Goal: Task Accomplishment & Management: Manage account settings

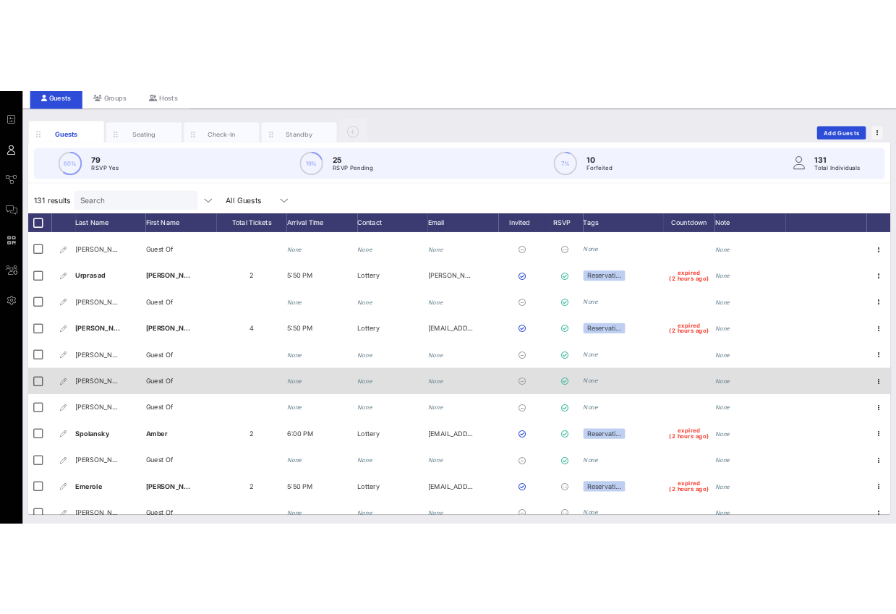
scroll to position [4869, 0]
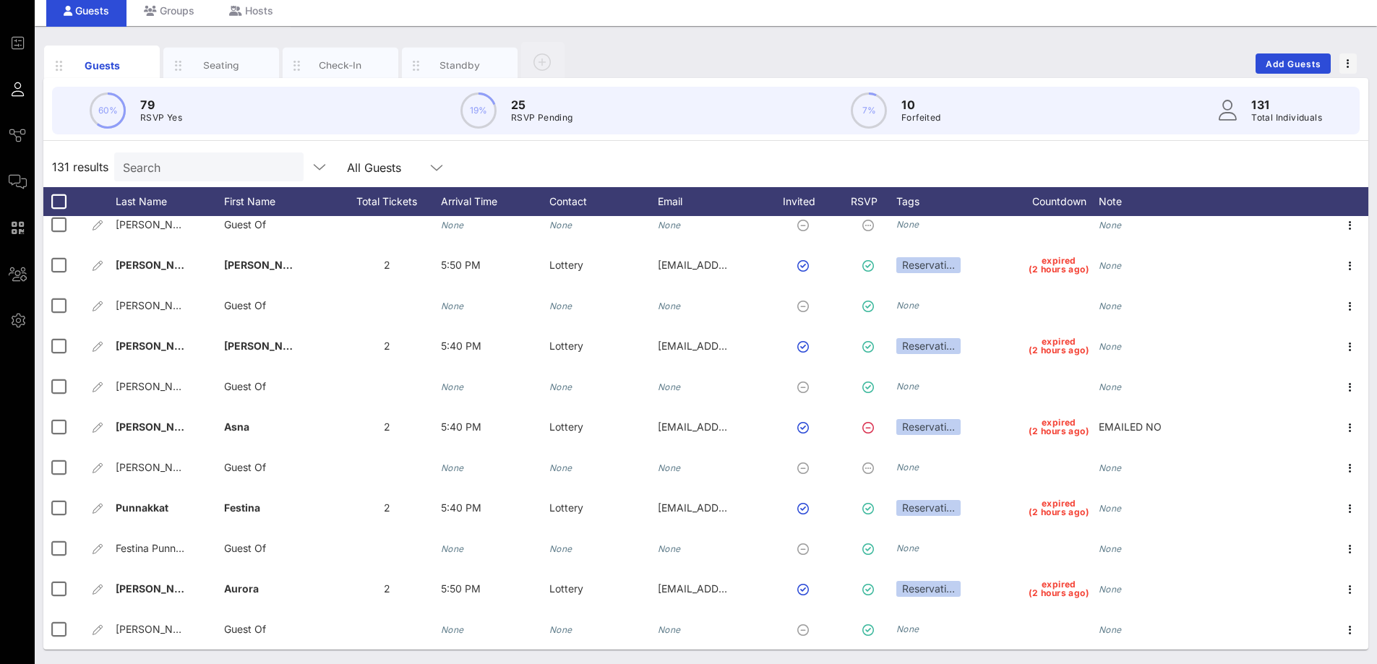
click at [674, 124] on div "60% 79 RSVP Yes 19% 25 RSVP Pending 7% 10 Forfeited 131 Total Individuals" at bounding box center [706, 111] width 1308 height 48
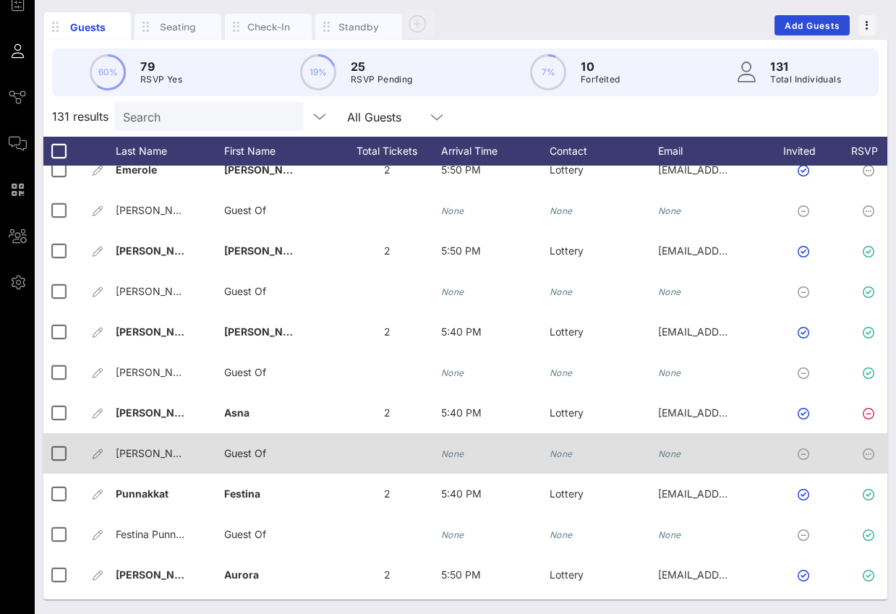
scroll to position [4808, 0]
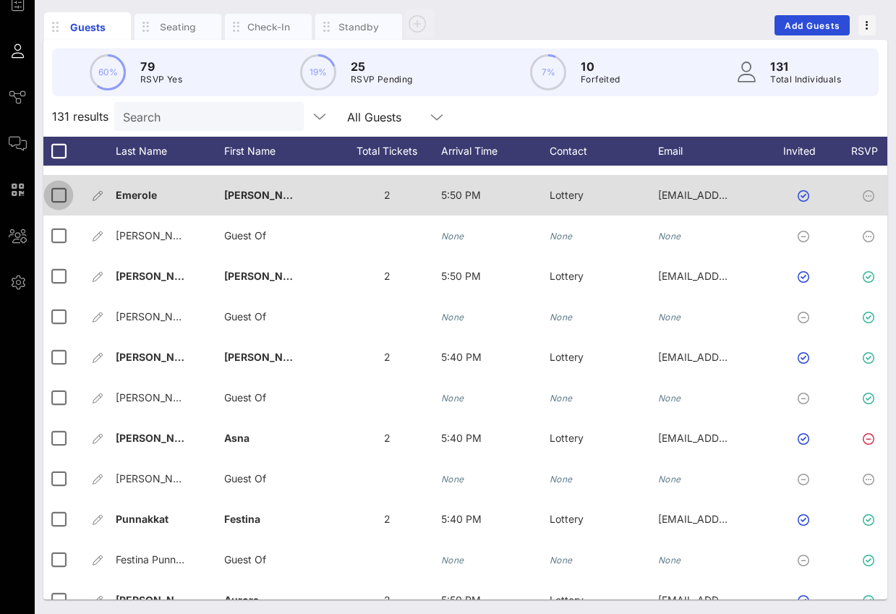
click at [61, 201] on div at bounding box center [58, 195] width 25 height 25
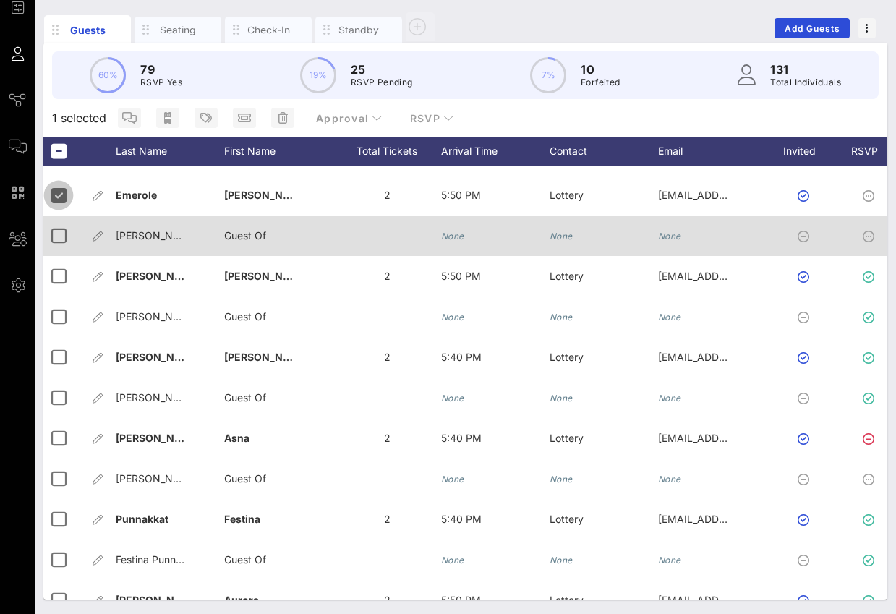
scroll to position [88, 0]
click at [59, 227] on div at bounding box center [58, 235] width 25 height 25
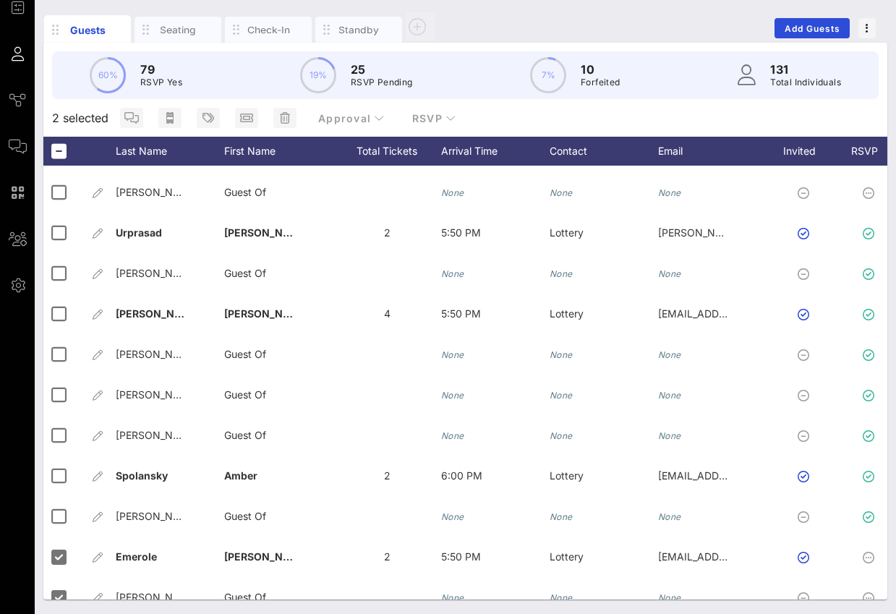
scroll to position [4374, 0]
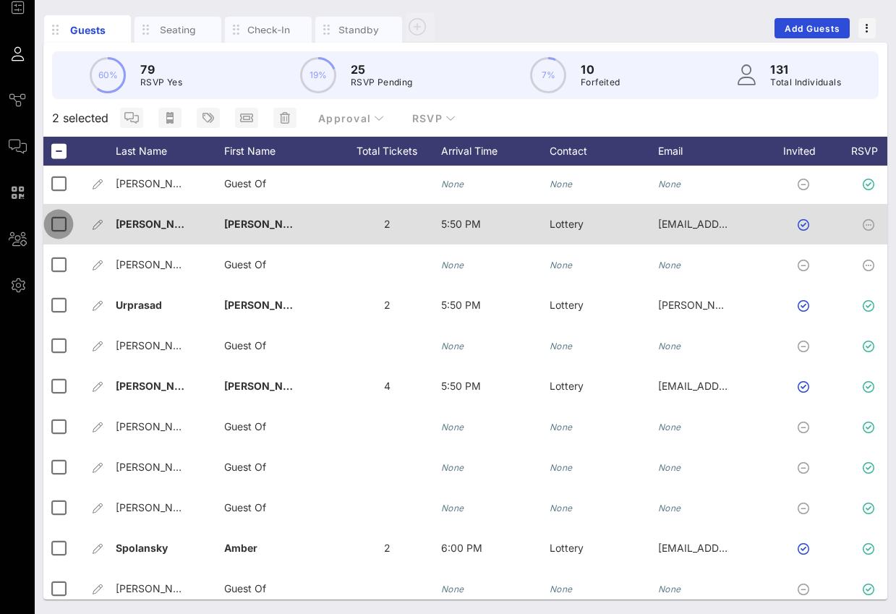
click at [50, 223] on div at bounding box center [58, 224] width 25 height 25
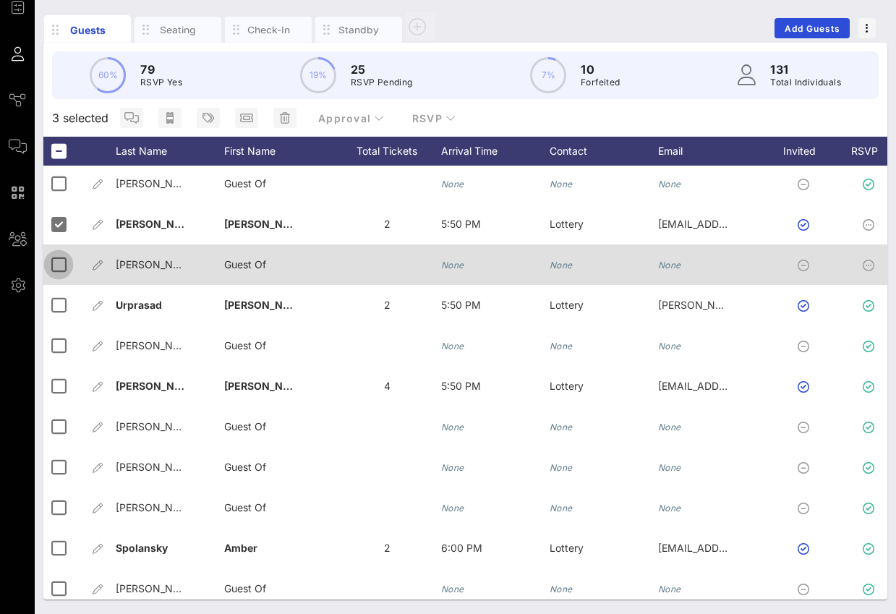
click at [51, 259] on div at bounding box center [58, 264] width 25 height 25
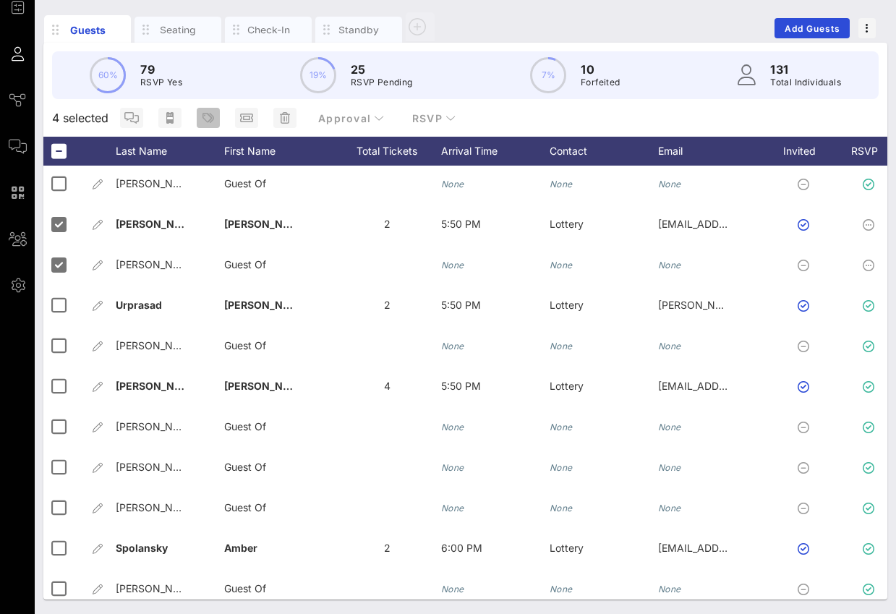
click at [212, 121] on icon "button" at bounding box center [208, 118] width 12 height 12
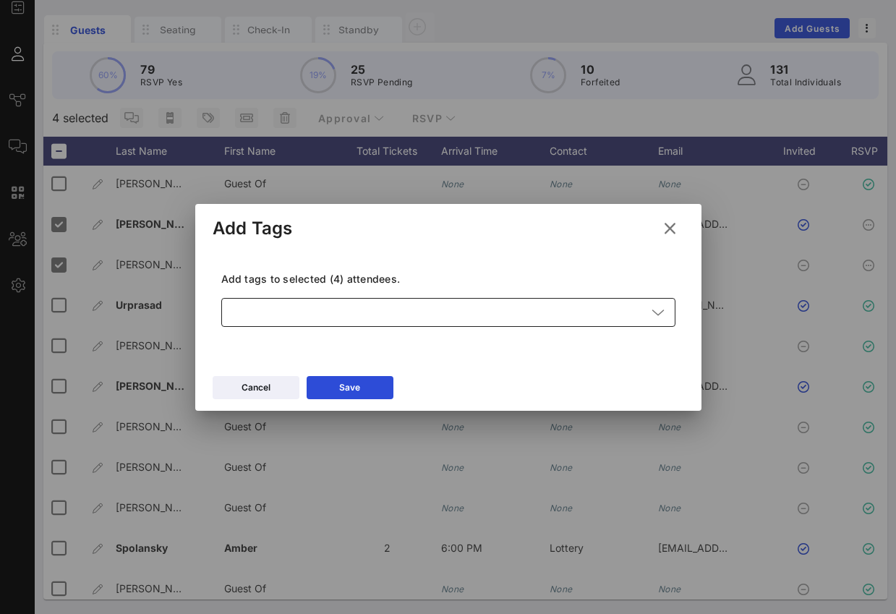
click at [437, 311] on div at bounding box center [438, 312] width 416 height 29
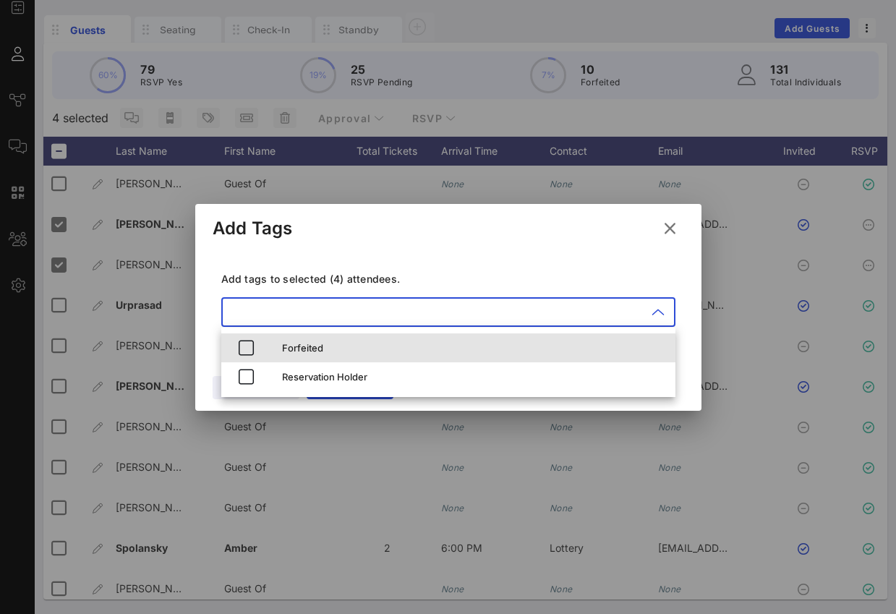
click at [403, 348] on div "Forfeited" at bounding box center [473, 348] width 382 height 12
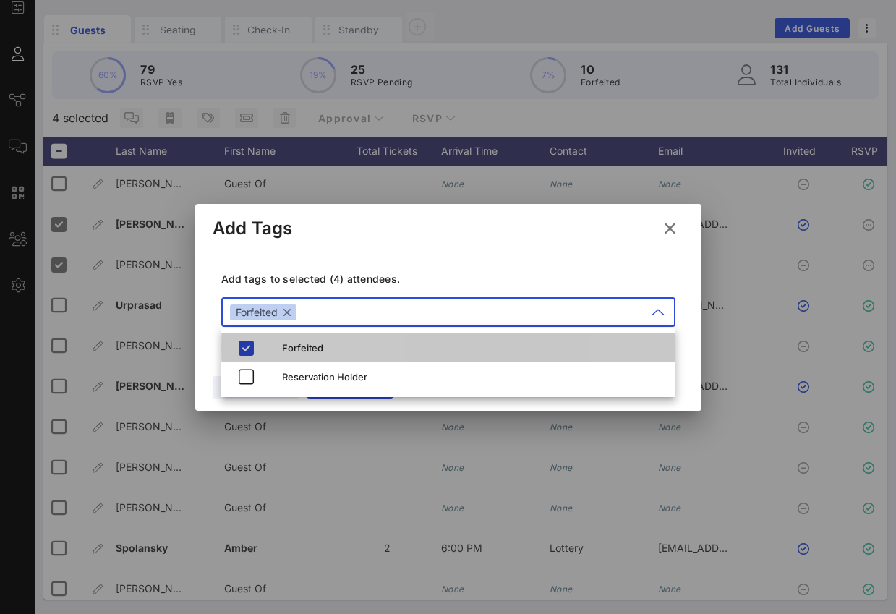
click at [451, 235] on div "Add Tags" at bounding box center [448, 226] width 506 height 45
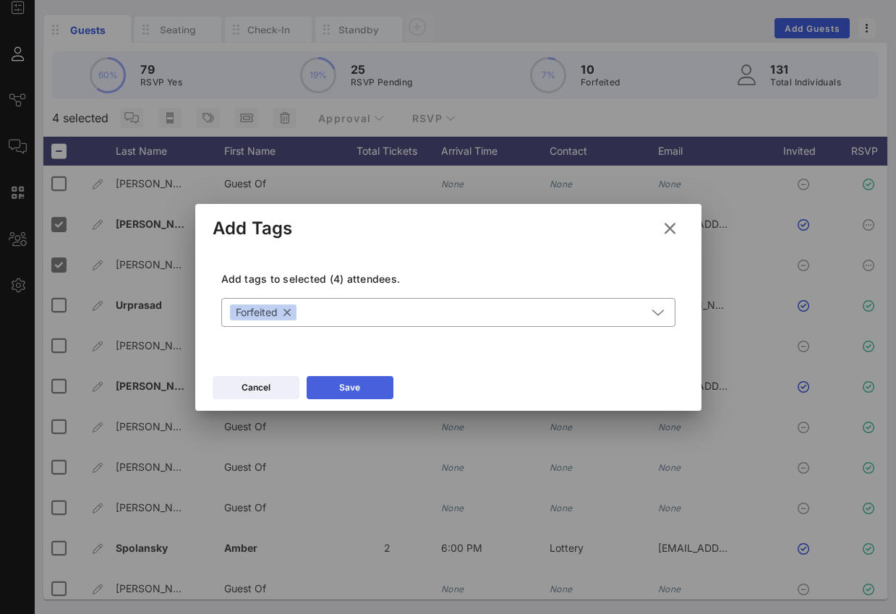
click at [340, 382] on div "Save" at bounding box center [349, 387] width 21 height 14
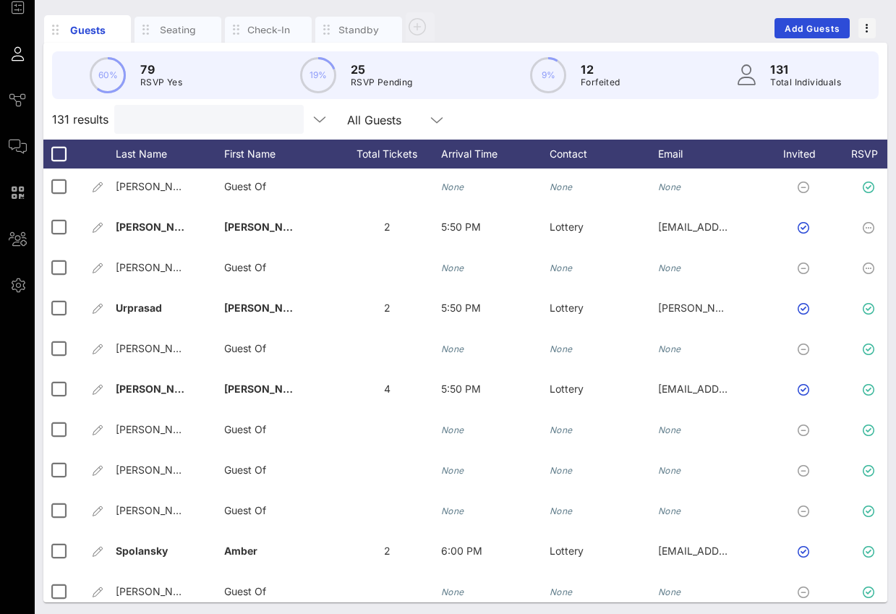
click at [180, 124] on input "text" at bounding box center [207, 119] width 169 height 19
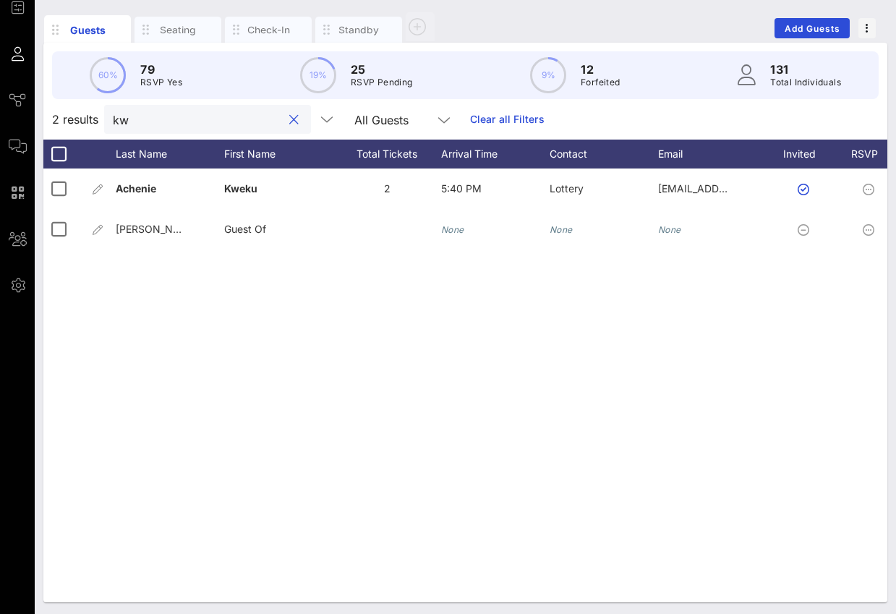
scroll to position [0, 356]
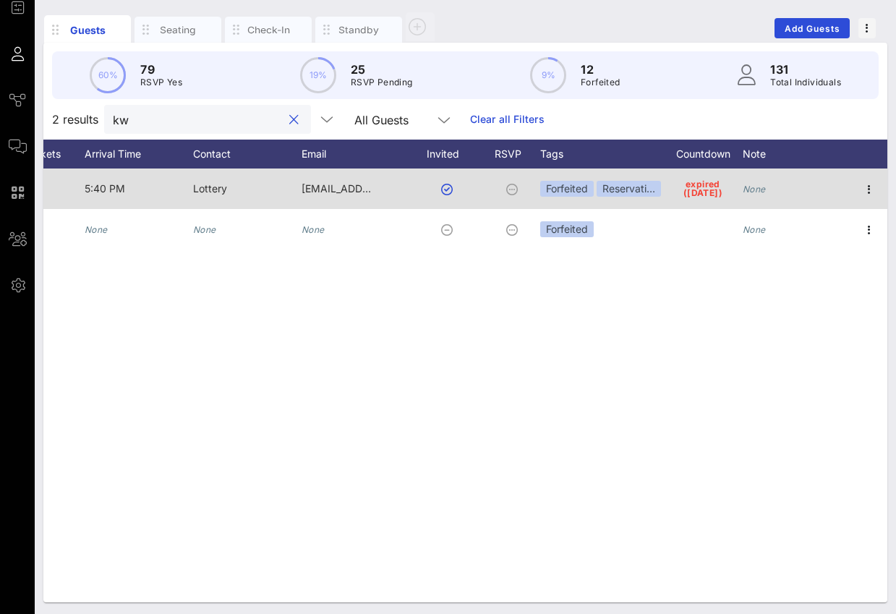
type input "kw"
click at [769, 185] on div "None" at bounding box center [796, 196] width 108 height 57
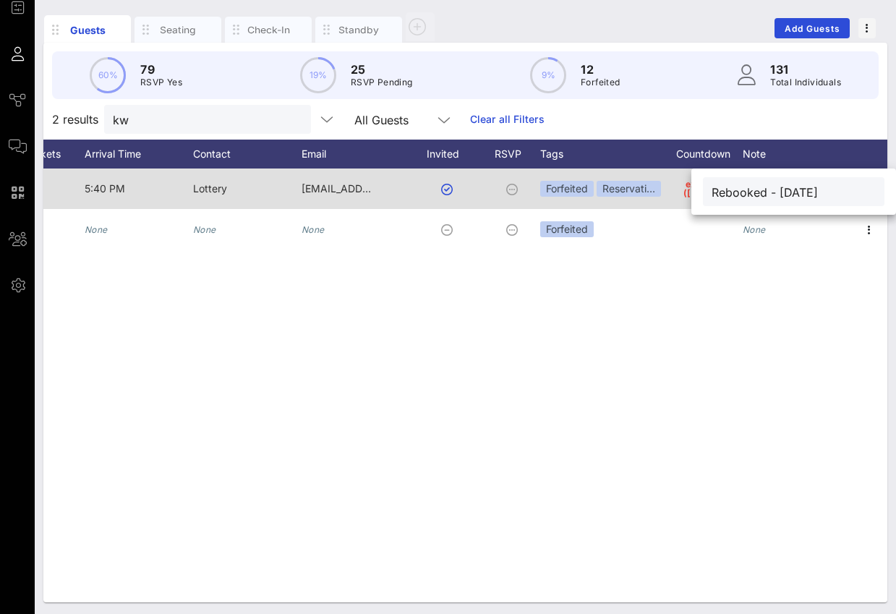
type input "Rebooked - [DATE]"
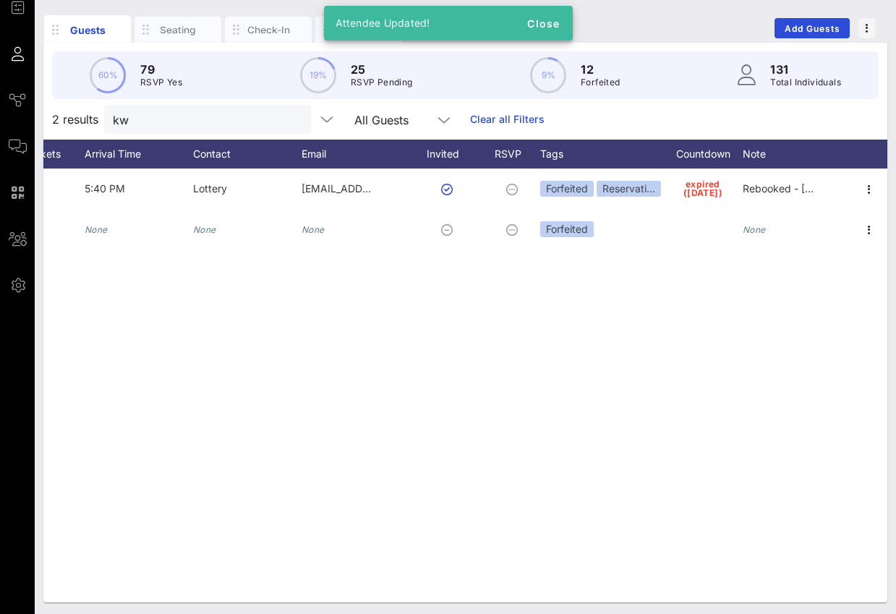
scroll to position [0, 0]
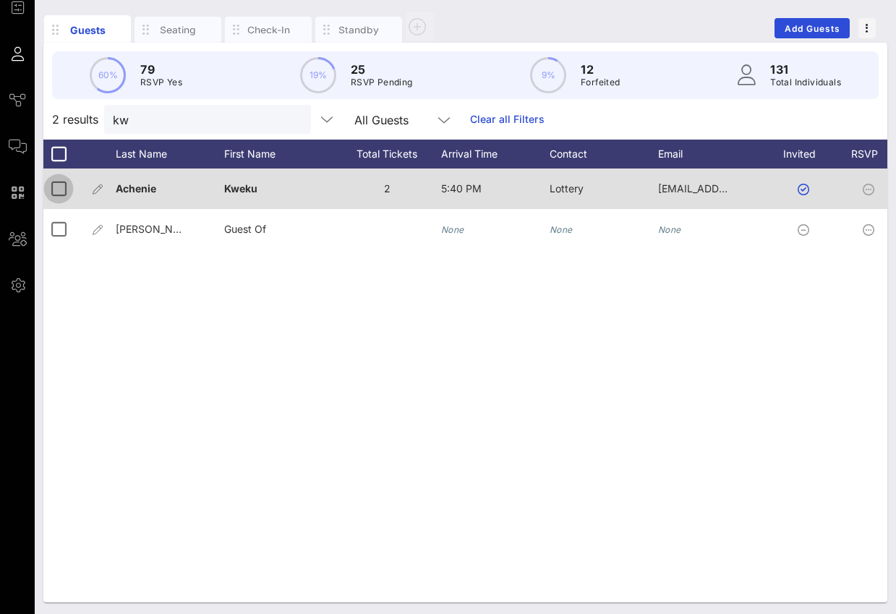
click at [61, 187] on div at bounding box center [58, 188] width 25 height 25
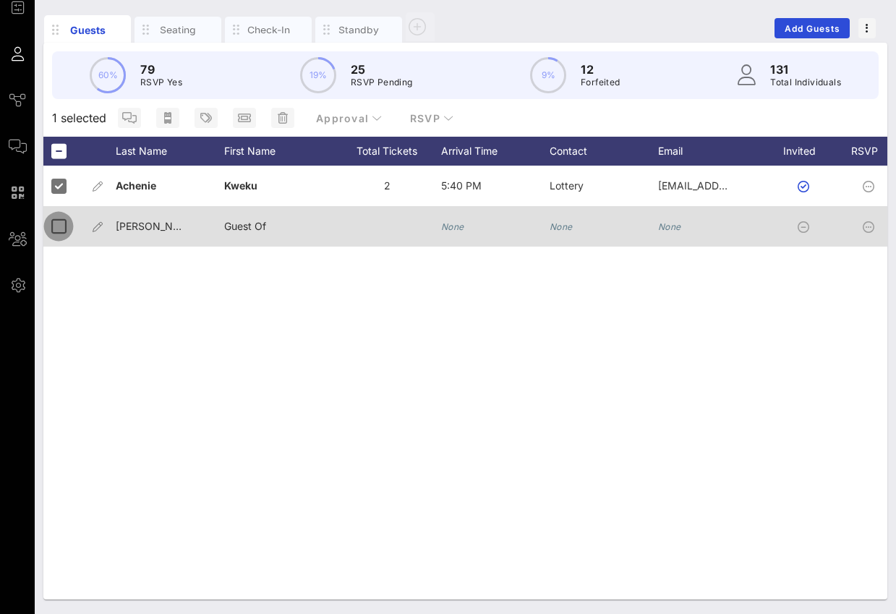
click at [56, 232] on div at bounding box center [58, 226] width 25 height 25
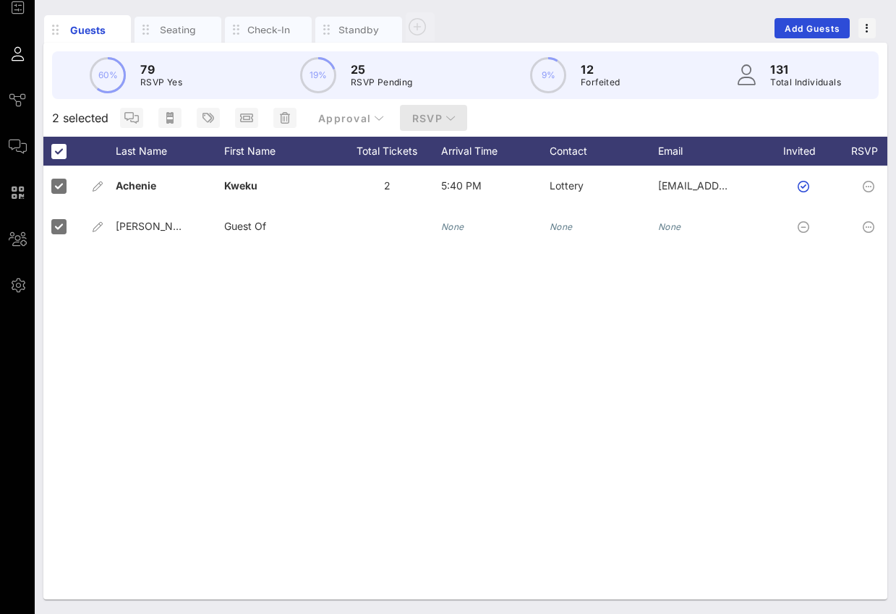
click at [445, 112] on span "RSVP" at bounding box center [433, 118] width 45 height 12
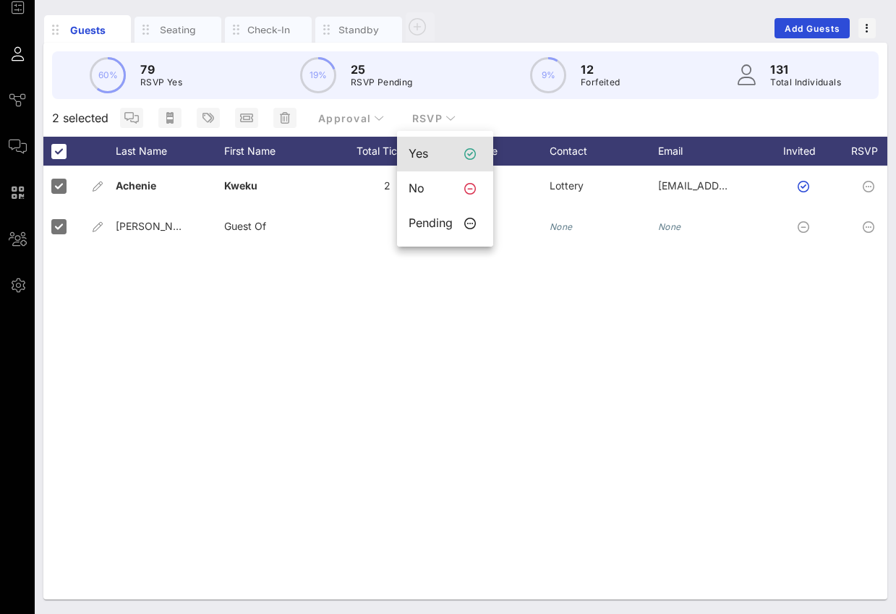
click at [438, 155] on div "Yes" at bounding box center [430, 154] width 44 height 14
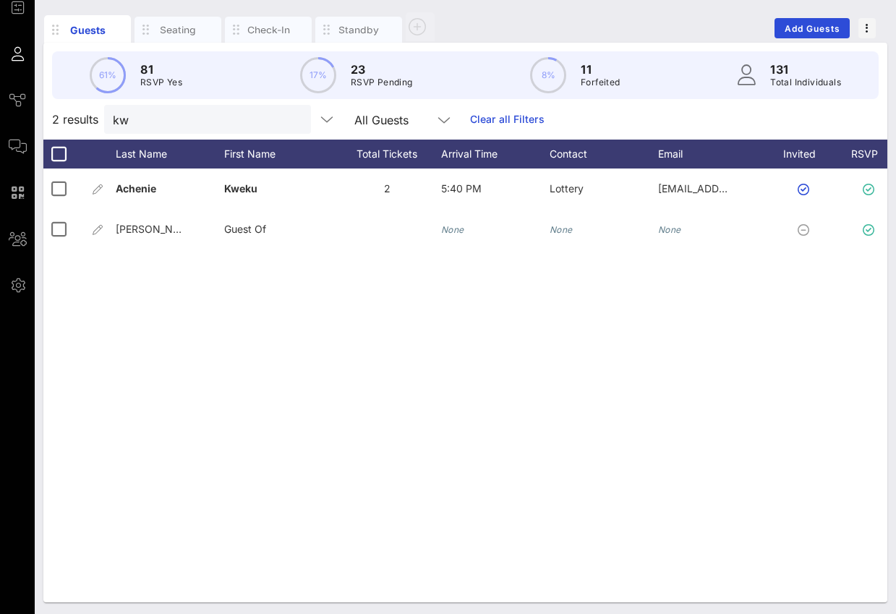
click at [483, 113] on link "Clear all Filters" at bounding box center [507, 119] width 74 height 16
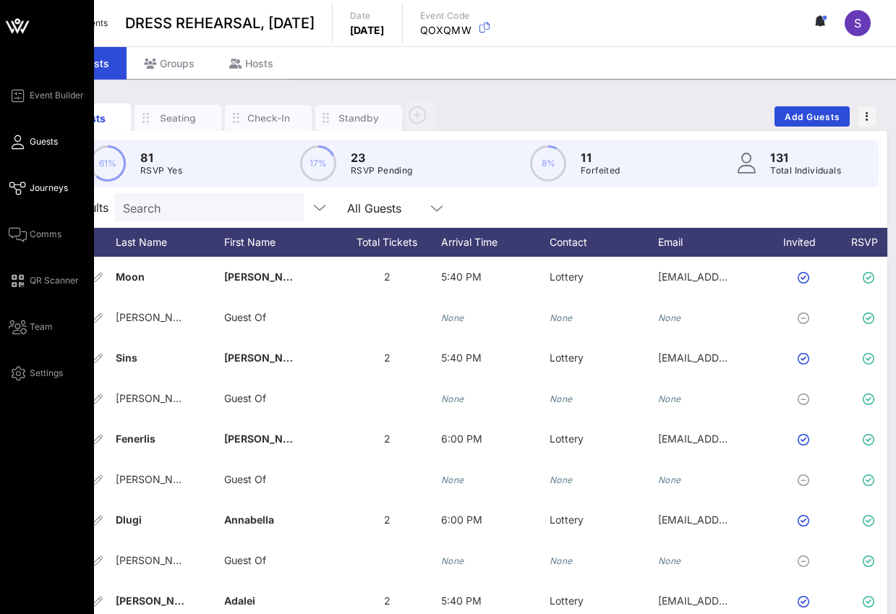
click at [41, 192] on span "Journeys" at bounding box center [49, 187] width 38 height 13
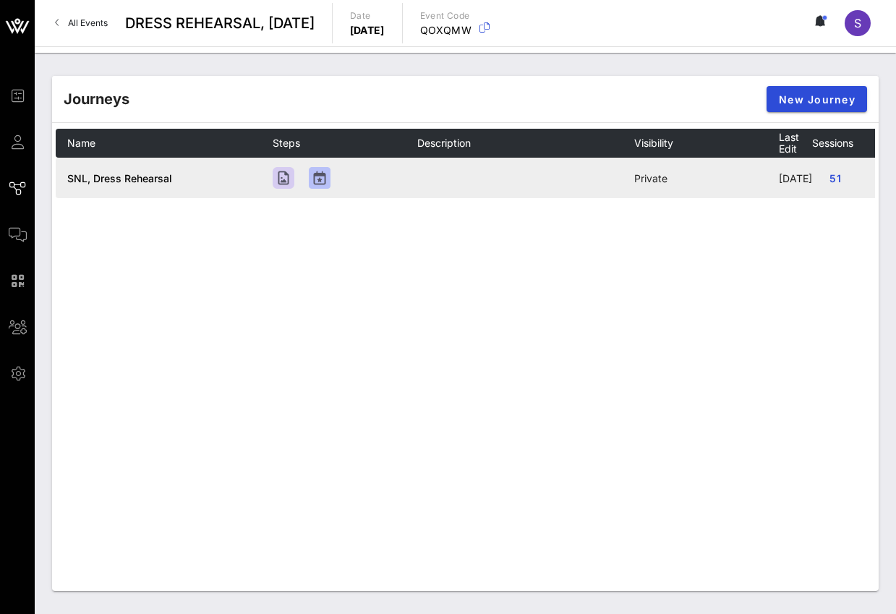
click at [153, 184] on span "SNL, Dress Rehearsal" at bounding box center [119, 178] width 105 height 12
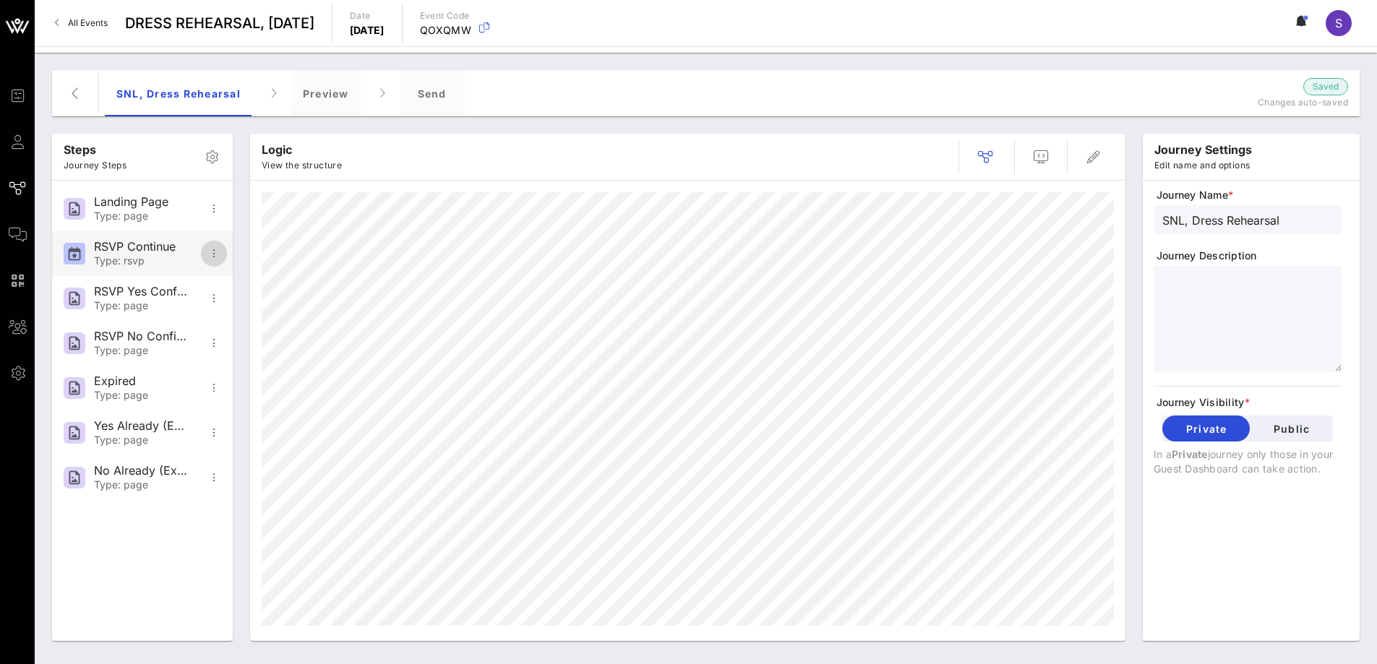
click at [213, 249] on icon "button" at bounding box center [213, 253] width 17 height 17
click at [228, 283] on div "Add Step" at bounding box center [260, 290] width 94 height 14
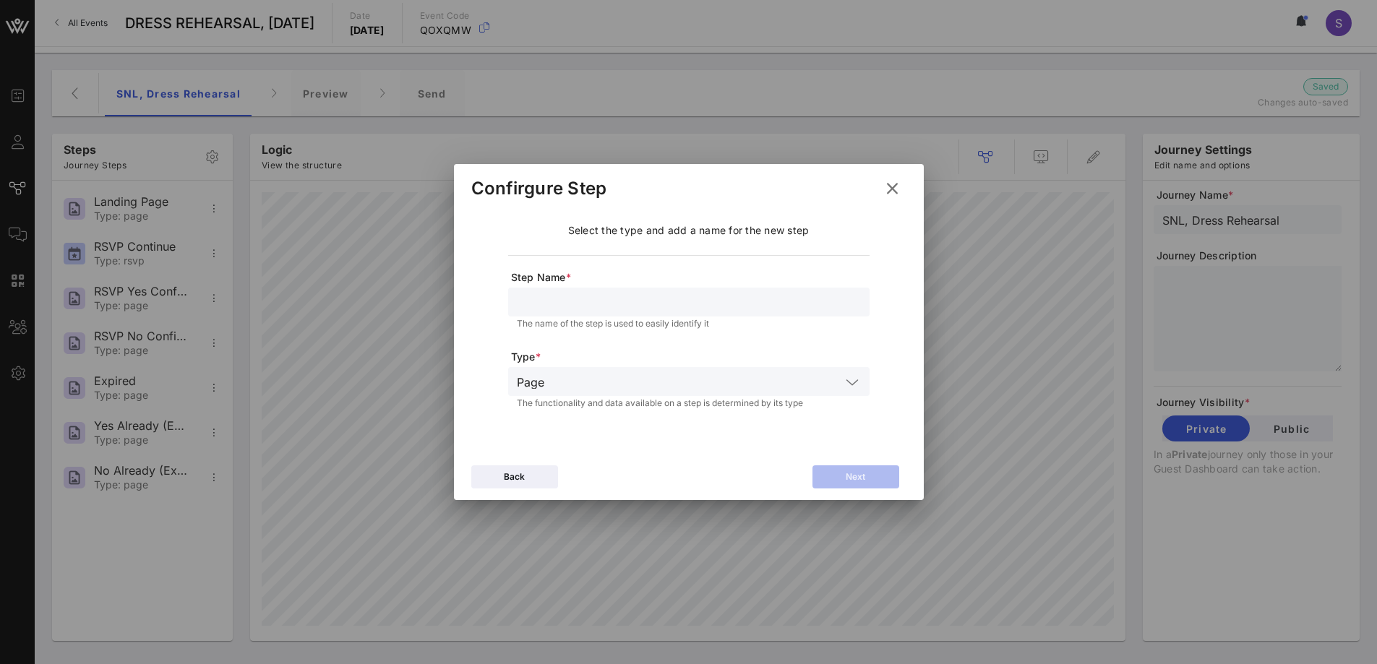
click at [643, 312] on div at bounding box center [689, 302] width 344 height 29
click at [835, 476] on button "Next" at bounding box center [855, 477] width 87 height 23
type input "Continue"
click at [738, 385] on input "text" at bounding box center [688, 381] width 304 height 19
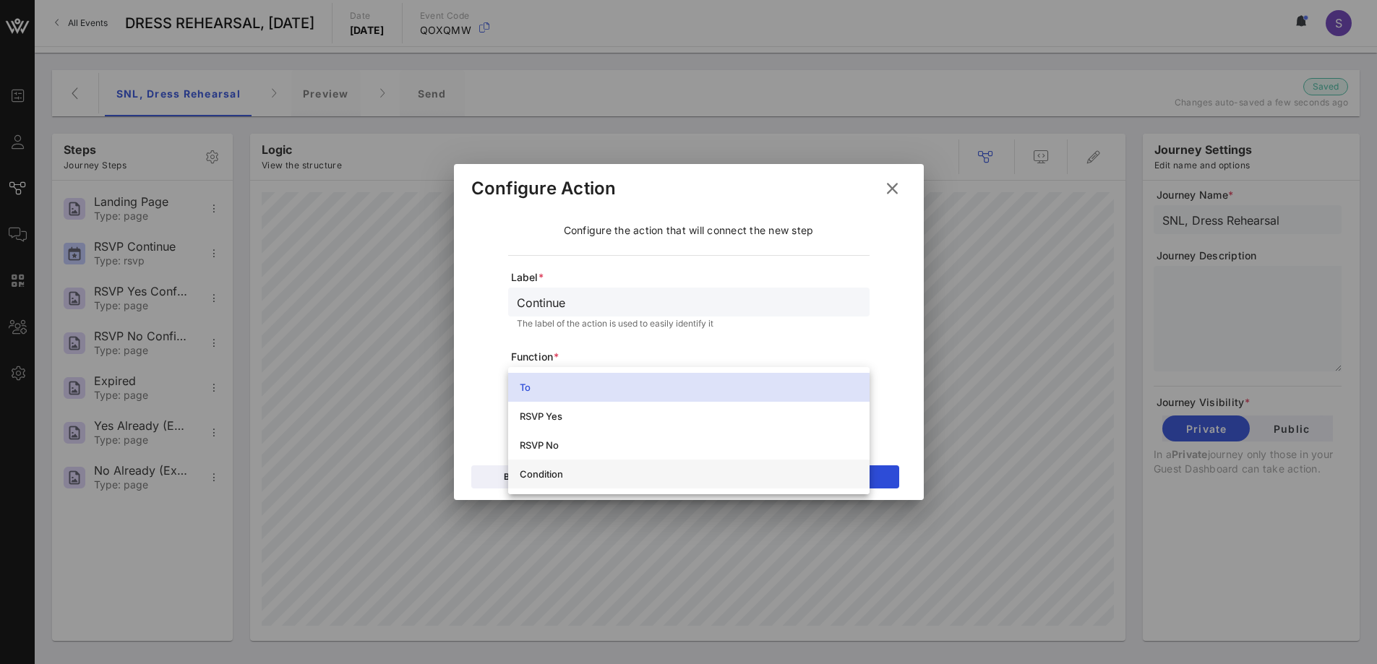
click at [720, 468] on div "Condition" at bounding box center [689, 474] width 338 height 23
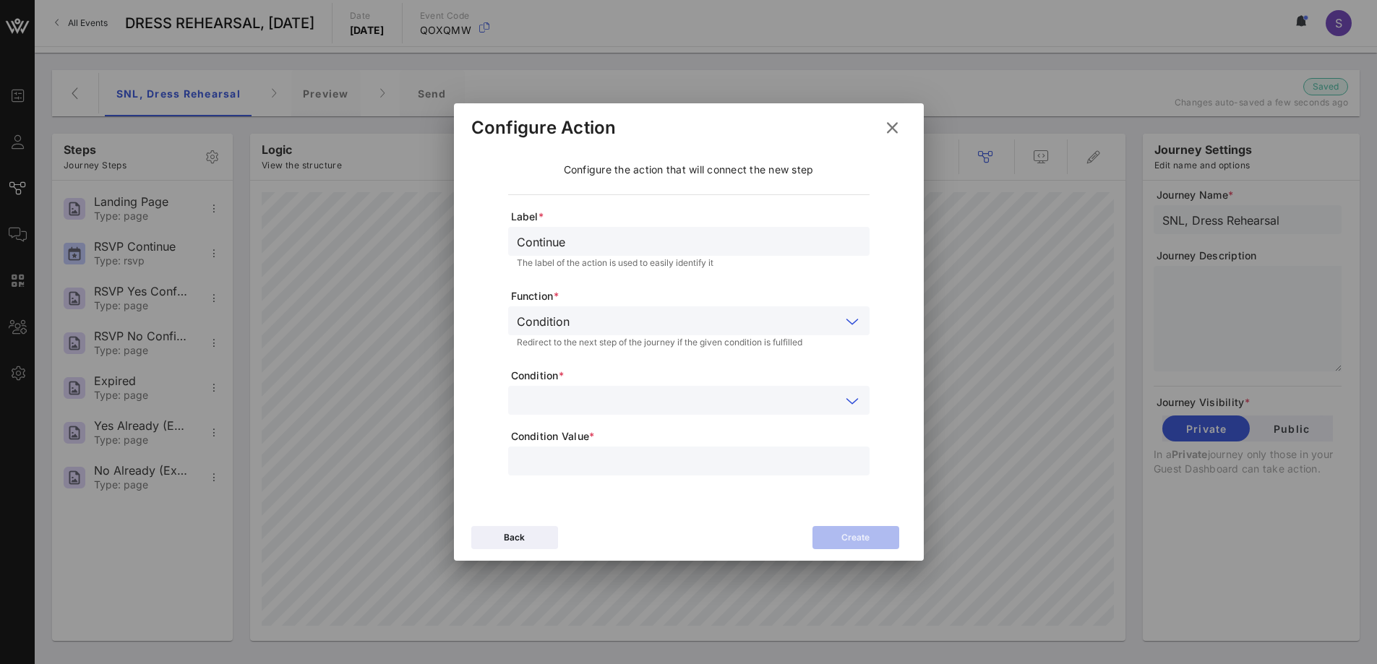
click at [731, 399] on input "text" at bounding box center [679, 400] width 324 height 19
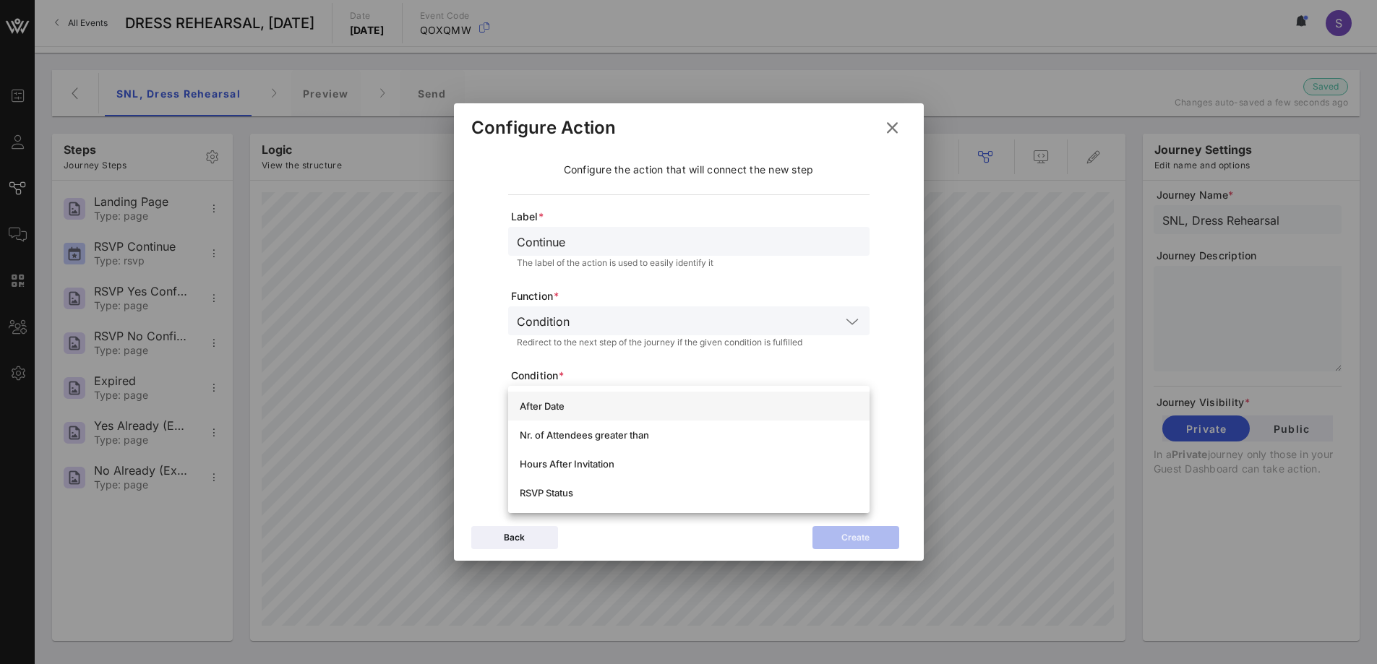
click at [748, 408] on div "After Date" at bounding box center [689, 406] width 338 height 12
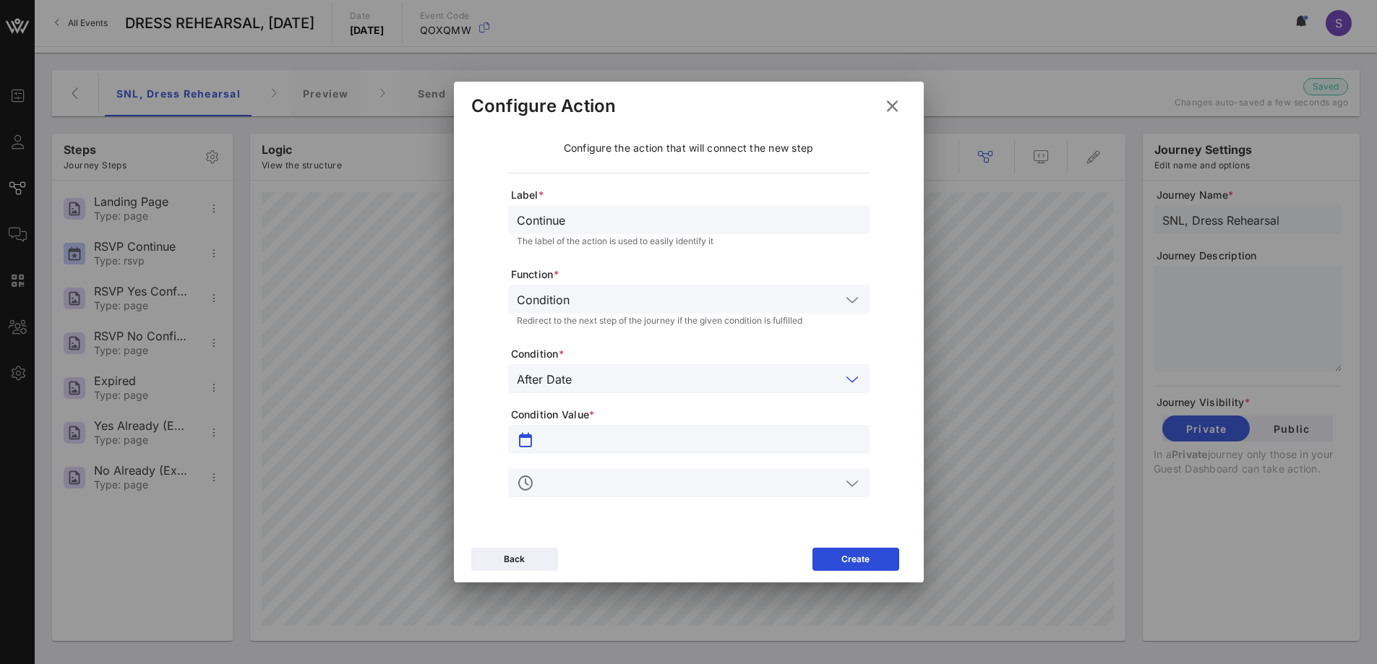
click at [691, 443] on input "text" at bounding box center [699, 439] width 324 height 19
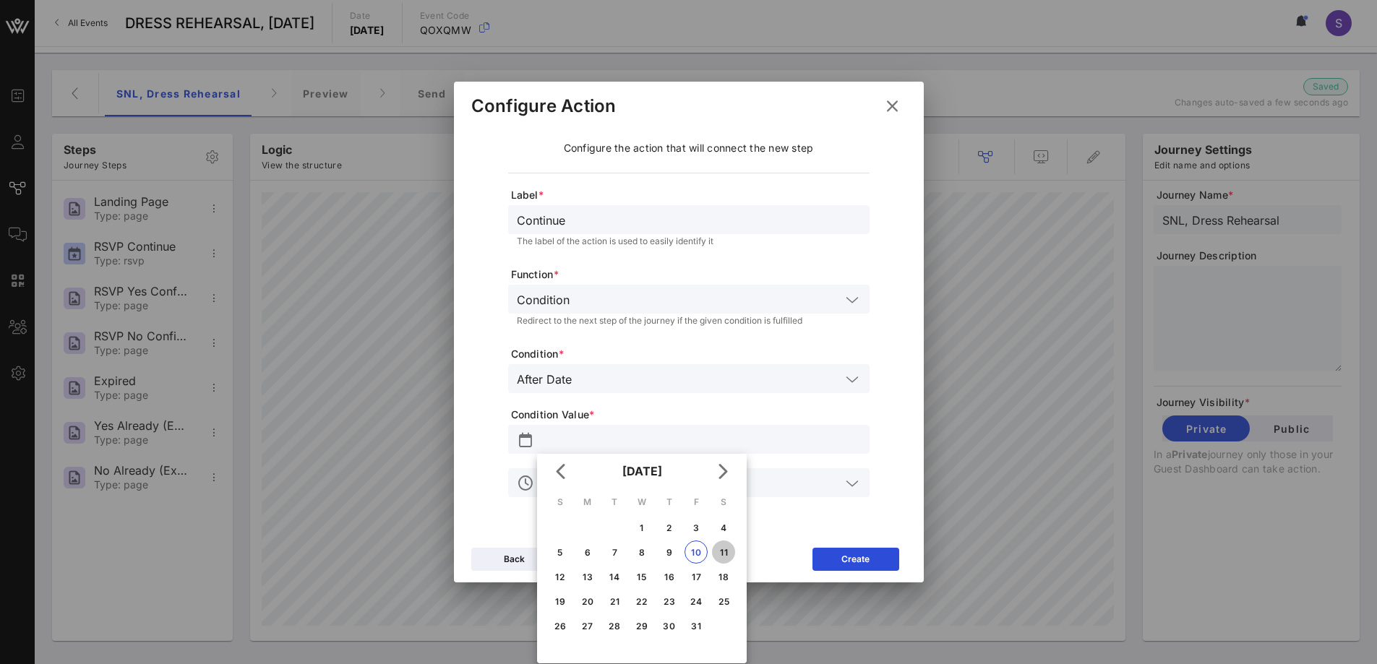
click at [719, 552] on div "11" at bounding box center [723, 552] width 23 height 11
type input "[DATE]"
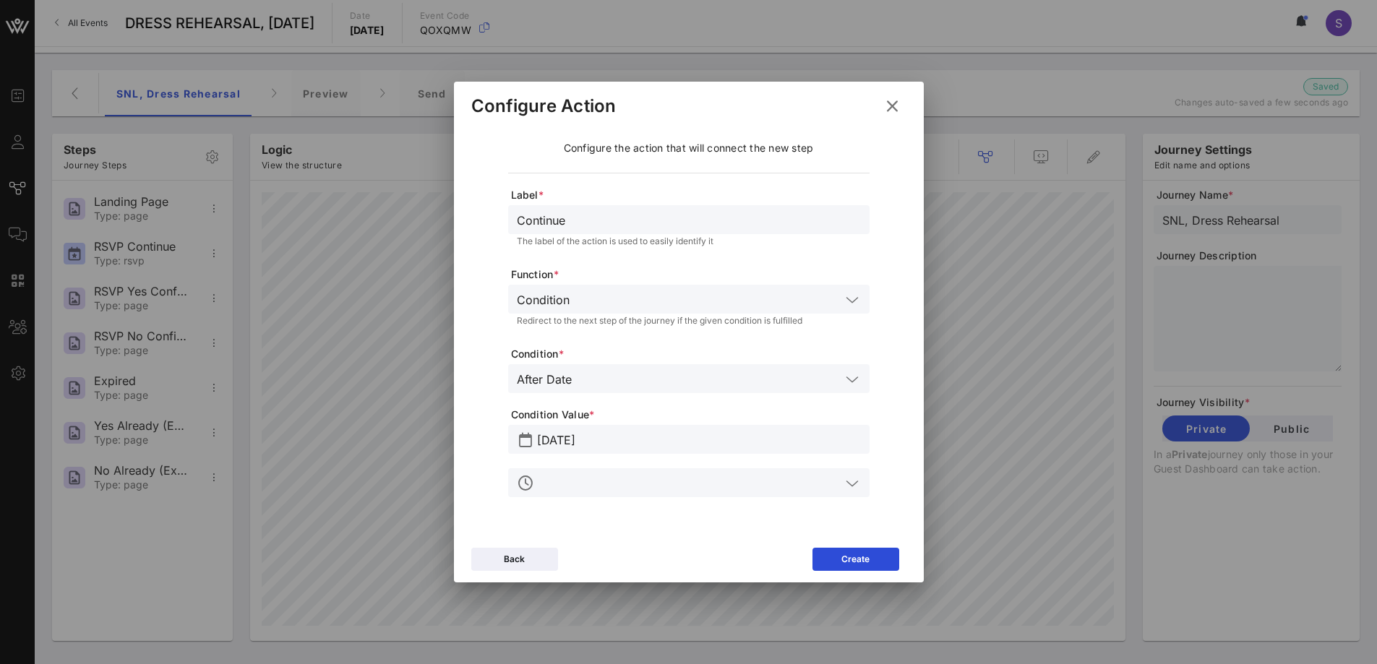
click at [698, 484] on input "text" at bounding box center [689, 482] width 304 height 19
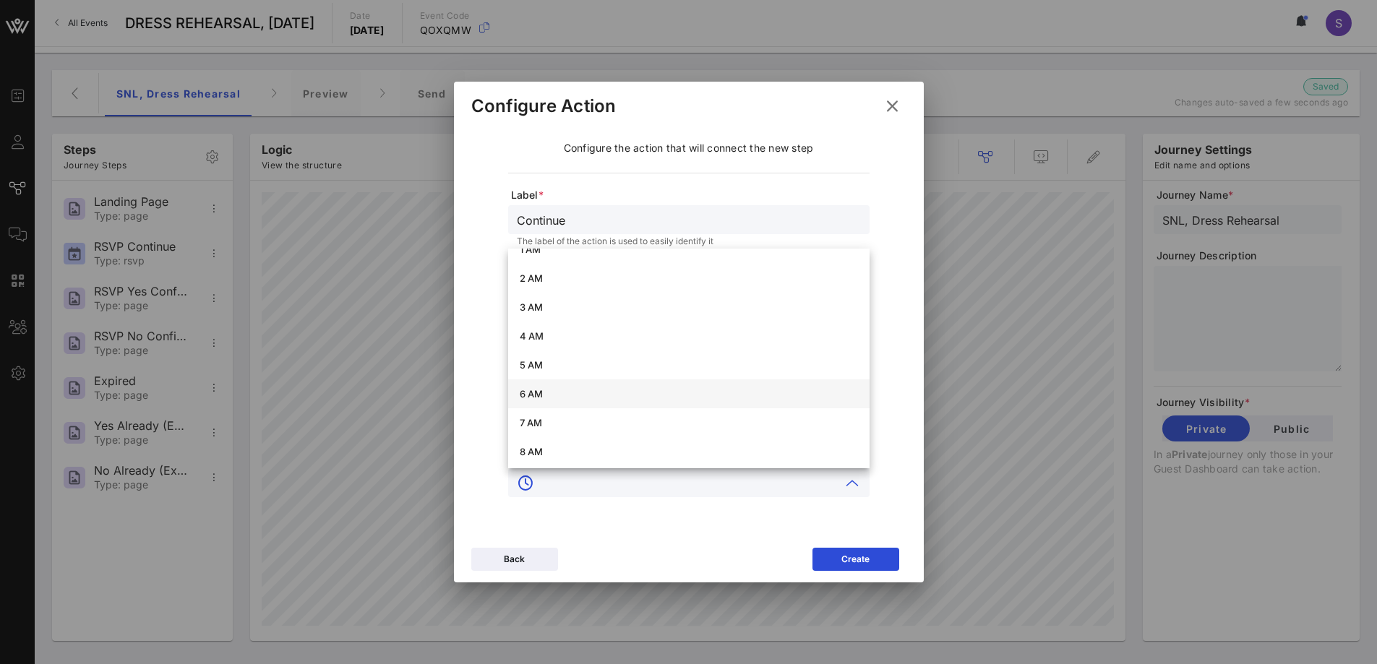
scroll to position [72, 0]
click at [672, 452] on div "9 AM" at bounding box center [689, 457] width 338 height 12
type input "9 AM"
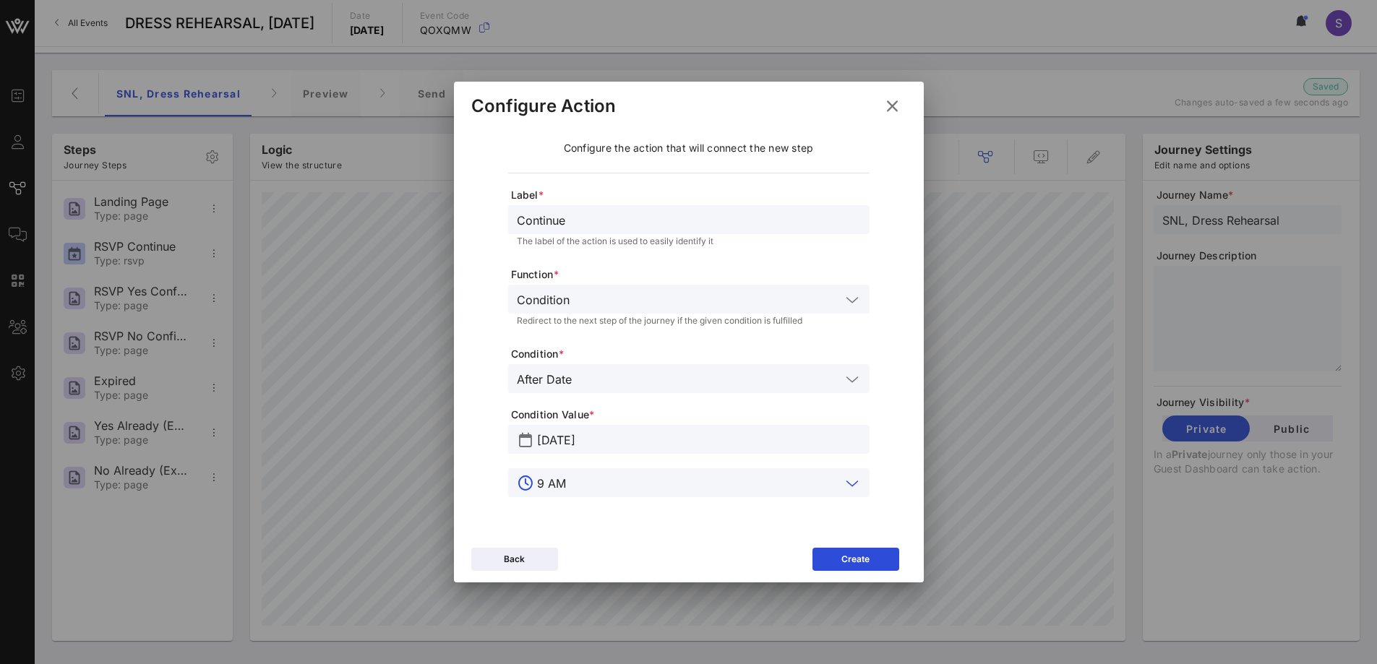
click at [844, 545] on div "Back Create" at bounding box center [689, 562] width 470 height 42
click at [844, 553] on div "Create" at bounding box center [855, 559] width 28 height 14
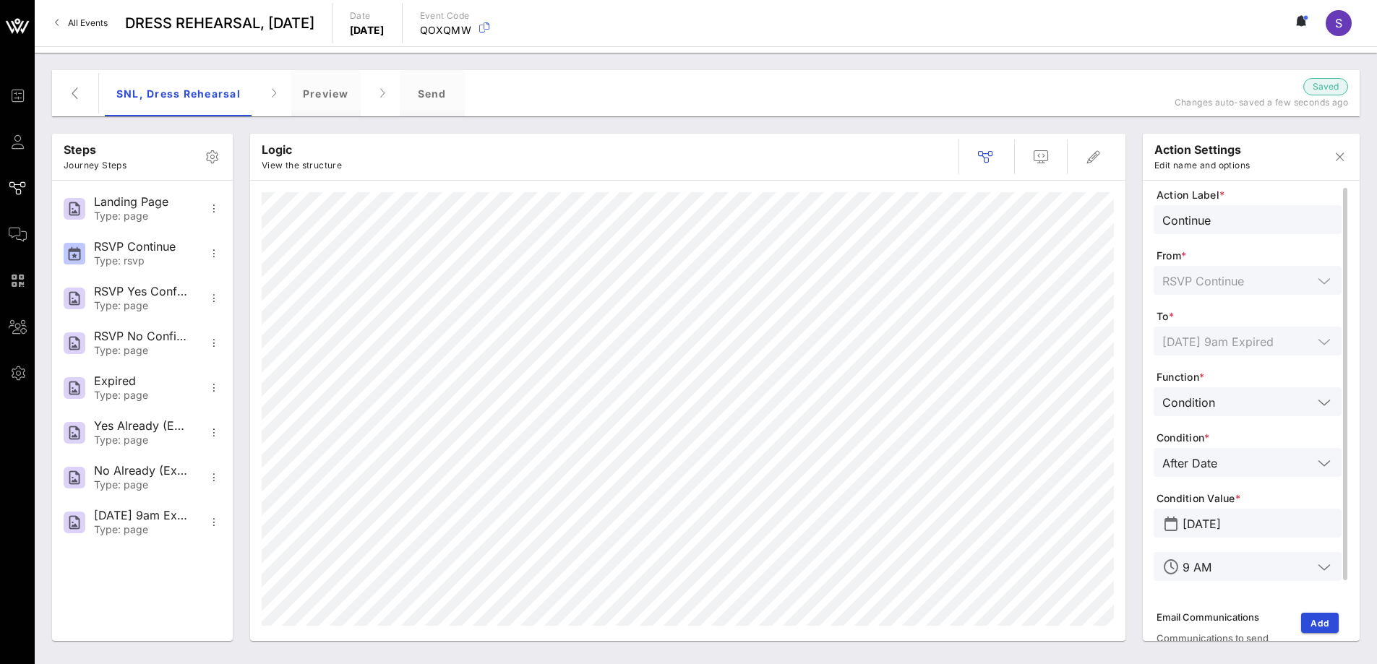
click at [1258, 223] on input "Continue" at bounding box center [1247, 219] width 171 height 19
drag, startPoint x: 1258, startPoint y: 223, endPoint x: 1159, endPoint y: 215, distance: 99.3
click at [1159, 215] on div "Continue" at bounding box center [1248, 219] width 188 height 29
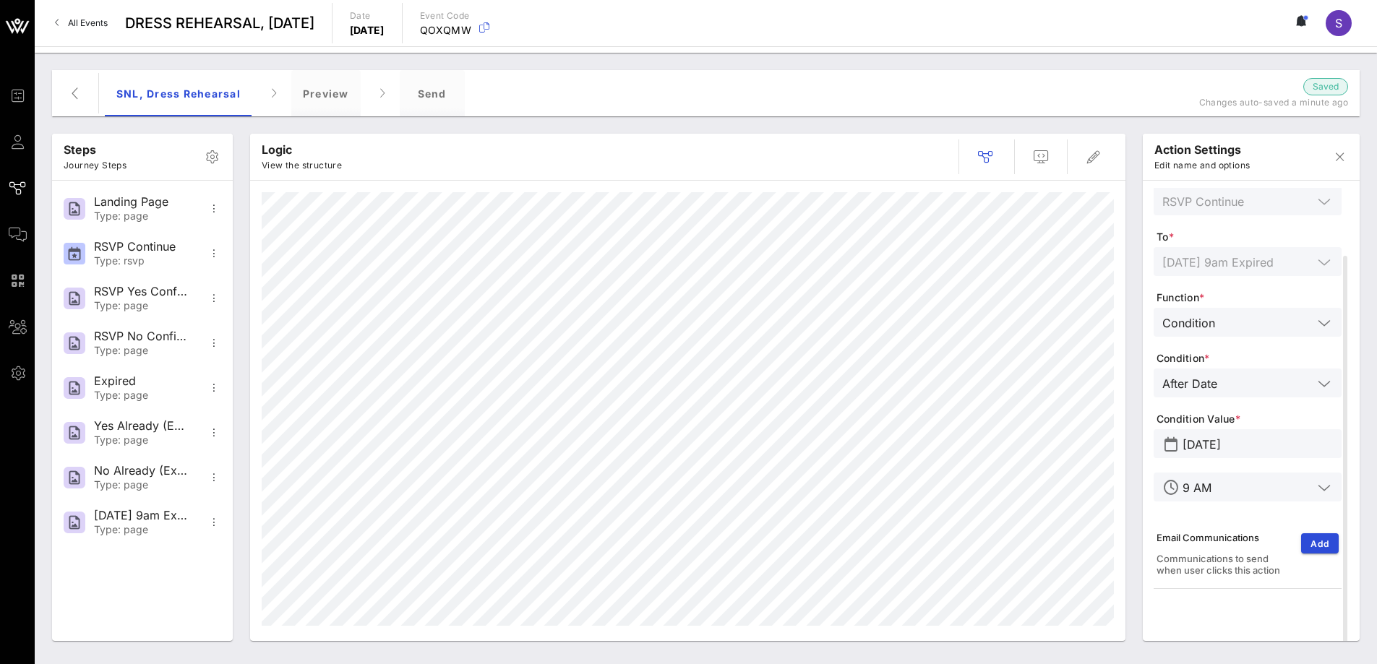
type input "10/11 - Saturday 9am Expired"
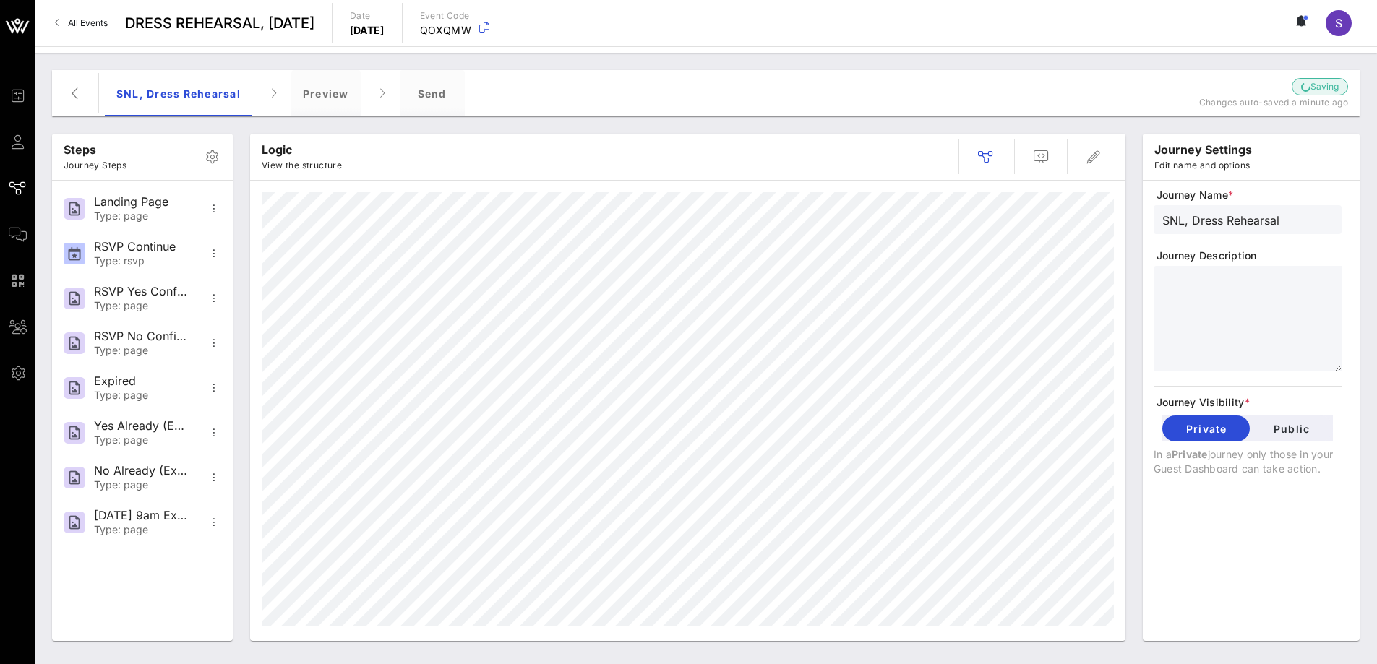
scroll to position [0, 0]
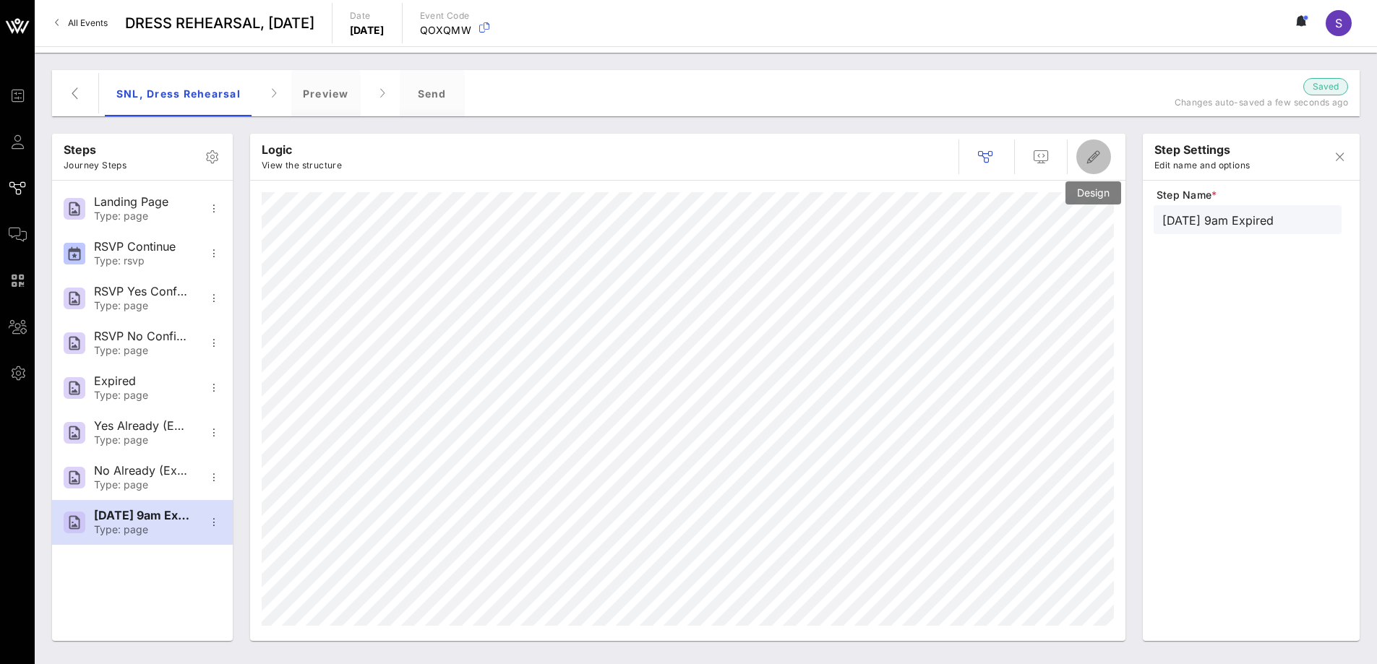
click at [1105, 163] on span "button" at bounding box center [1093, 156] width 35 height 17
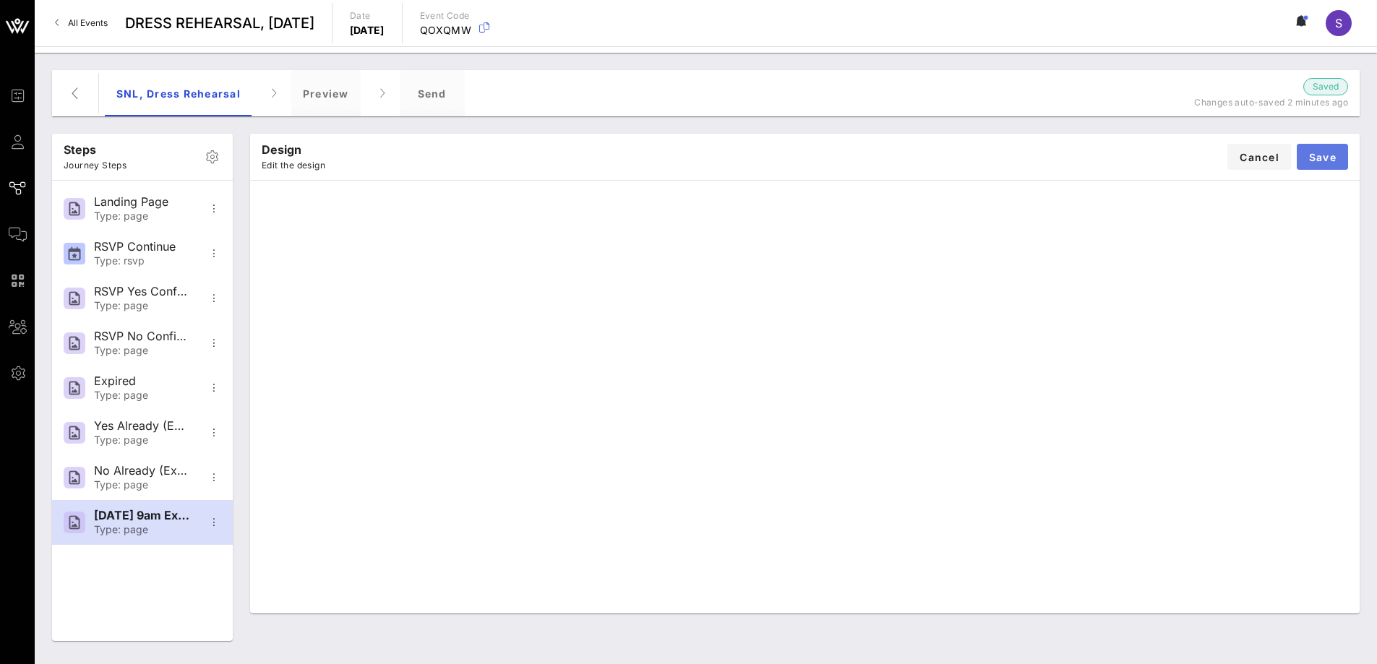
click at [1324, 153] on span "Save" at bounding box center [1322, 157] width 28 height 12
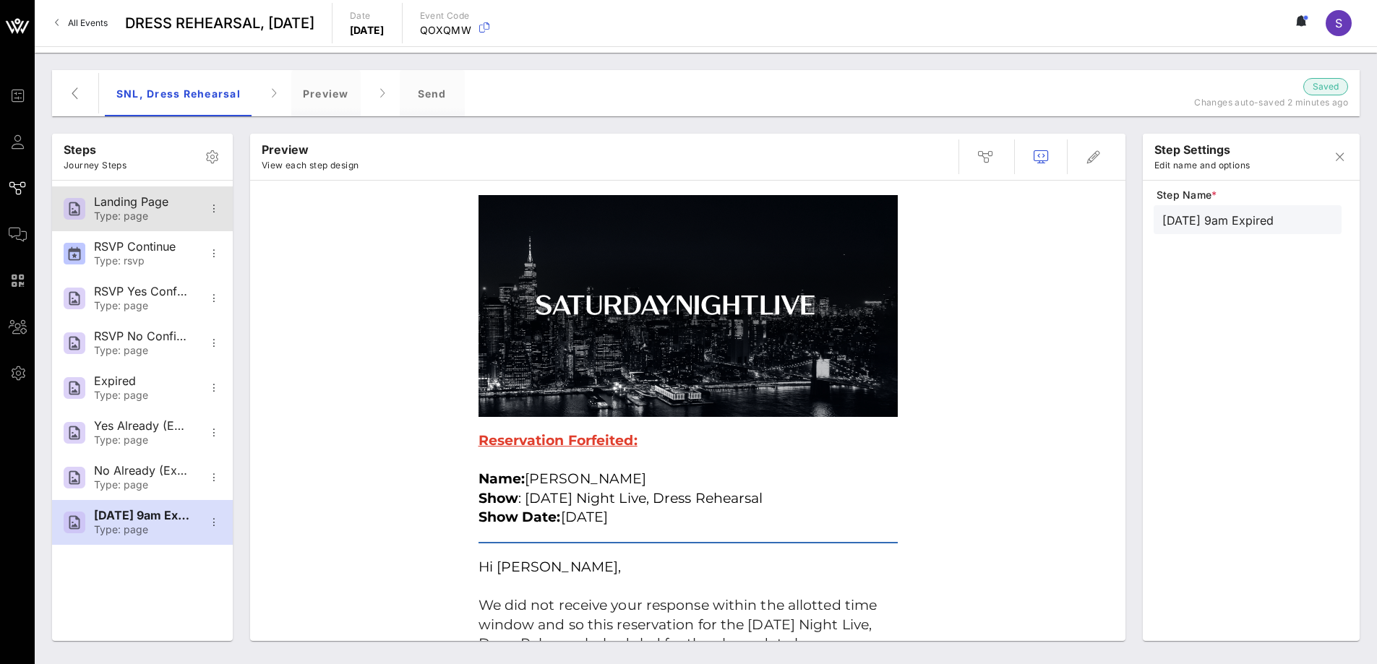
click at [127, 216] on div "Type: page" at bounding box center [141, 216] width 95 height 12
type input "Landing Page"
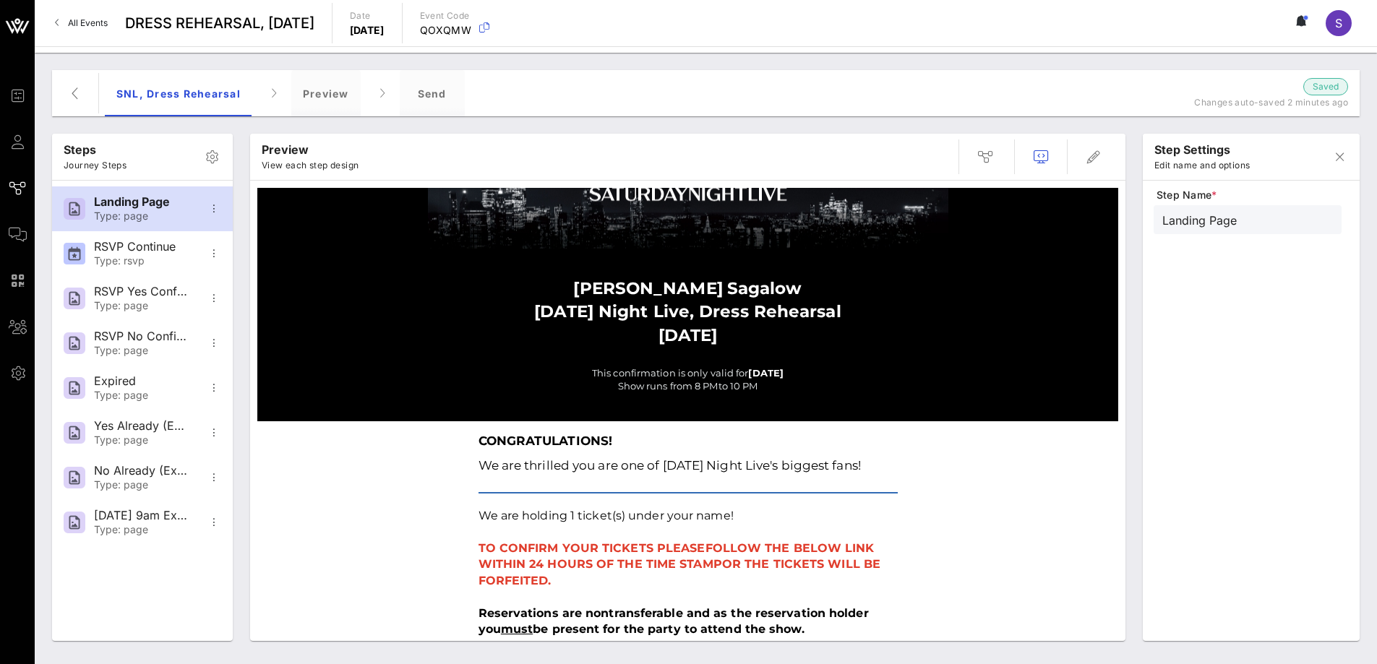
scroll to position [72, 0]
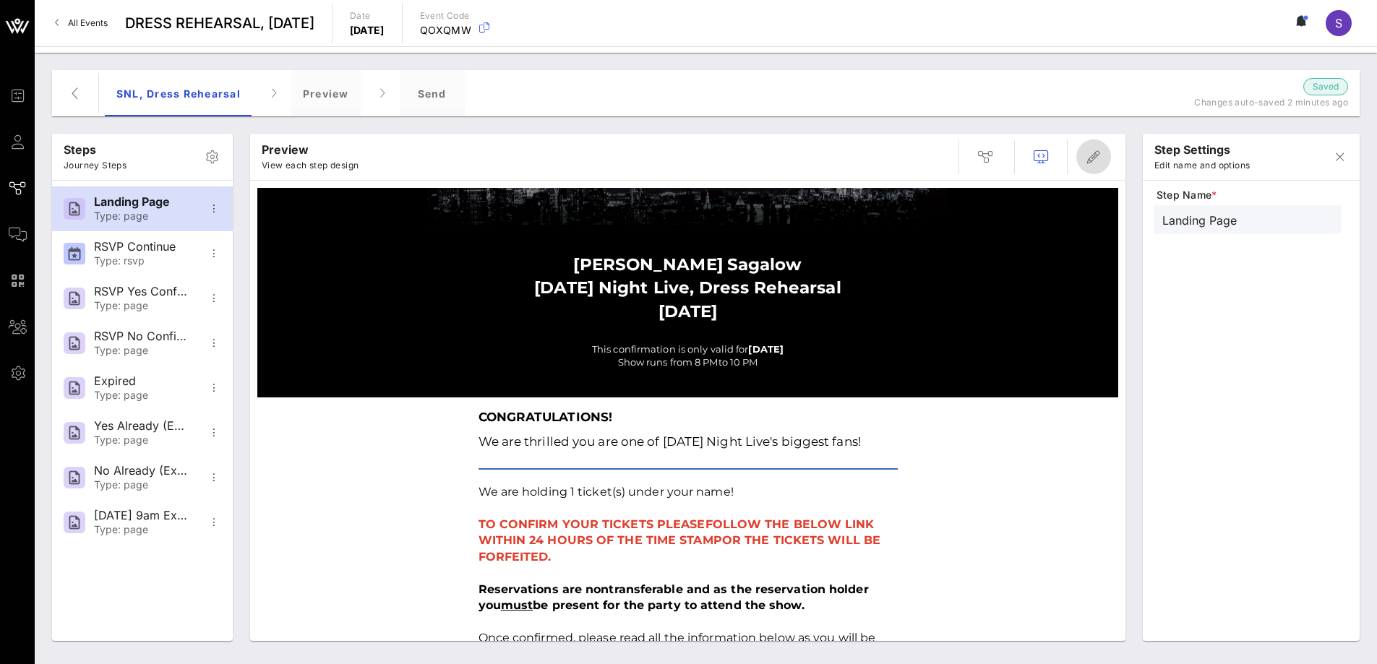
click at [1098, 155] on icon "button" at bounding box center [1093, 156] width 17 height 17
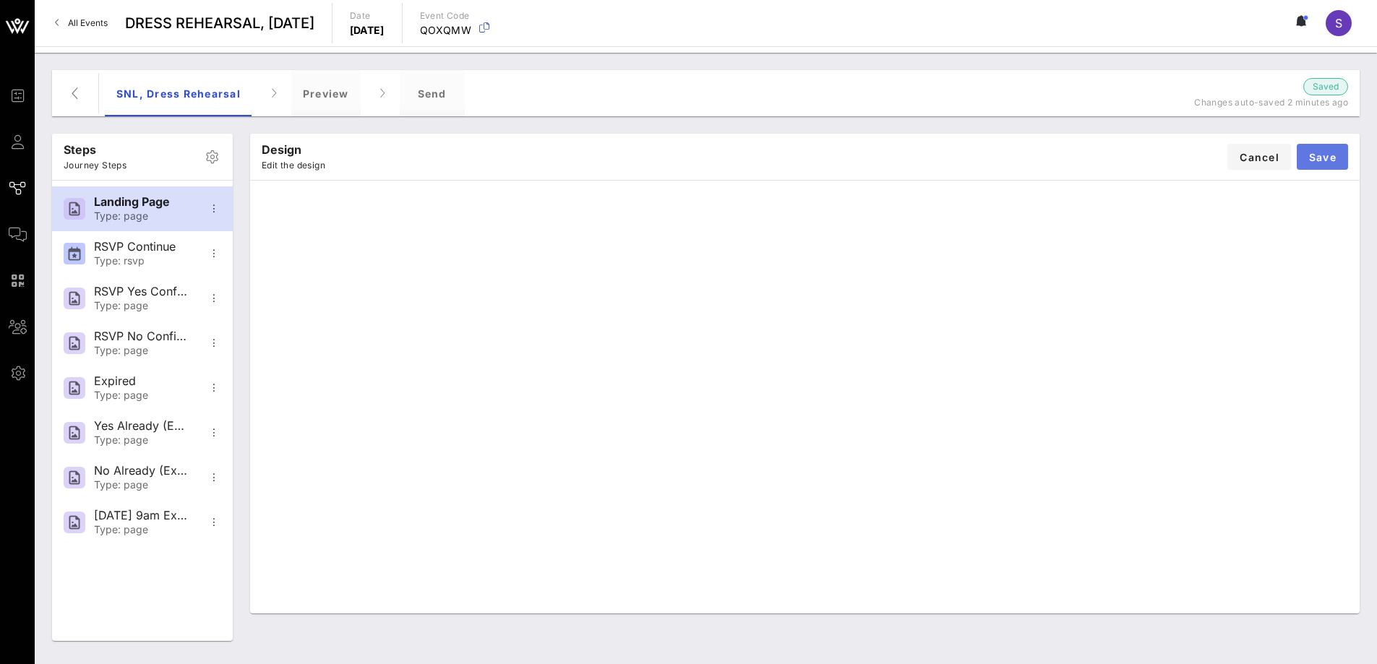
click at [1317, 155] on span "Save" at bounding box center [1322, 157] width 28 height 12
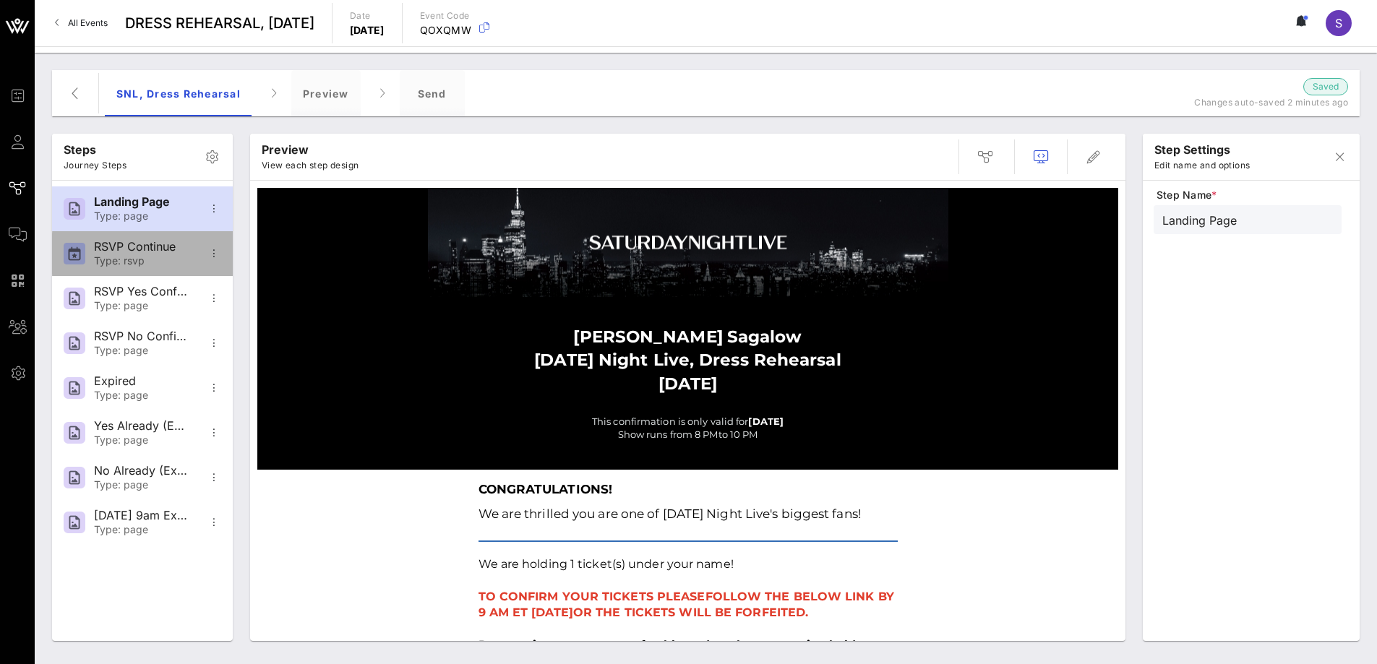
click at [145, 252] on div "RSVP Continue" at bounding box center [141, 247] width 95 height 14
type input "RSVP Continue"
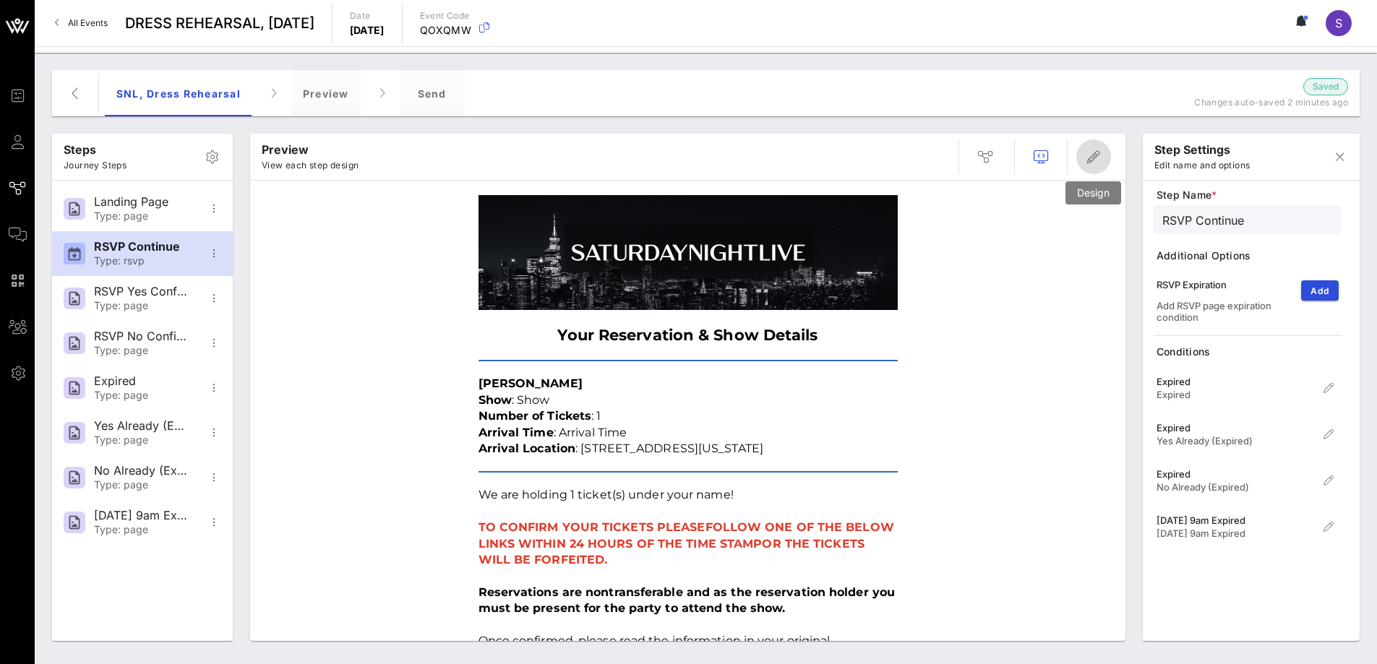
click at [1092, 160] on icon "button" at bounding box center [1093, 156] width 17 height 17
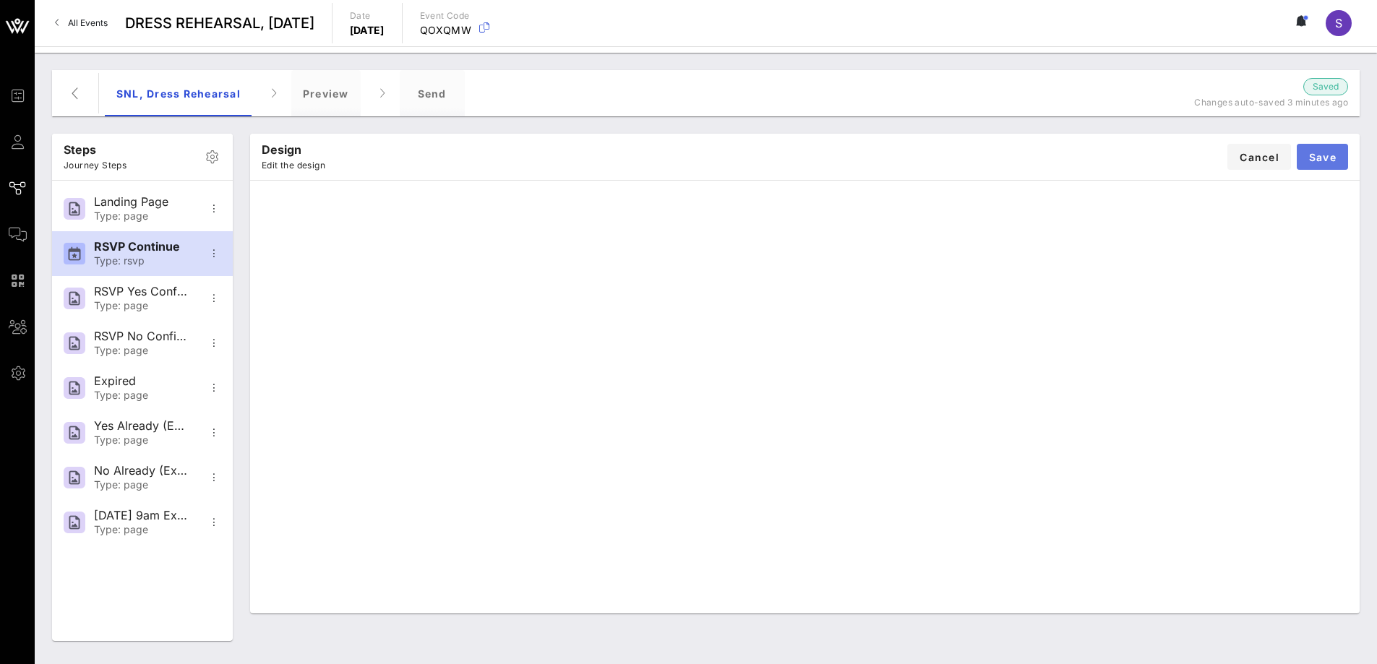
click at [1318, 151] on span "Save" at bounding box center [1322, 157] width 28 height 12
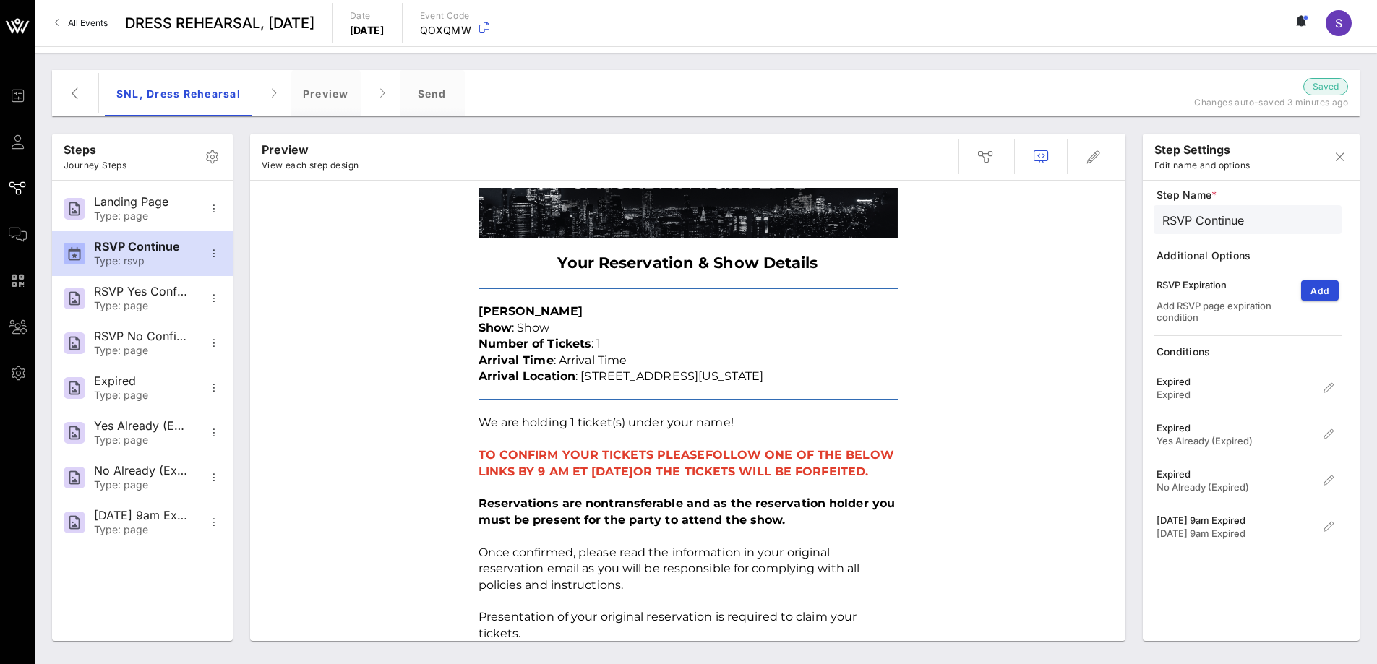
scroll to position [0, 0]
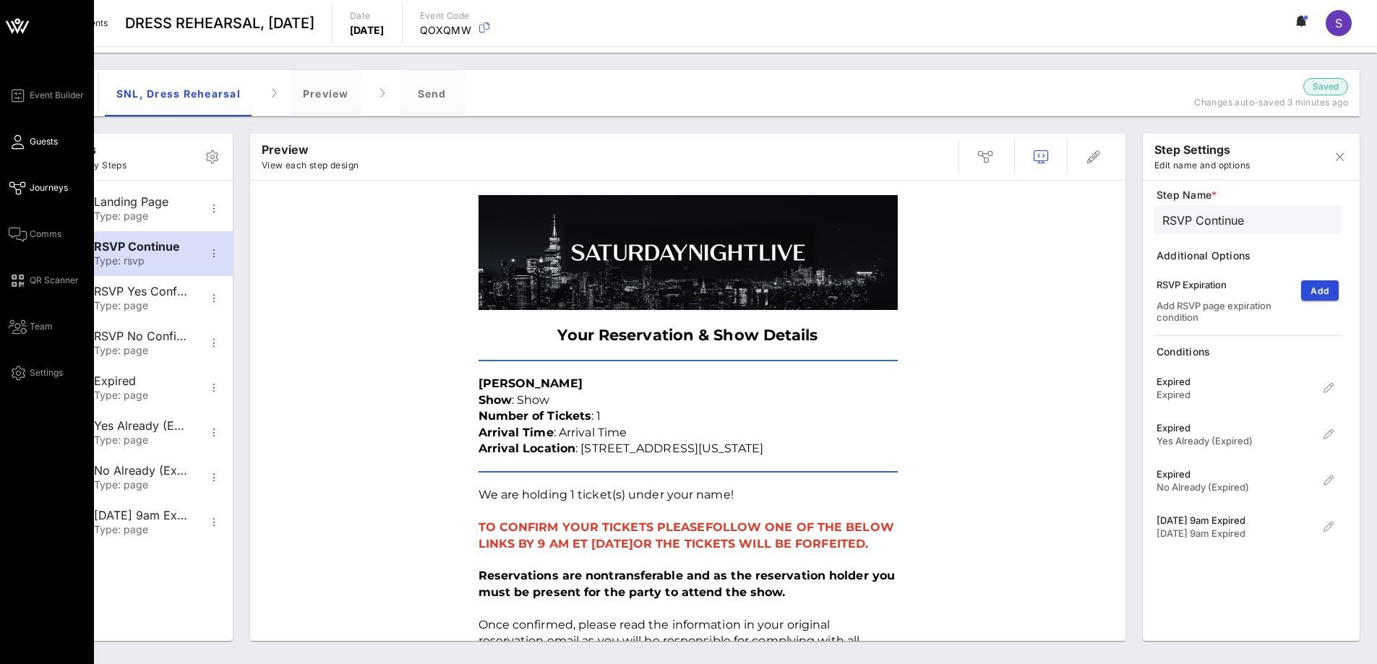
click at [31, 146] on span "Guests" at bounding box center [44, 141] width 28 height 13
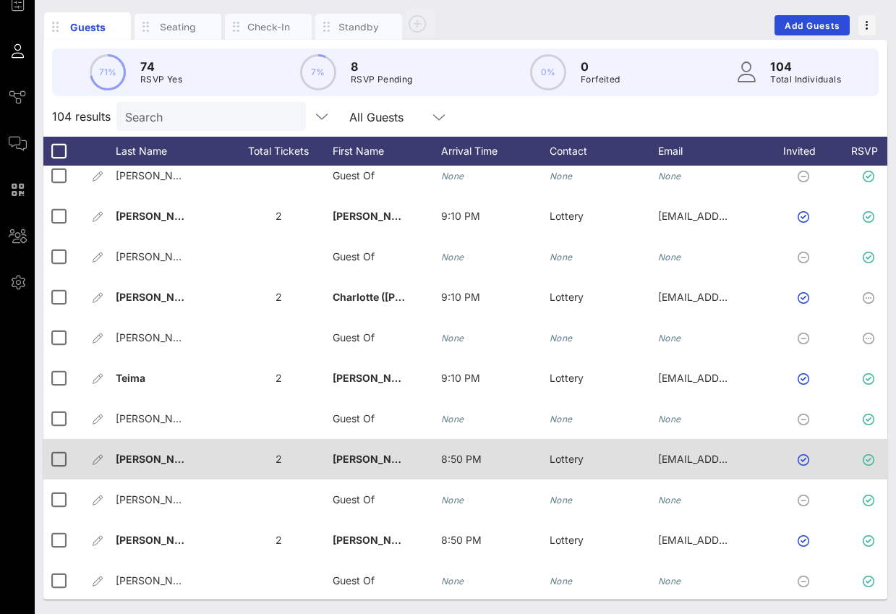
scroll to position [2964, 0]
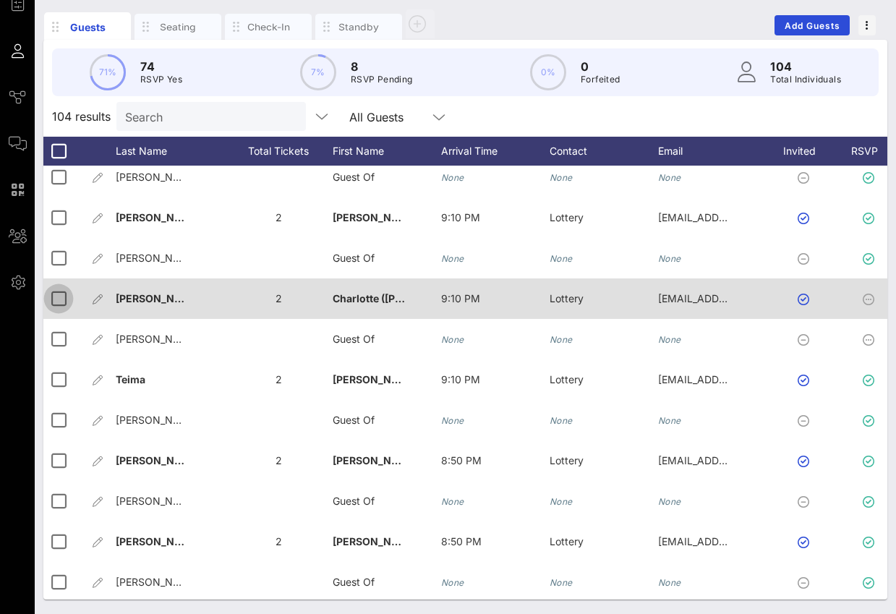
click at [57, 296] on div at bounding box center [58, 298] width 25 height 25
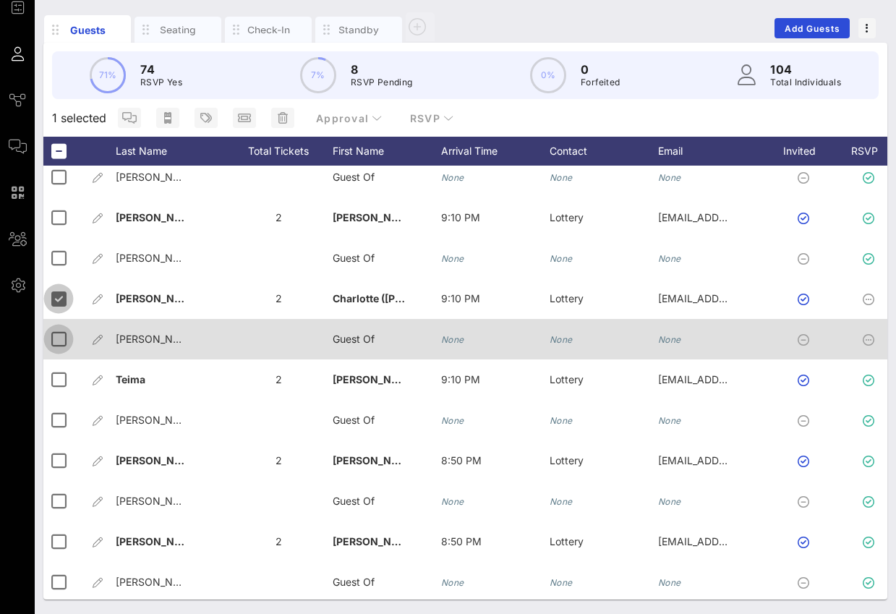
scroll to position [88, 0]
click at [57, 328] on div at bounding box center [58, 339] width 25 height 25
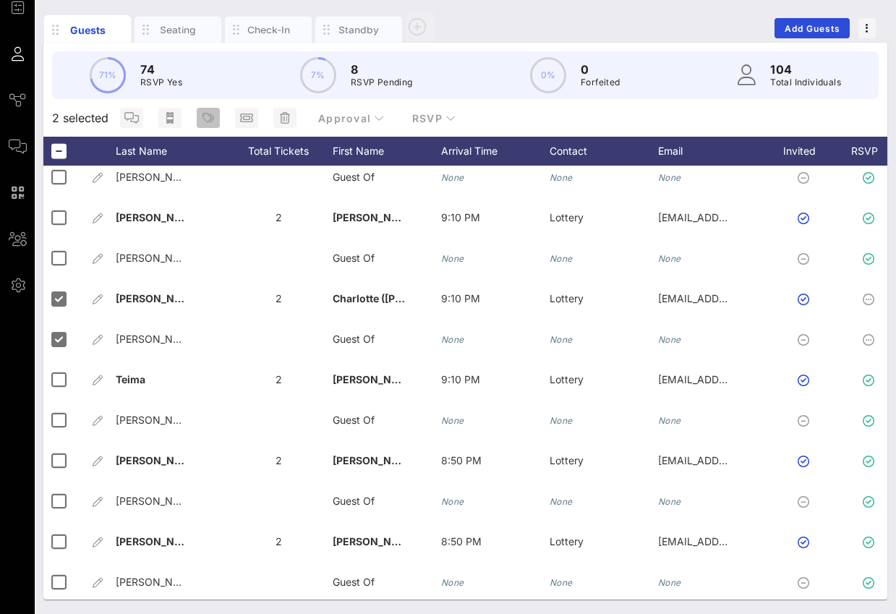
click at [206, 117] on icon "button" at bounding box center [208, 118] width 12 height 12
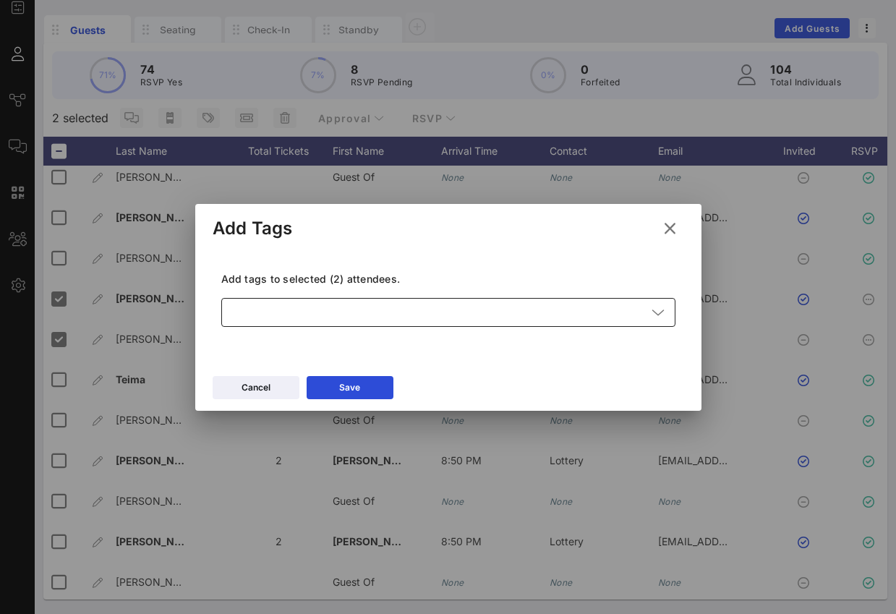
click at [387, 313] on div at bounding box center [438, 312] width 416 height 29
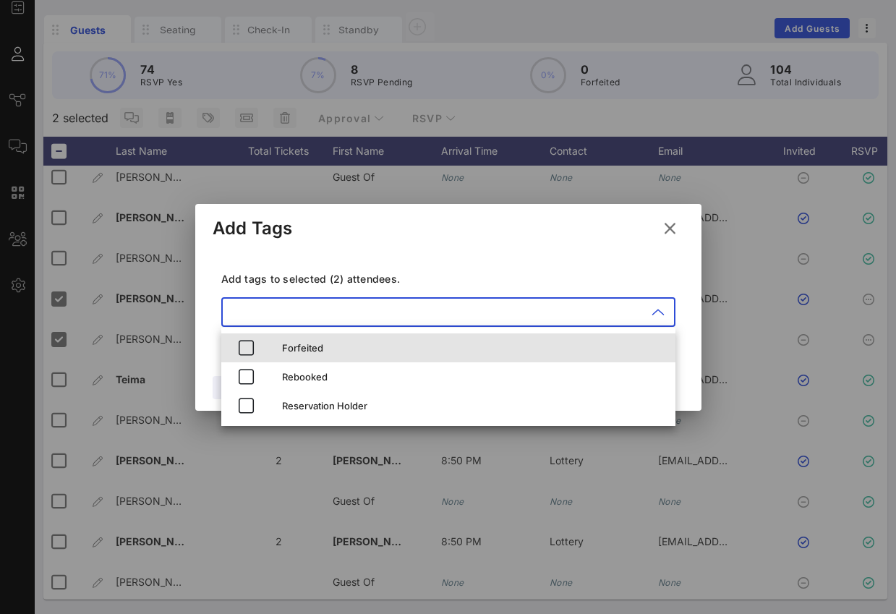
click at [361, 348] on div "Forfeited" at bounding box center [473, 348] width 382 height 12
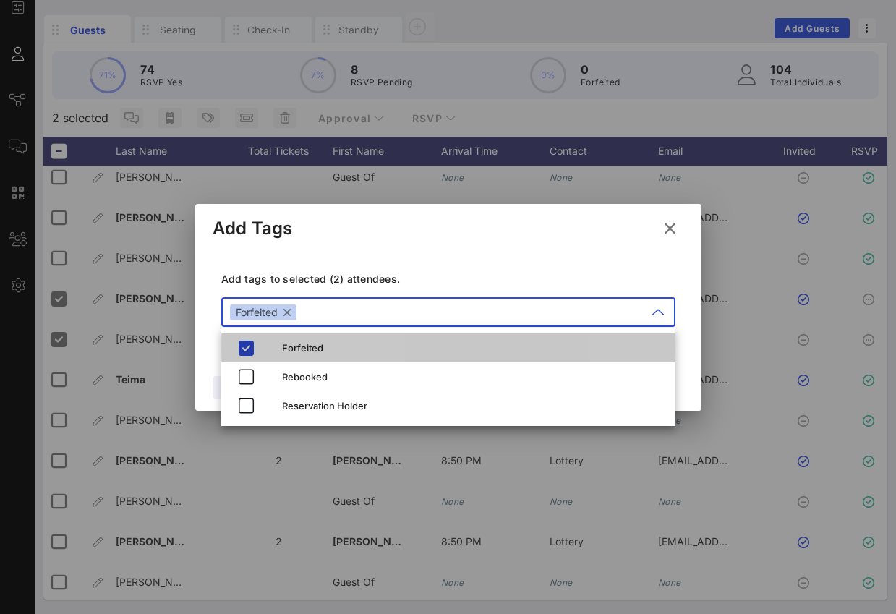
click at [404, 265] on div "Add tags to selected (2) attendees. ​ Forfeited" at bounding box center [448, 302] width 471 height 106
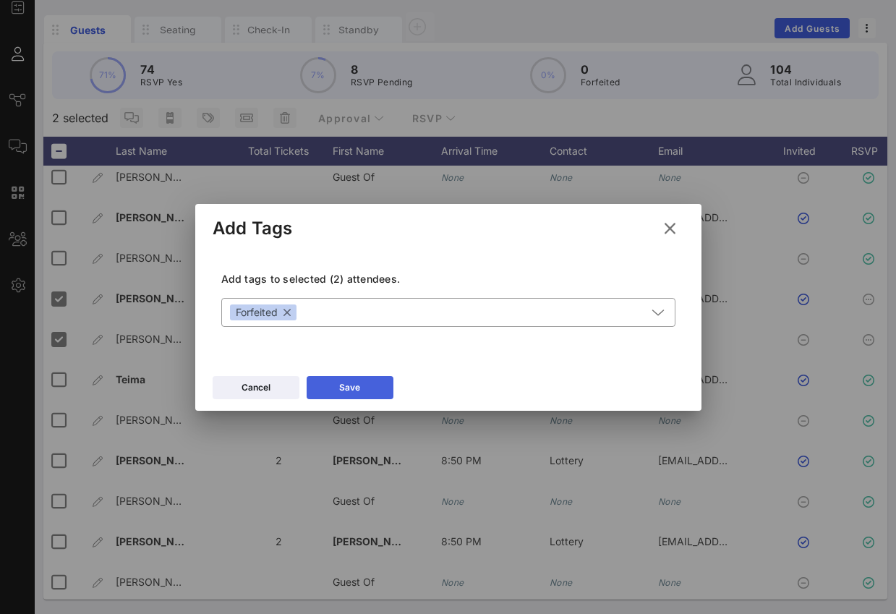
click at [369, 377] on button "Save" at bounding box center [349, 387] width 87 height 23
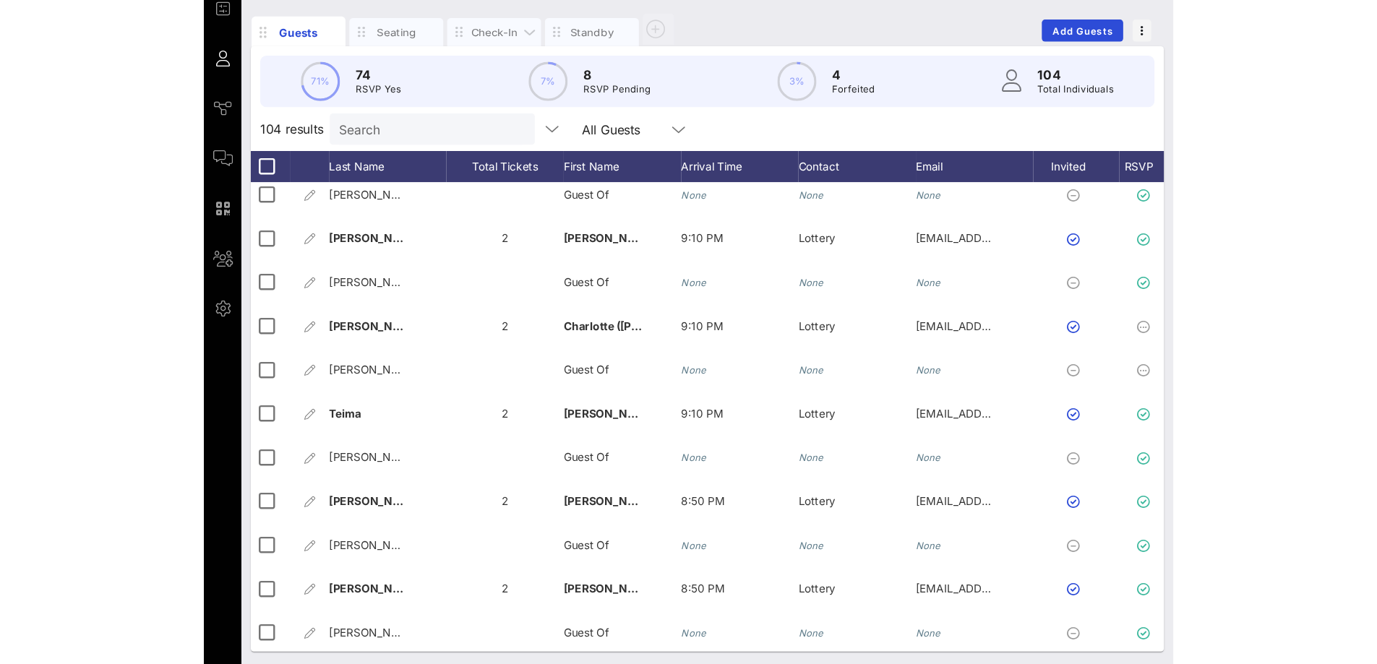
scroll to position [53, 0]
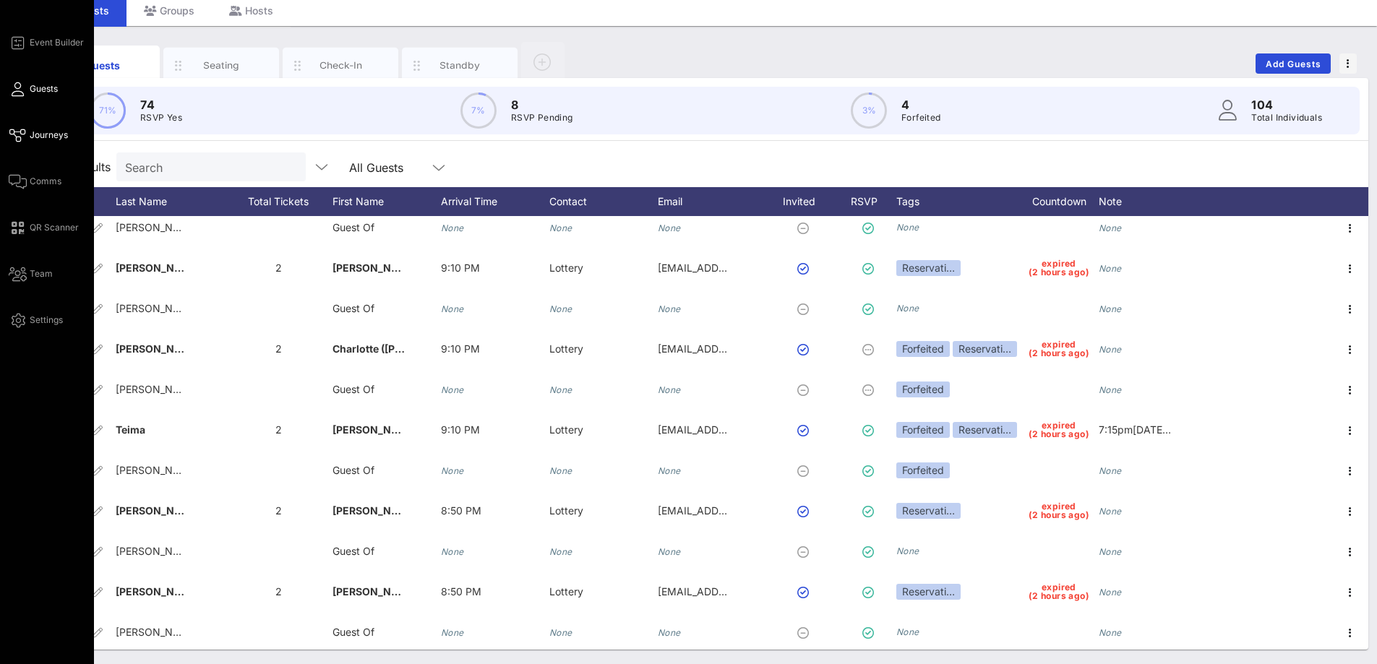
click at [48, 137] on span "Journeys" at bounding box center [49, 135] width 38 height 13
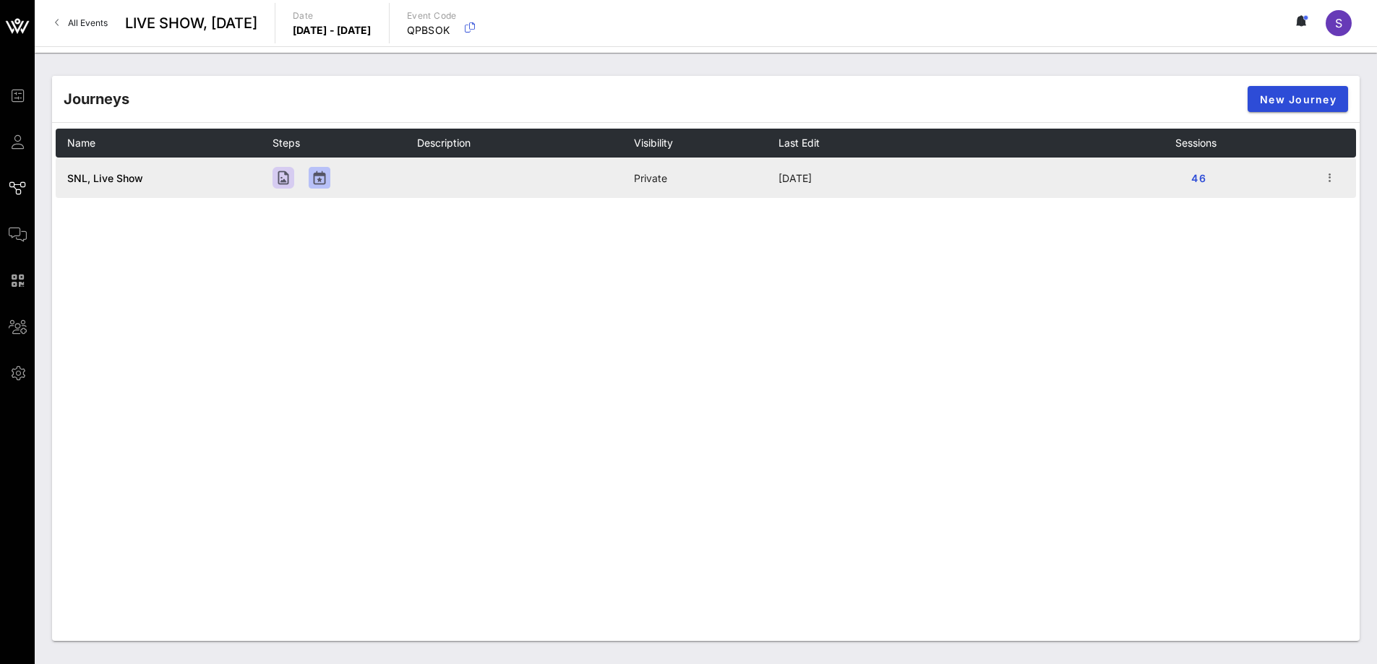
click at [113, 181] on span "SNL, Live Show" at bounding box center [105, 178] width 76 height 12
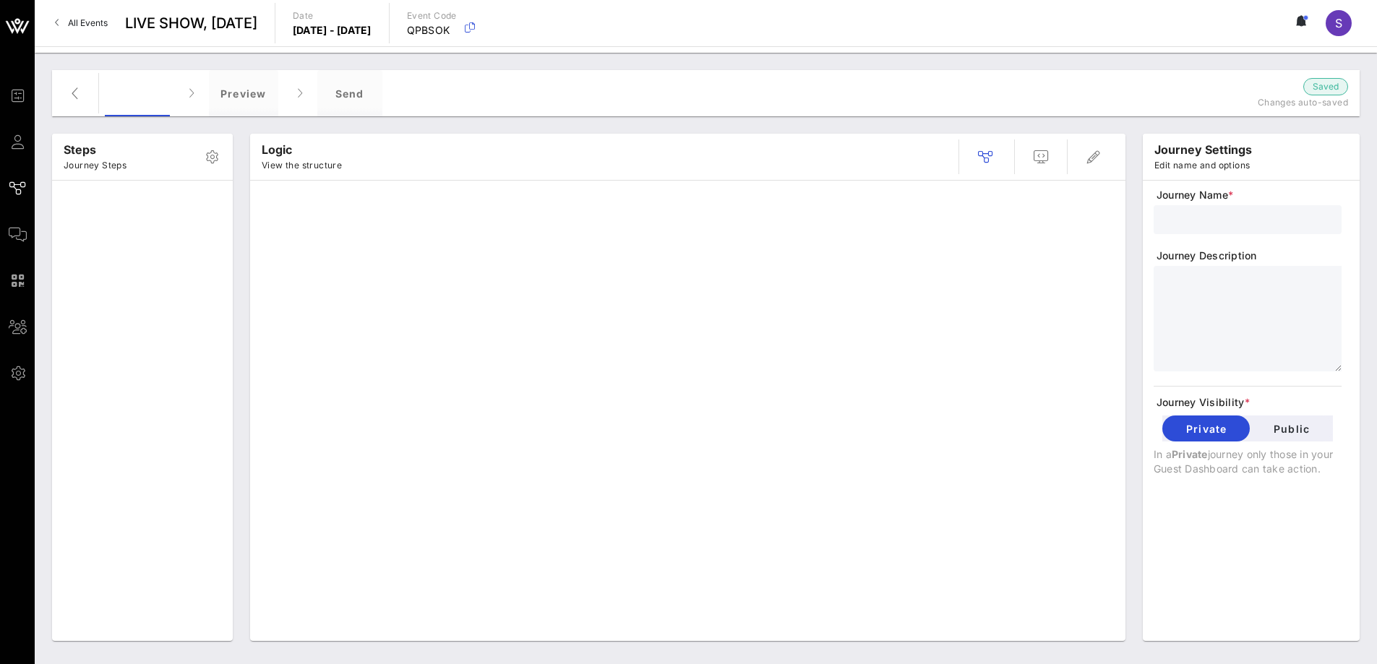
type input "SNL, Live Show"
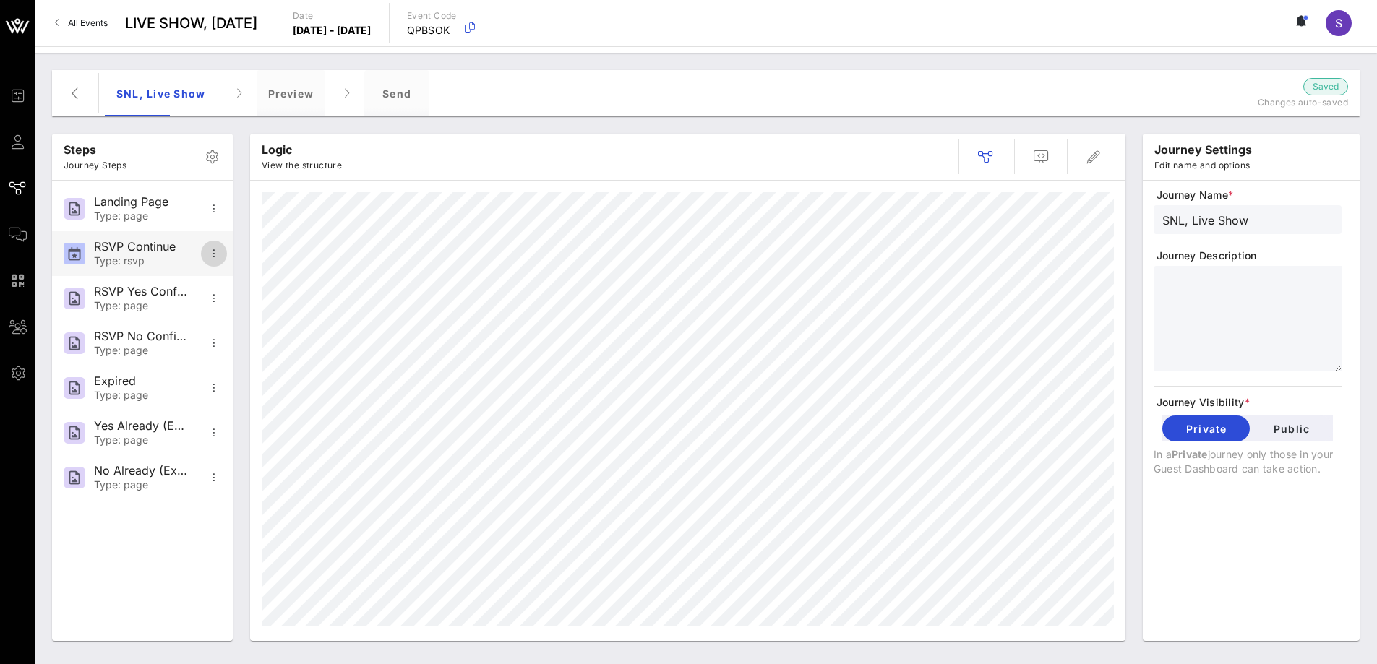
click at [213, 254] on icon "button" at bounding box center [213, 253] width 17 height 17
click at [235, 273] on div "Add Step" at bounding box center [259, 290] width 117 height 35
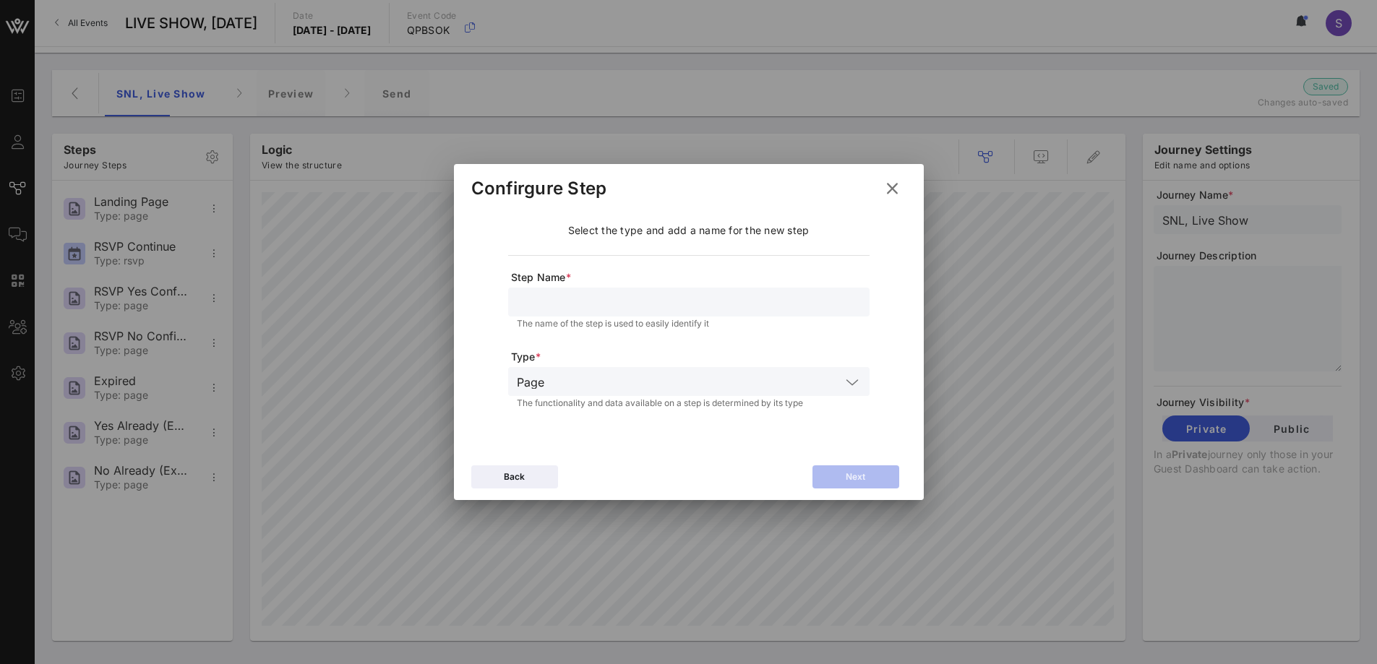
click at [582, 286] on div "Step Name * The name of the step is used to easily identify it Type * Page The …" at bounding box center [688, 335] width 361 height 160
click at [563, 316] on div at bounding box center [689, 302] width 344 height 29
type input "0"
click at [893, 482] on button "Next" at bounding box center [855, 477] width 87 height 23
type input "Continue"
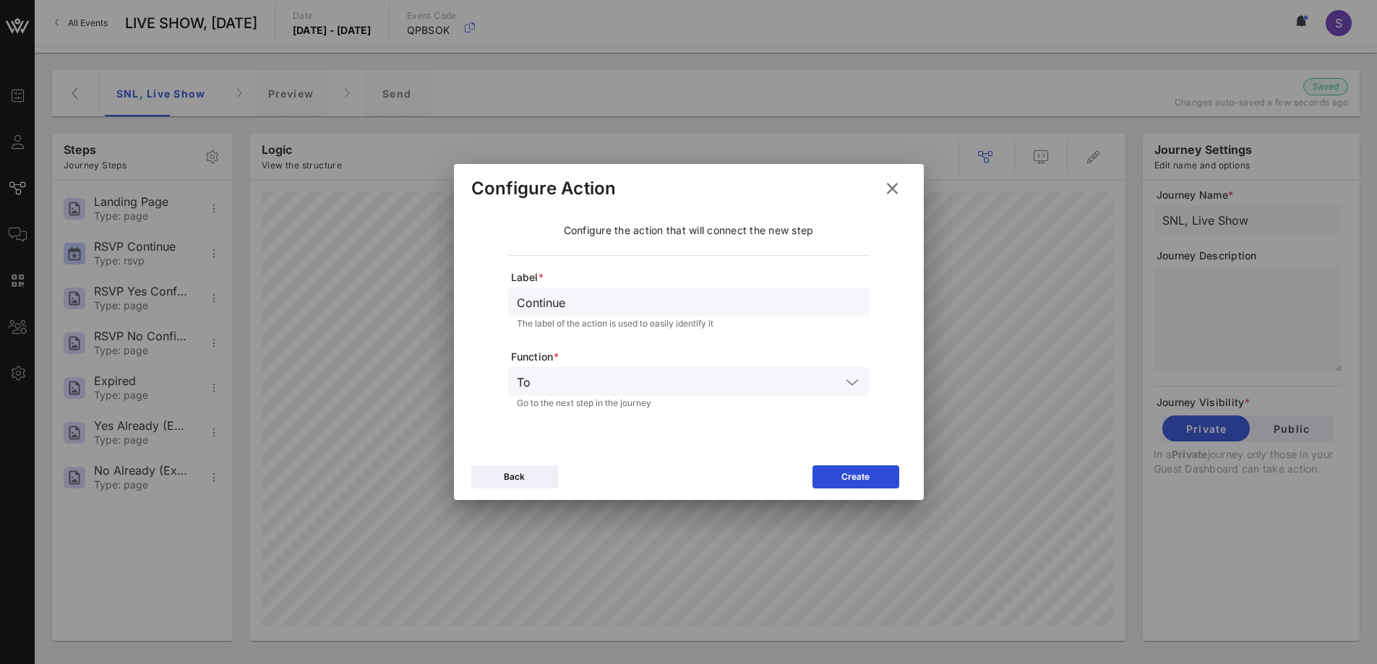
click at [606, 412] on div "To Go to the next step in the journey" at bounding box center [688, 391] width 361 height 48
click at [611, 407] on div "Go to the next step in the journey" at bounding box center [689, 403] width 344 height 9
click at [855, 383] on icon at bounding box center [852, 382] width 13 height 17
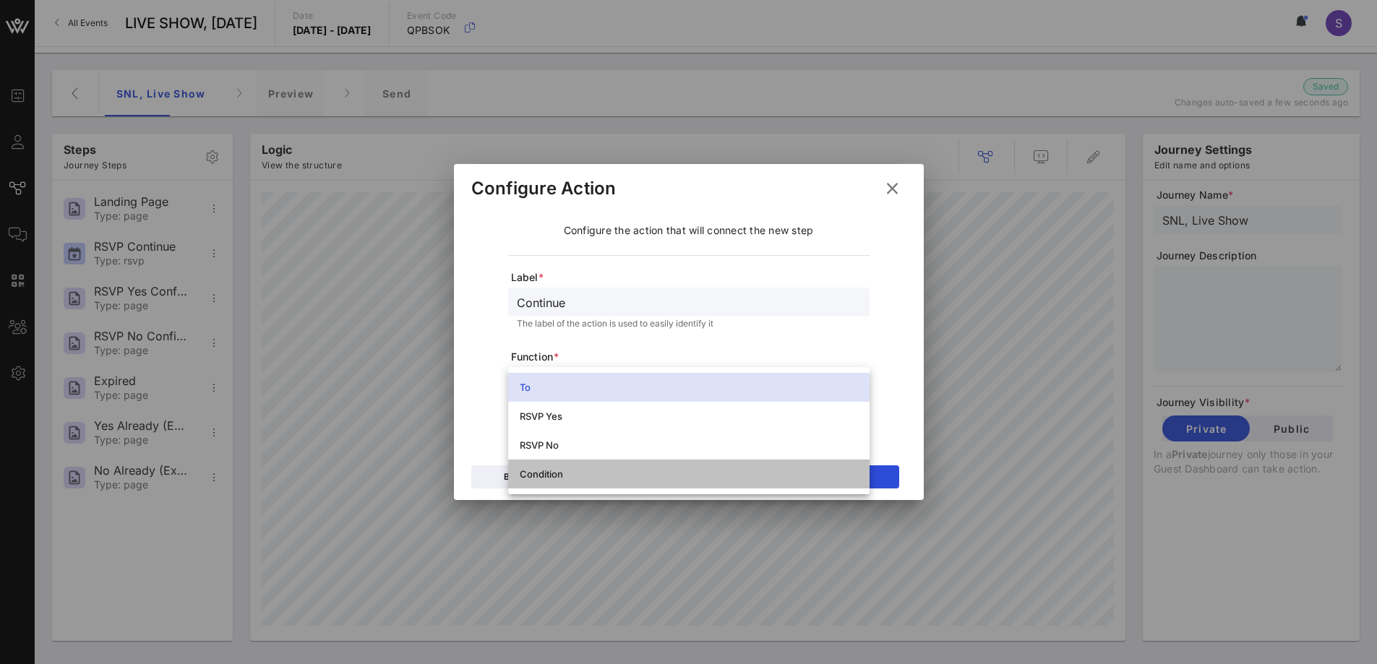
click at [631, 476] on div "Condition" at bounding box center [689, 474] width 338 height 12
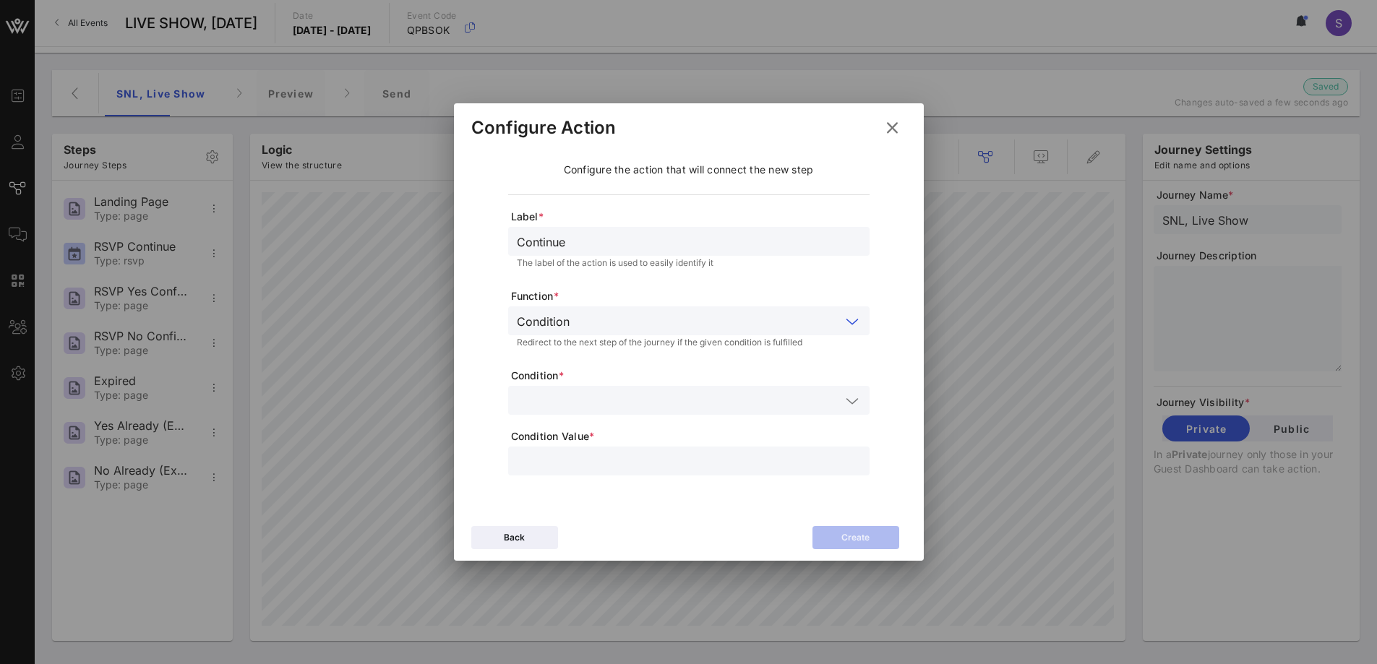
click at [571, 440] on span "Condition Value *" at bounding box center [690, 436] width 359 height 14
click at [597, 390] on div at bounding box center [689, 400] width 344 height 29
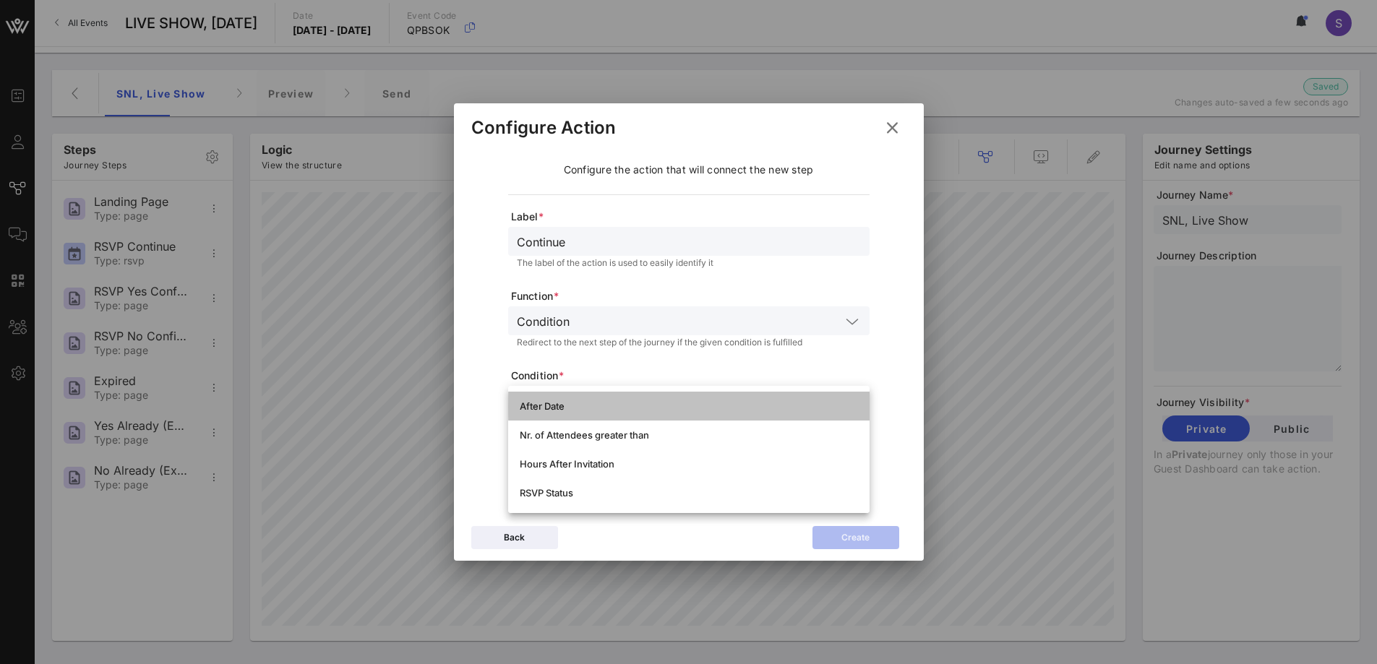
click at [595, 410] on div "After Date" at bounding box center [689, 406] width 338 height 12
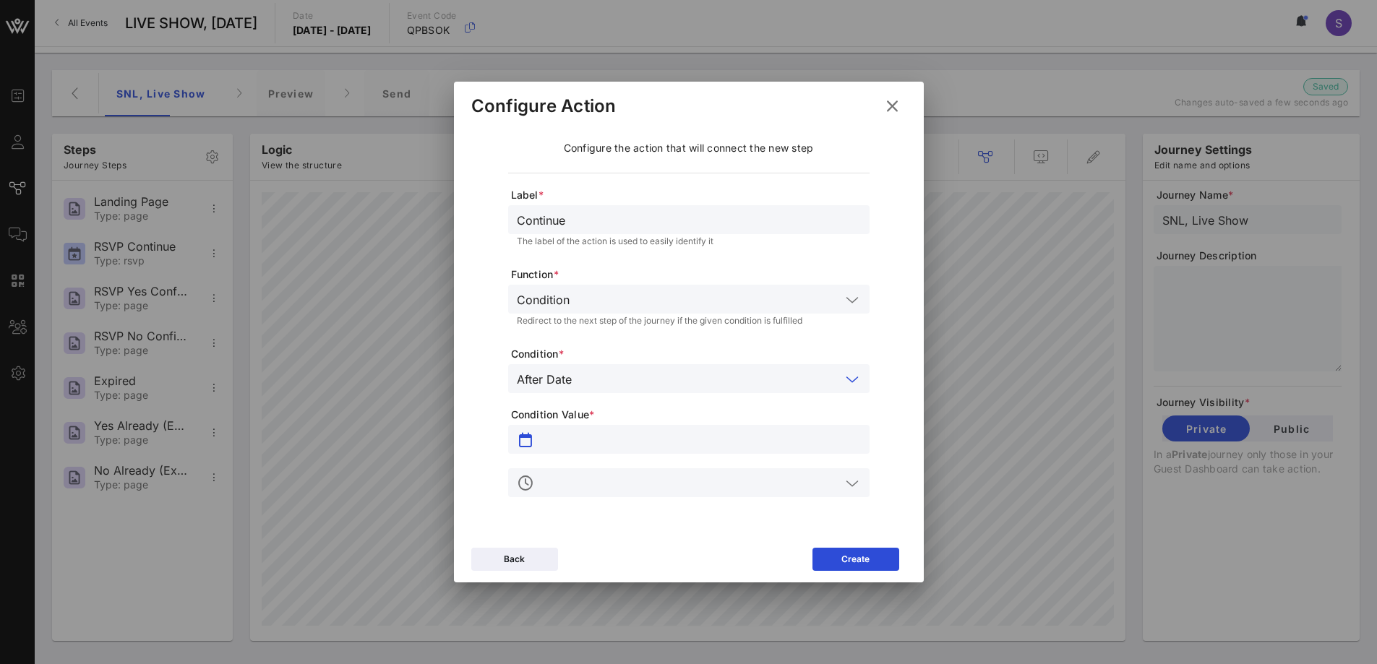
click at [577, 439] on input "text" at bounding box center [699, 439] width 324 height 19
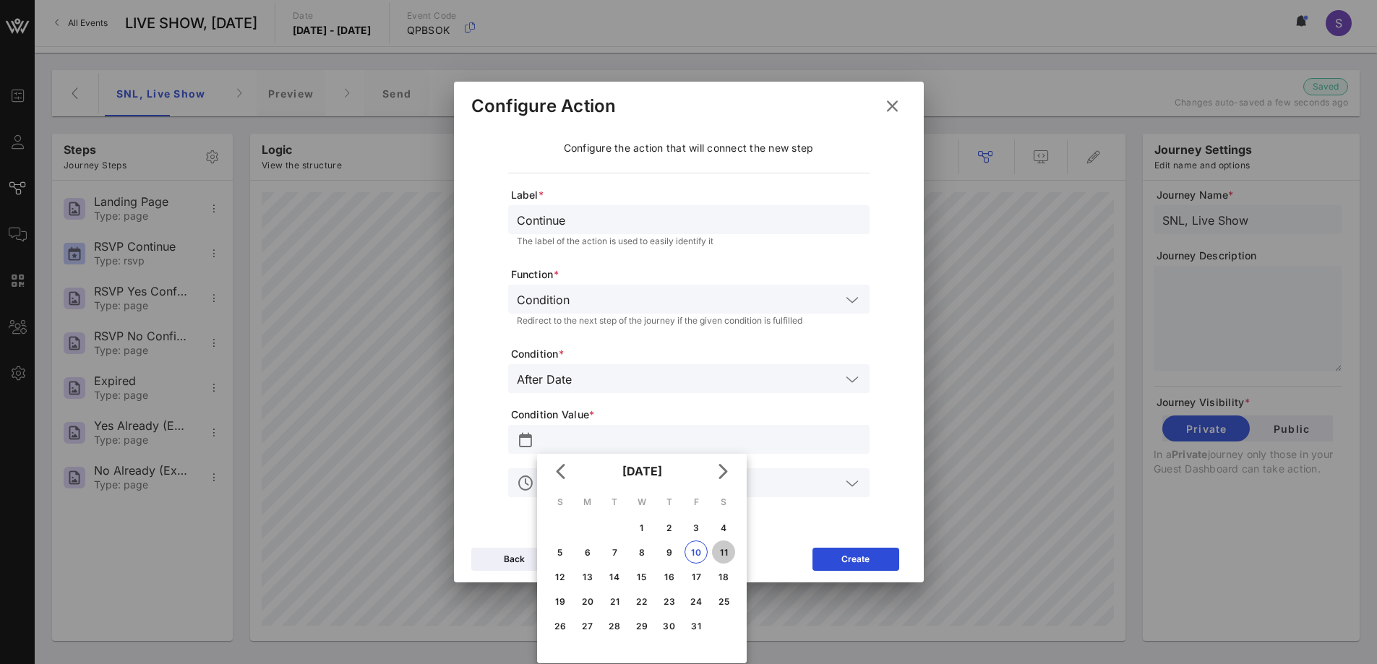
click at [734, 550] on div "11" at bounding box center [723, 552] width 23 height 11
type input "[DATE]"
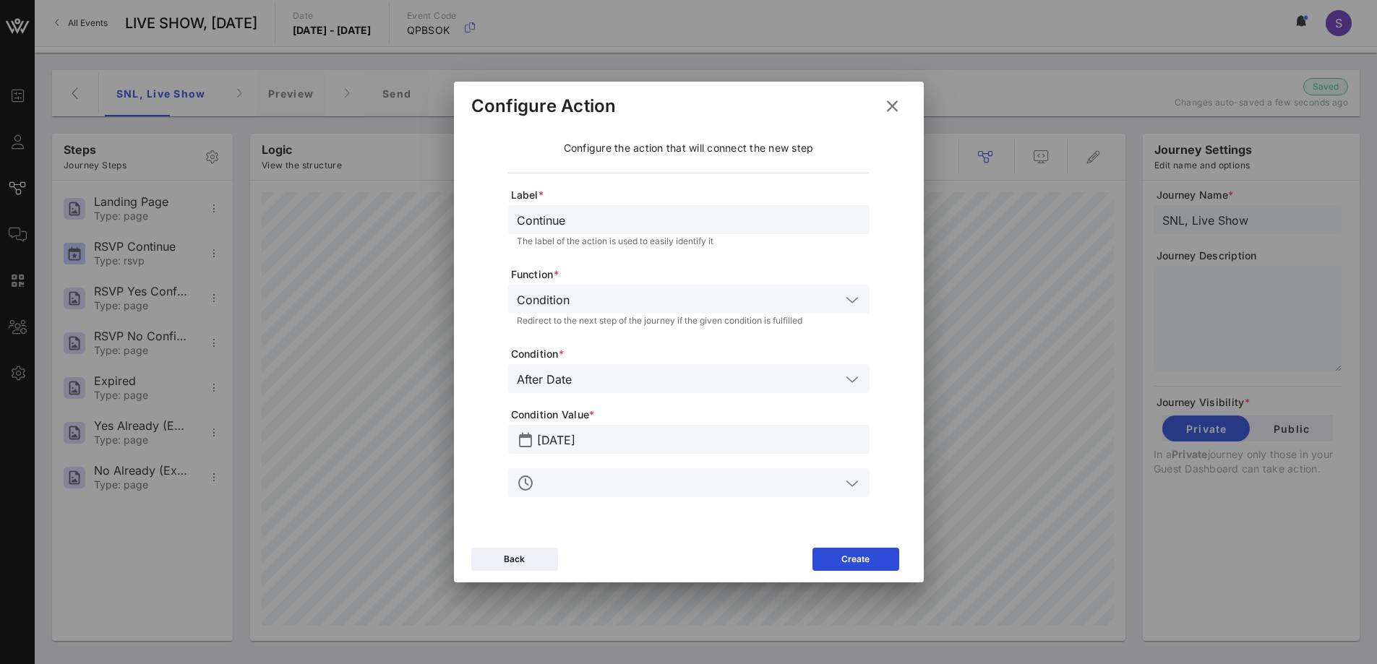
click at [600, 492] on div at bounding box center [699, 482] width 324 height 29
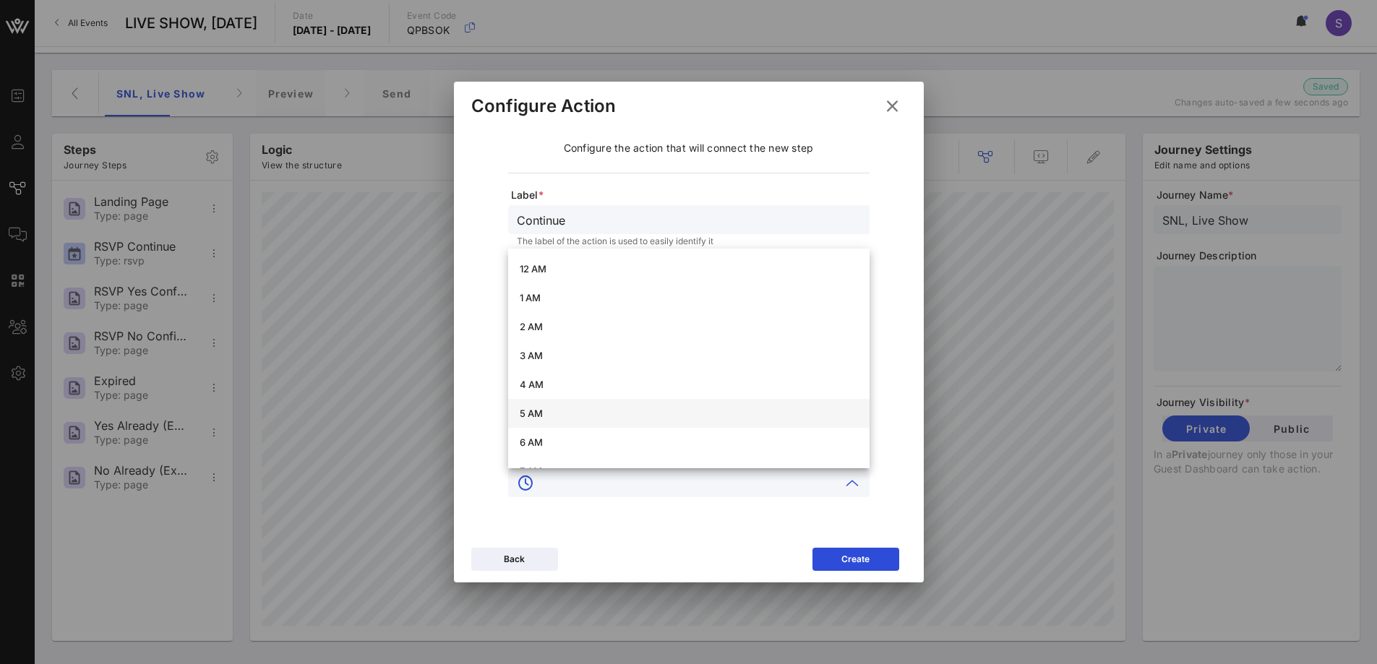
scroll to position [72, 0]
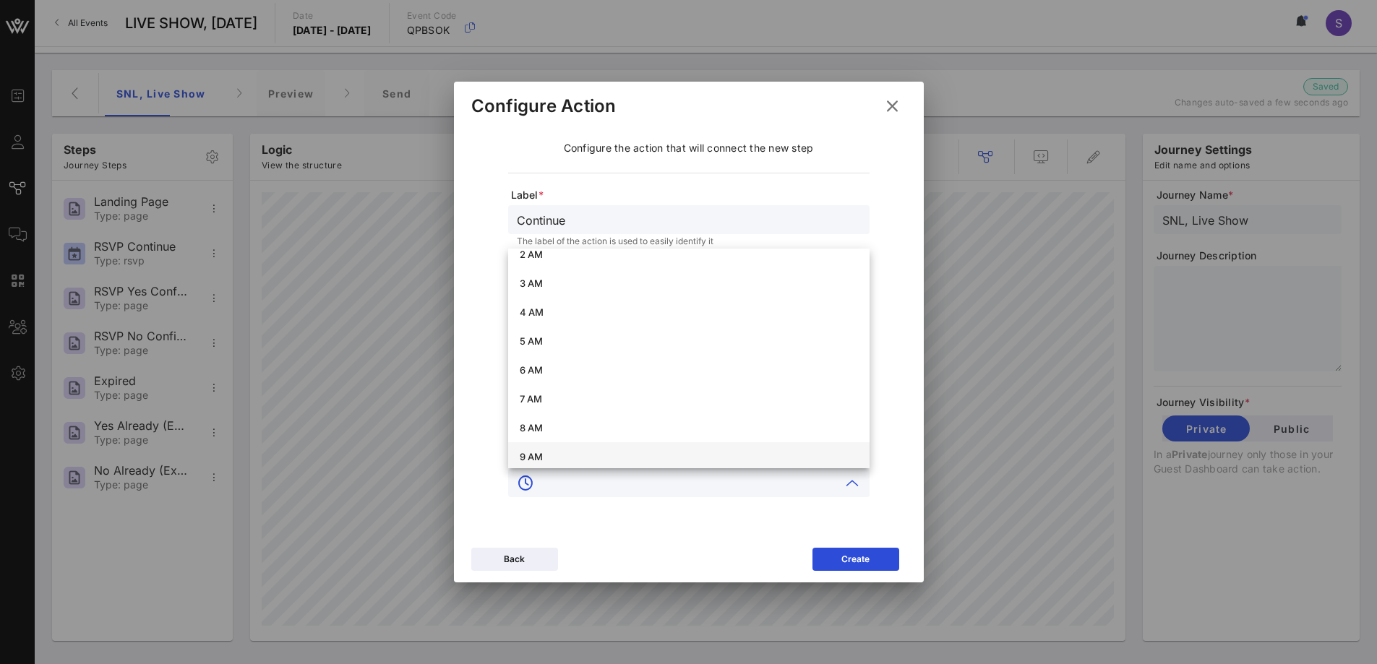
click at [595, 458] on div "9 AM" at bounding box center [689, 457] width 338 height 12
type input "9 AM"
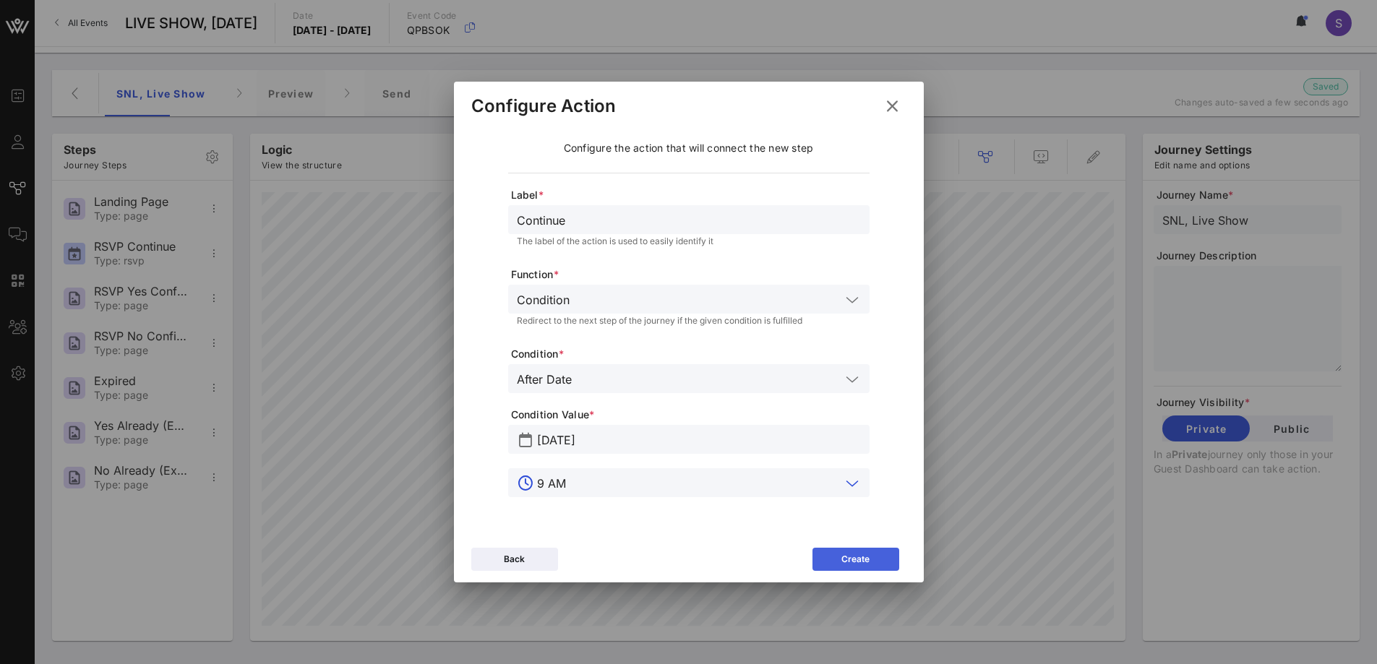
click at [846, 560] on div "Create" at bounding box center [855, 559] width 28 height 14
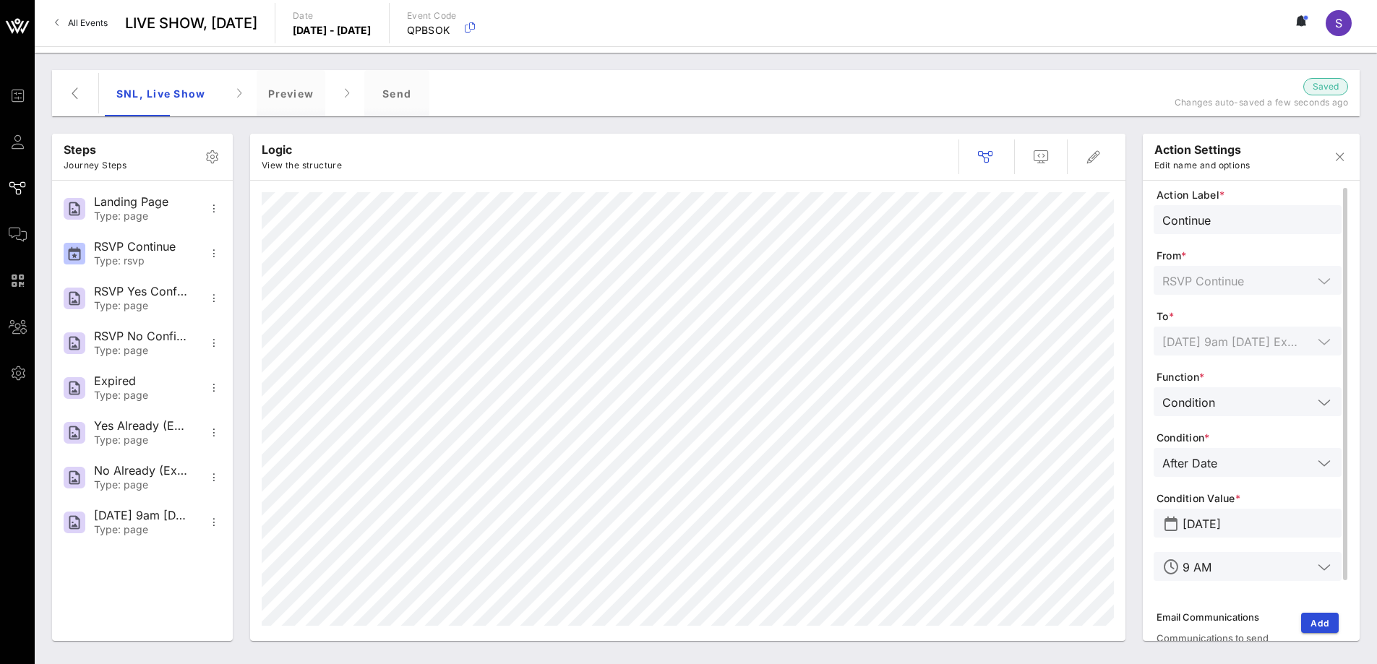
click at [895, 218] on input "Continue" at bounding box center [1247, 219] width 171 height 19
click at [895, 224] on div "Steps Journey Steps Landing Page Type: page RSVP Continue Type: rsvp RSVP Yes C…" at bounding box center [705, 387] width 1325 height 525
type input "9"
type input "[DATE] 9am [DATE] Expired"
click at [895, 613] on button "Add" at bounding box center [1320, 623] width 38 height 20
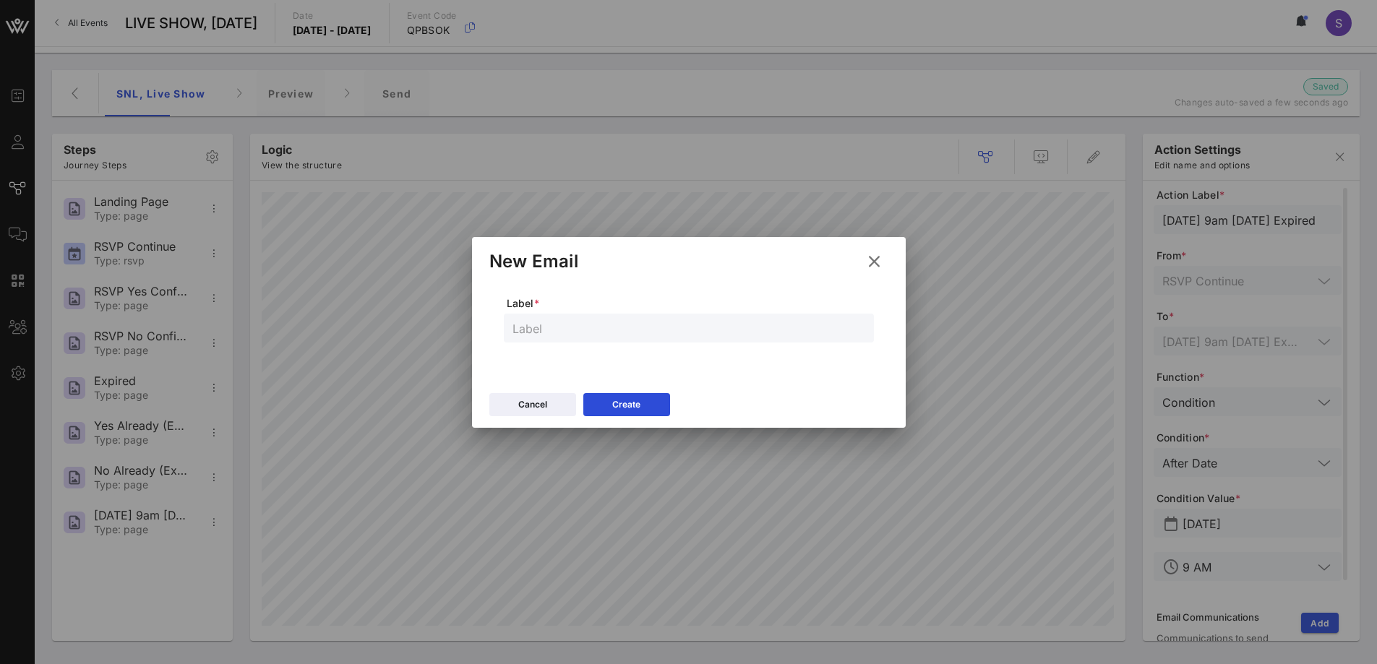
click at [872, 255] on icon at bounding box center [873, 262] width 21 height 20
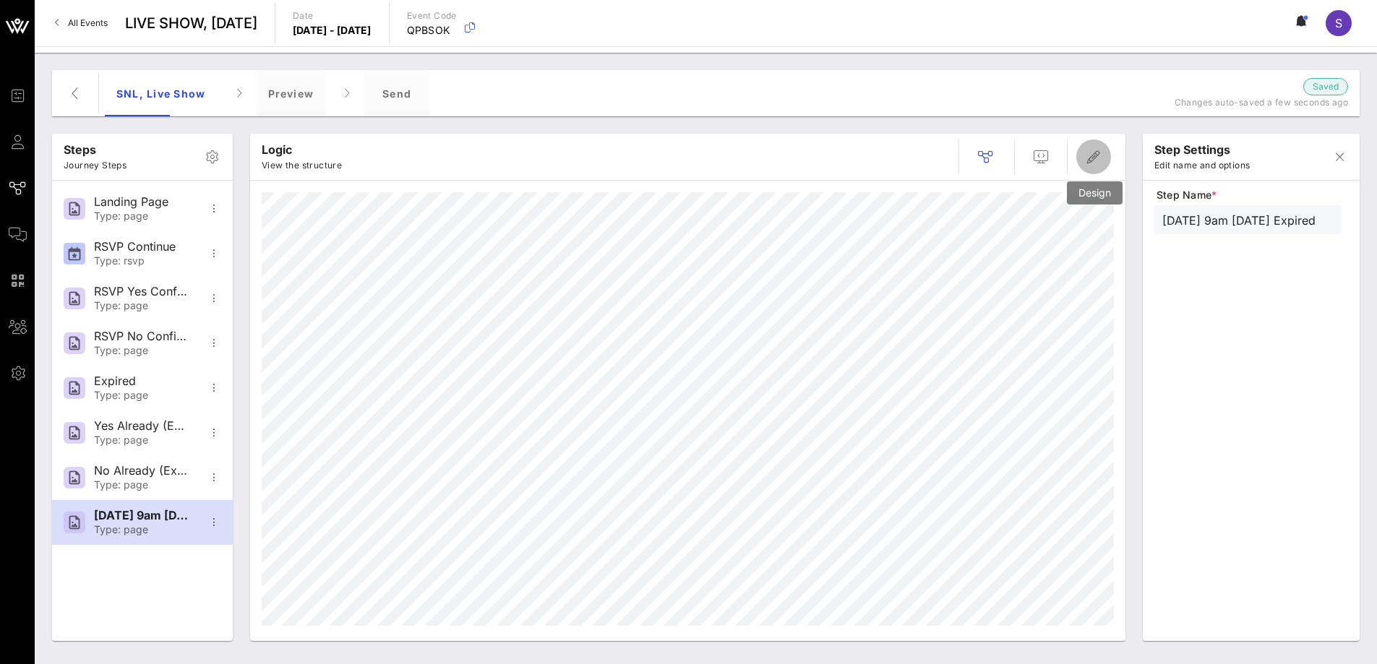
click at [895, 153] on span "button" at bounding box center [1093, 156] width 35 height 17
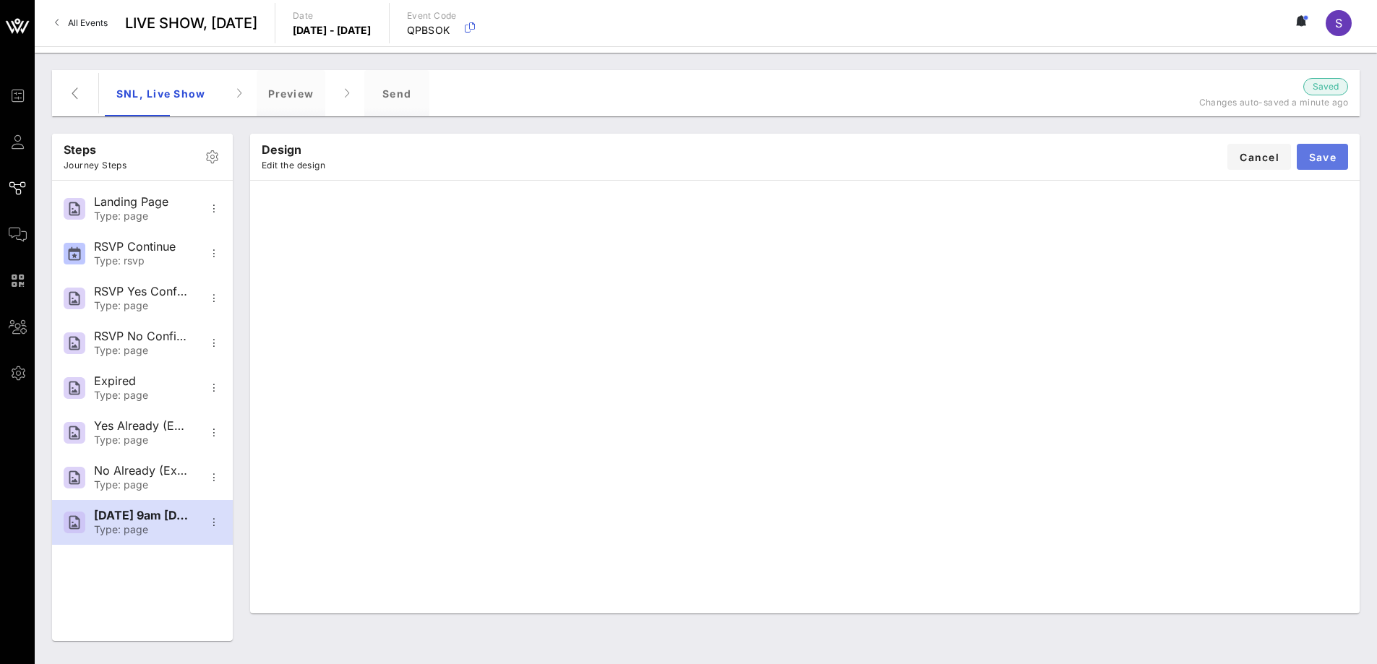
click at [895, 153] on span "Save" at bounding box center [1322, 157] width 28 height 12
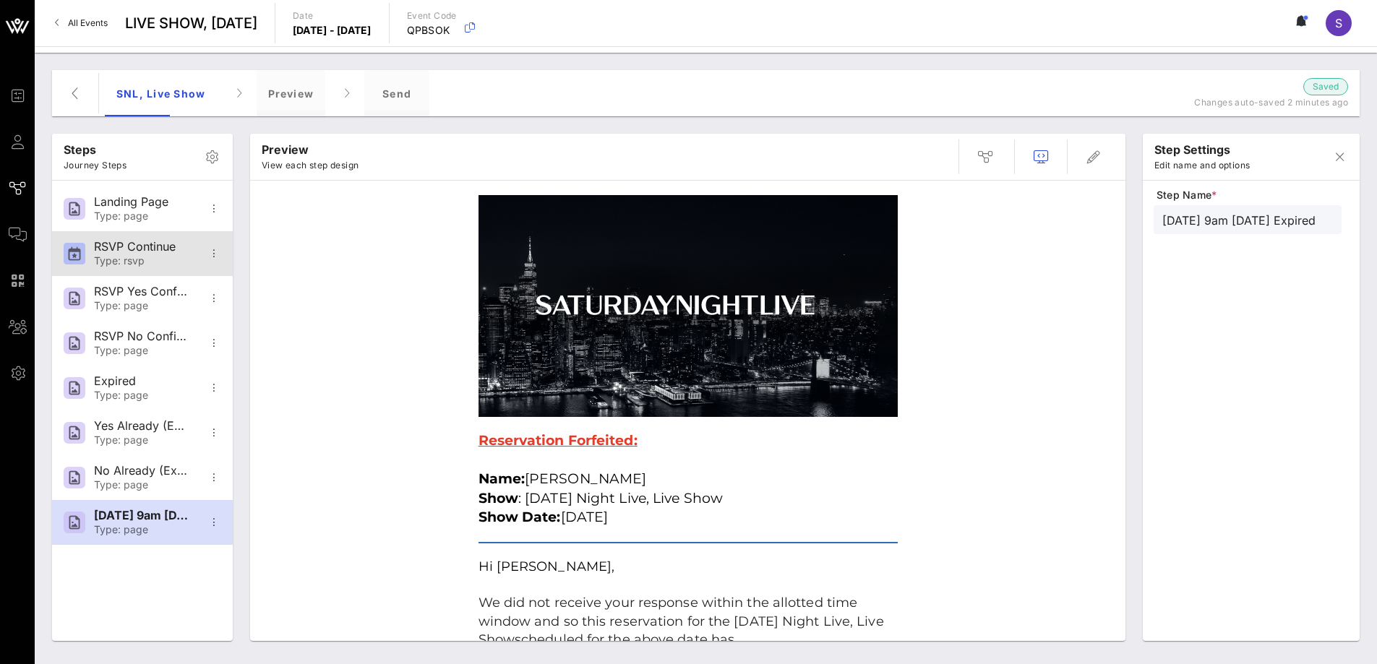
click at [154, 248] on div "RSVP Continue" at bounding box center [141, 247] width 95 height 14
type input "RSVP Continue"
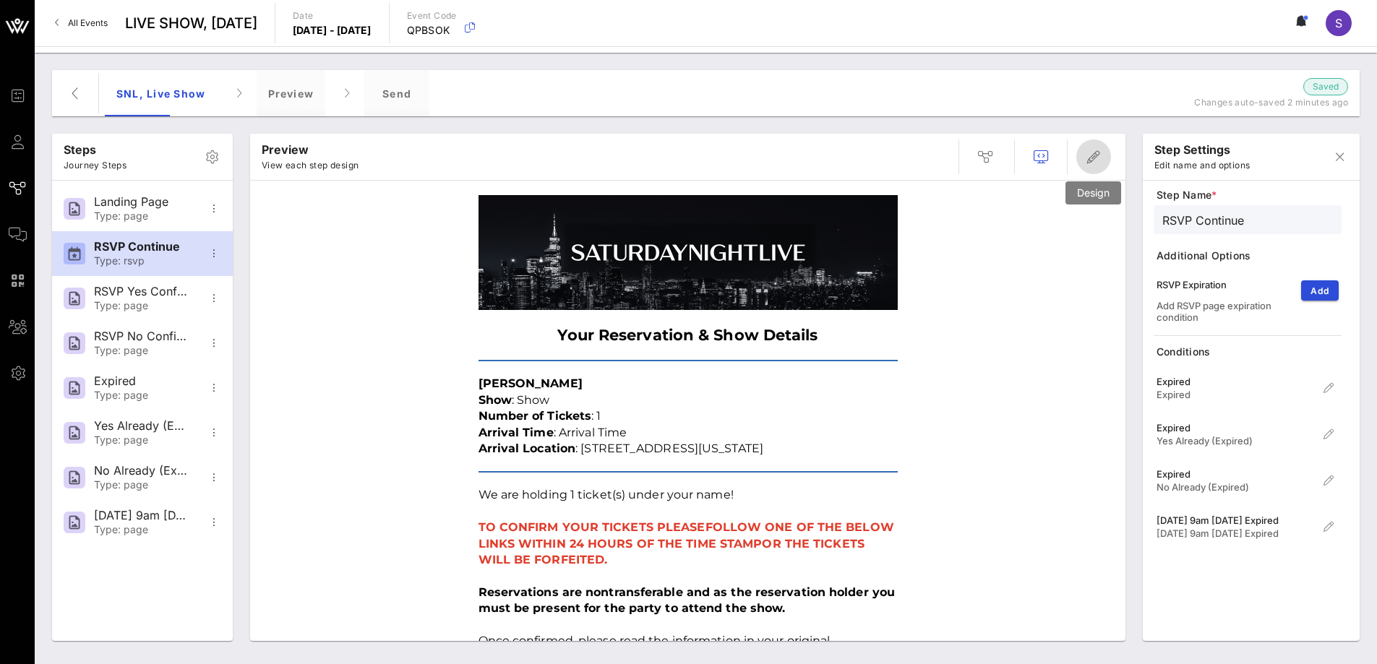
click at [895, 161] on span "button" at bounding box center [1093, 156] width 35 height 17
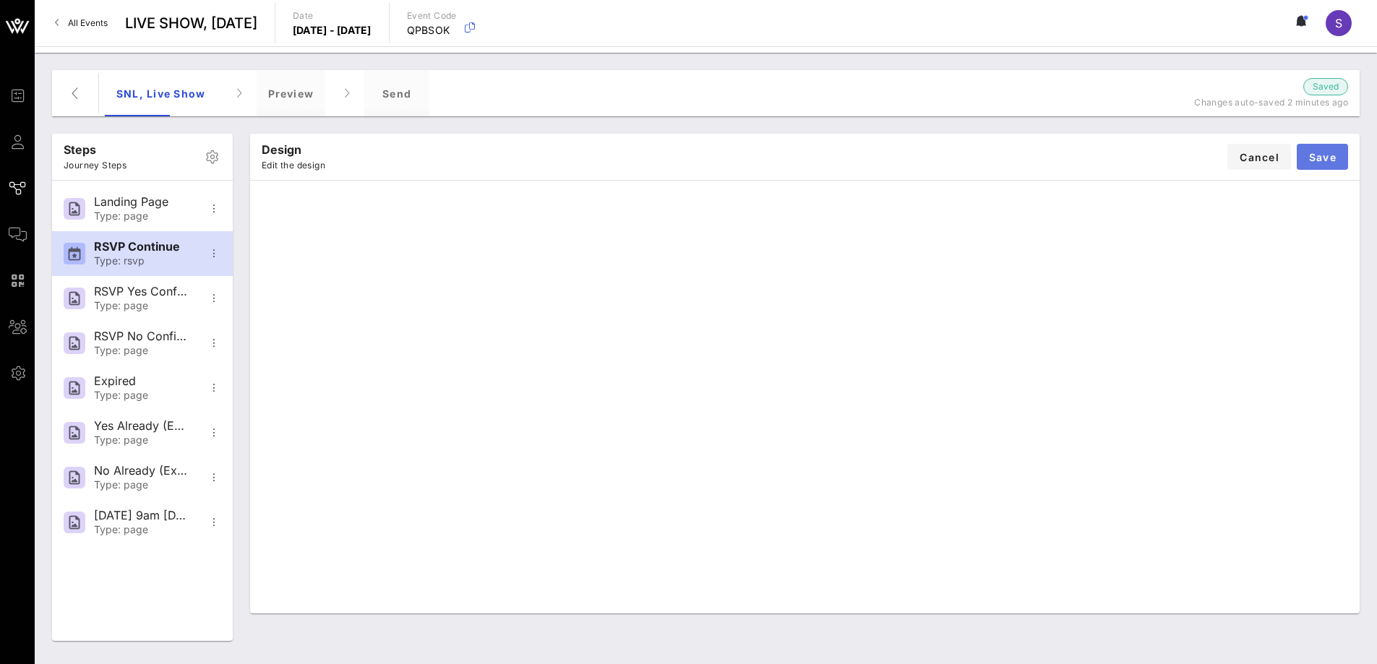
click at [895, 160] on span "Save" at bounding box center [1322, 157] width 28 height 12
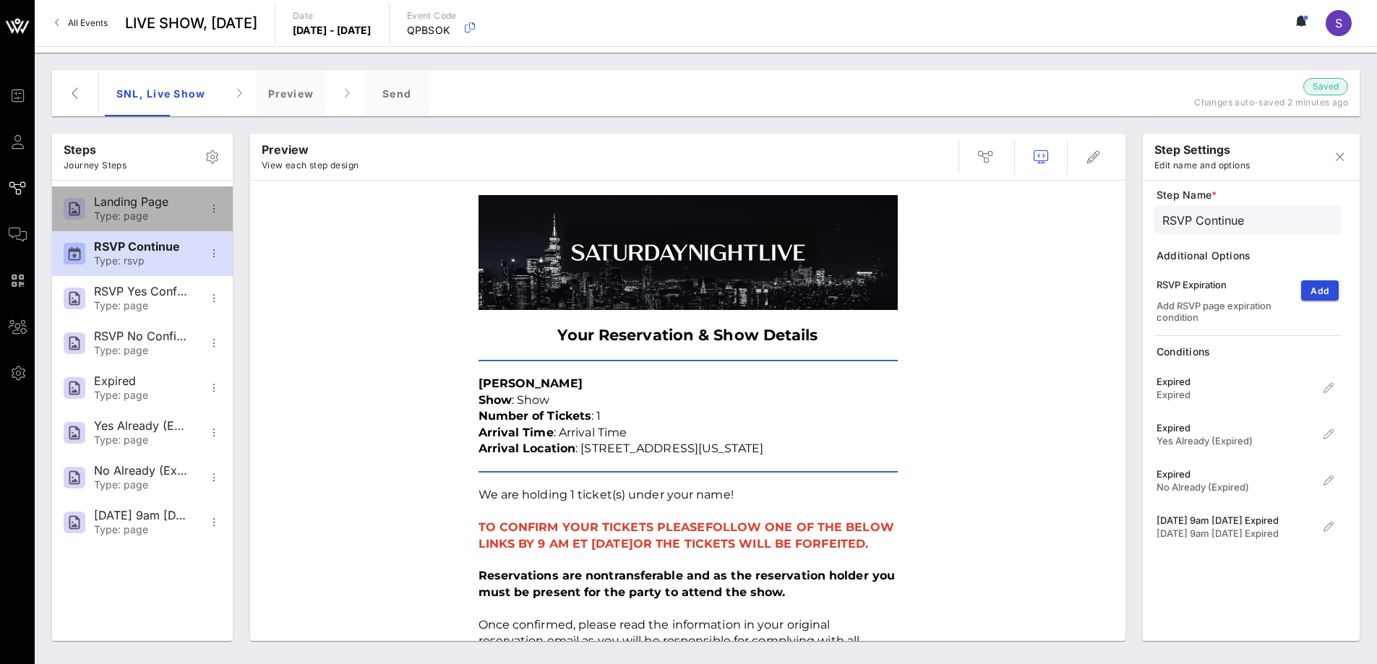
click at [109, 218] on div "Type: page" at bounding box center [141, 216] width 95 height 12
type input "Landing Page"
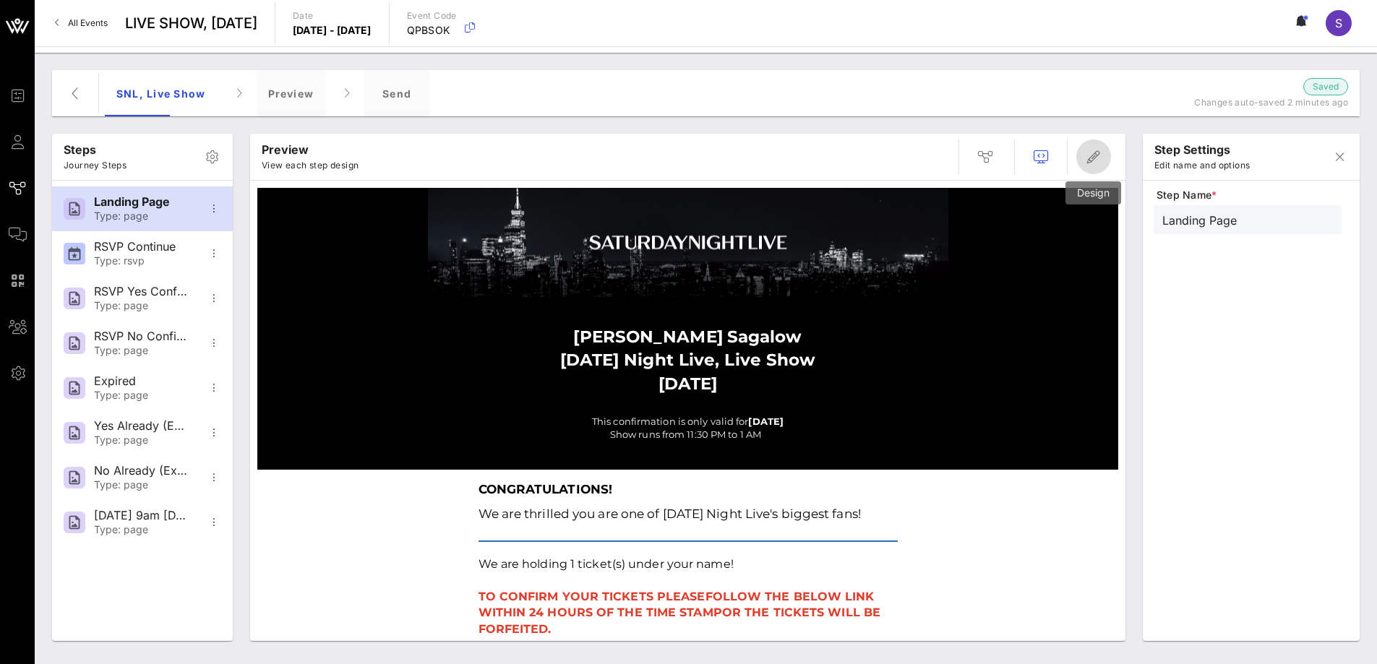
click at [895, 160] on icon "button" at bounding box center [1093, 156] width 17 height 17
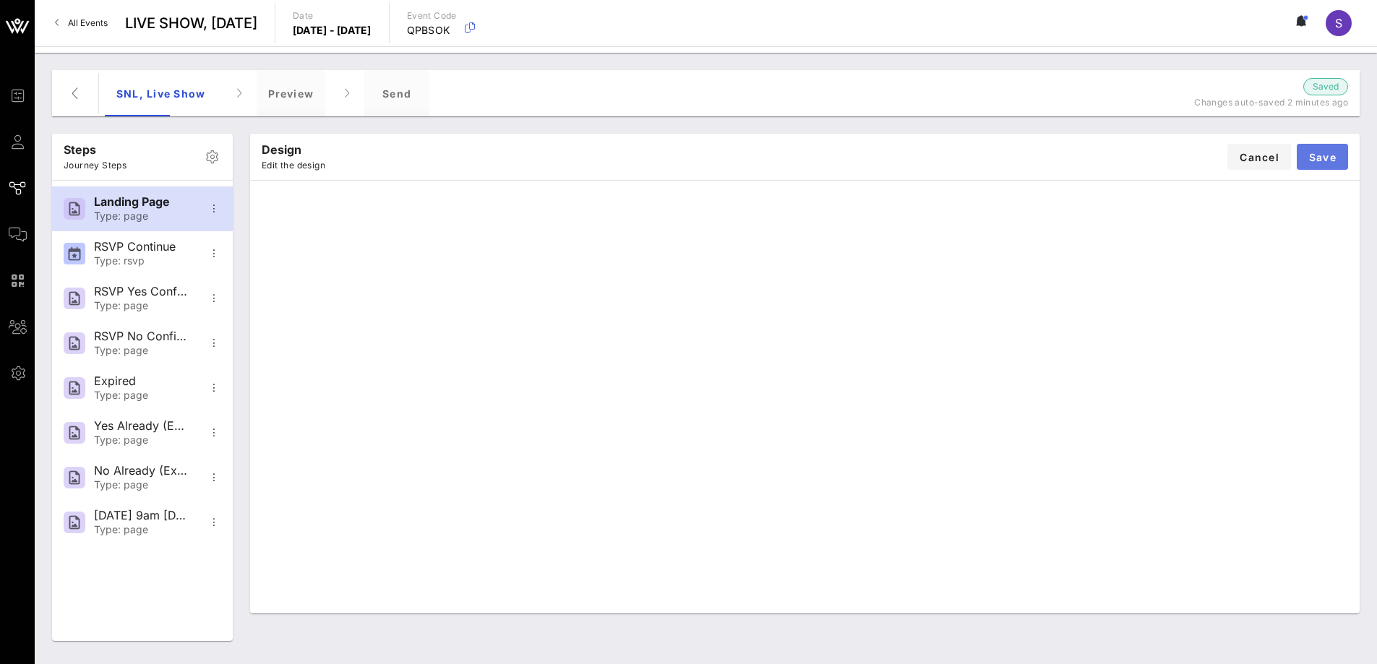
click at [895, 160] on span "Save" at bounding box center [1322, 157] width 28 height 12
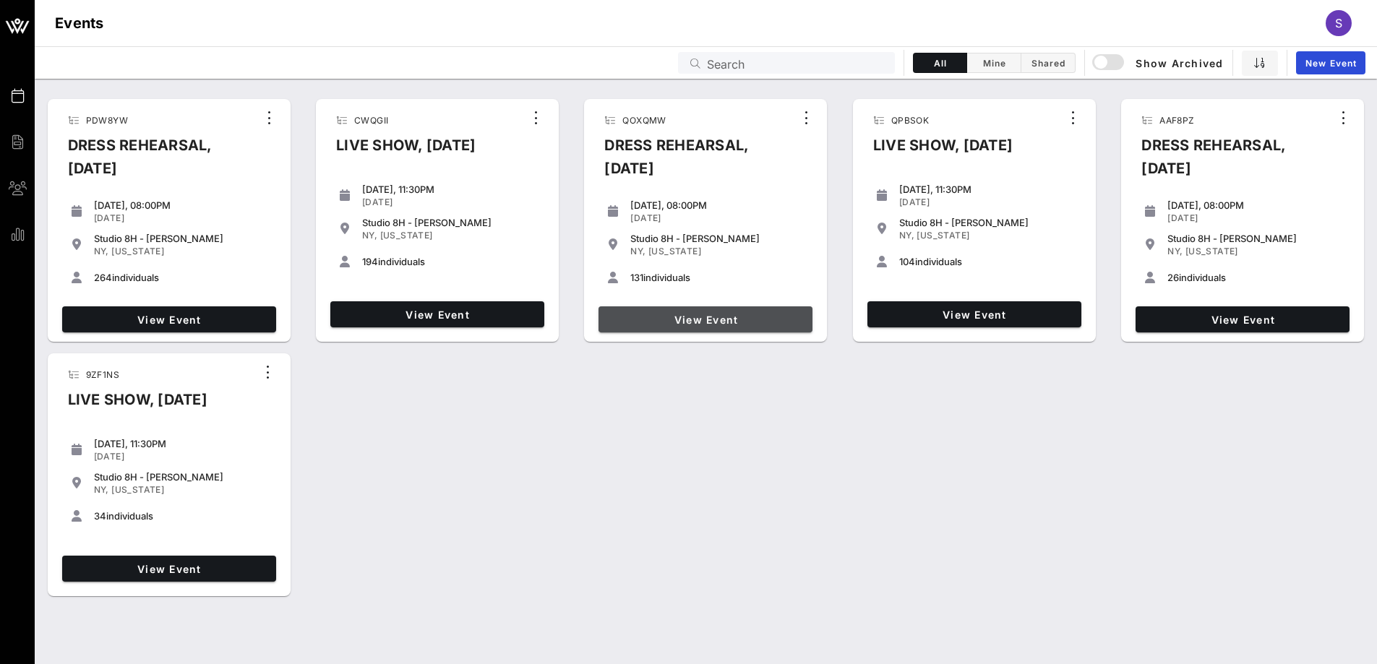
click at [720, 310] on link "View Event" at bounding box center [706, 319] width 214 height 26
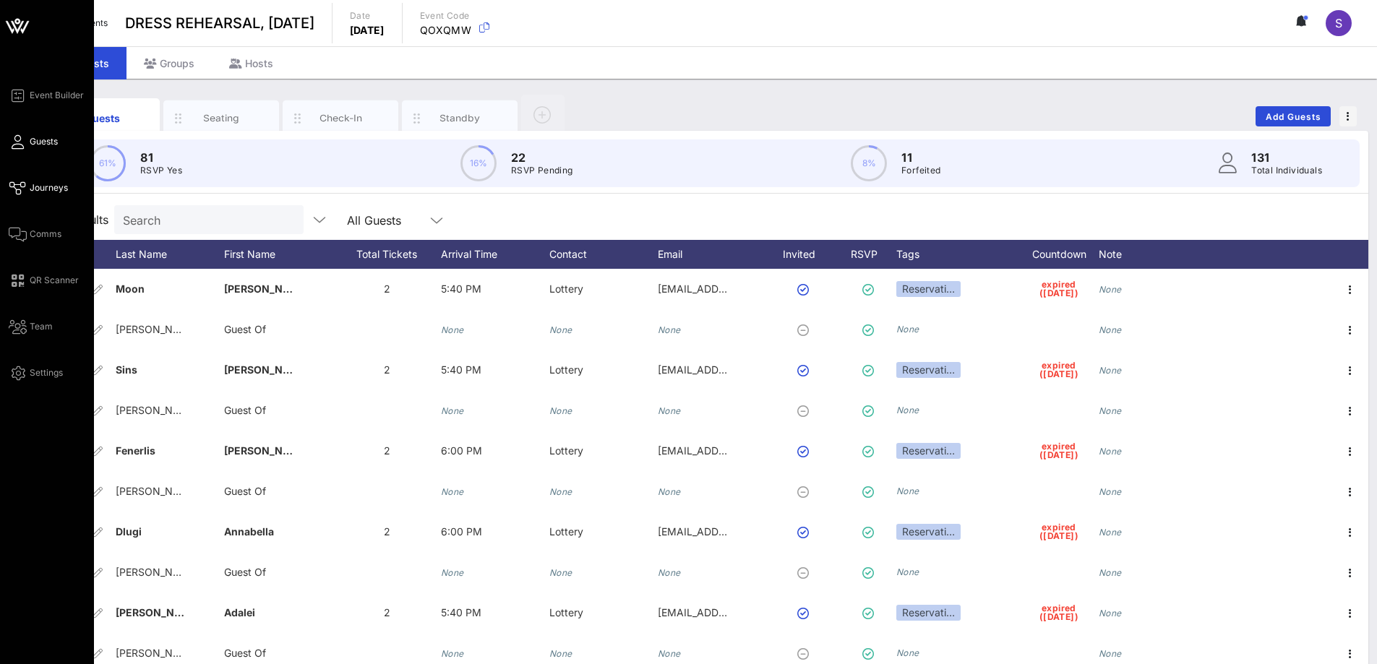
click at [17, 187] on icon at bounding box center [18, 188] width 18 height 2
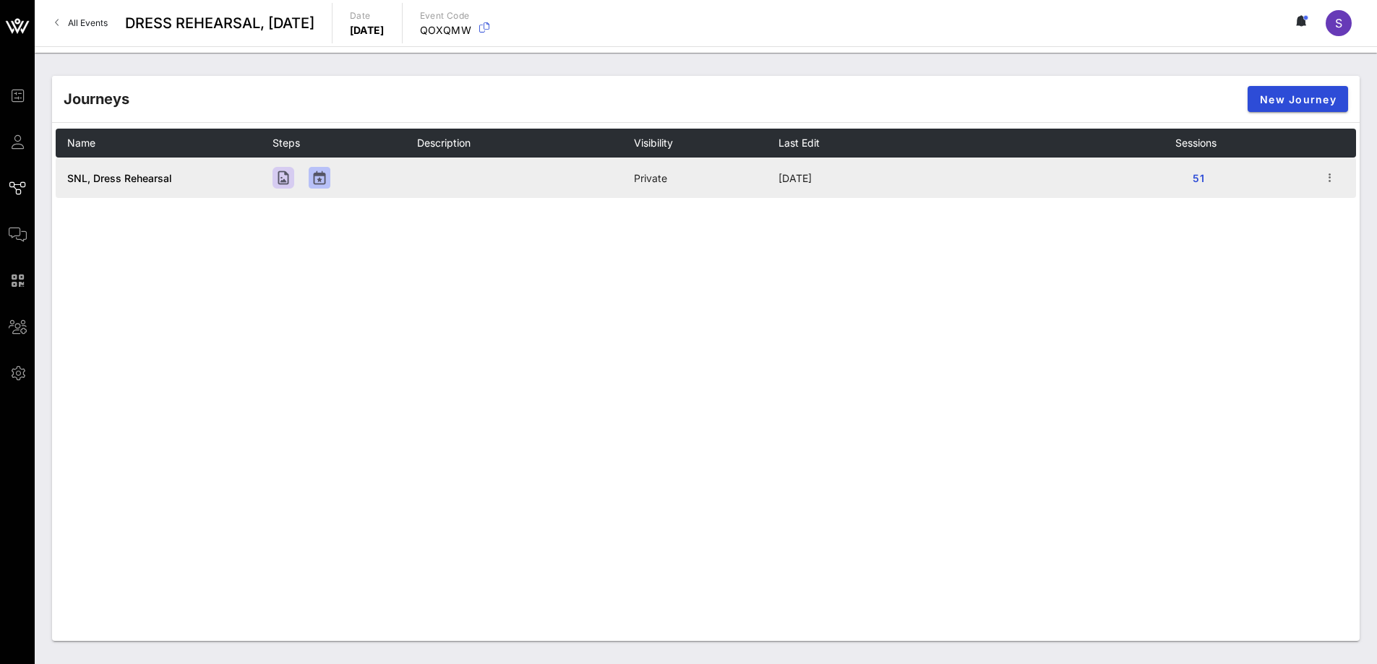
click at [139, 180] on span "SNL, Dress Rehearsal" at bounding box center [119, 178] width 105 height 12
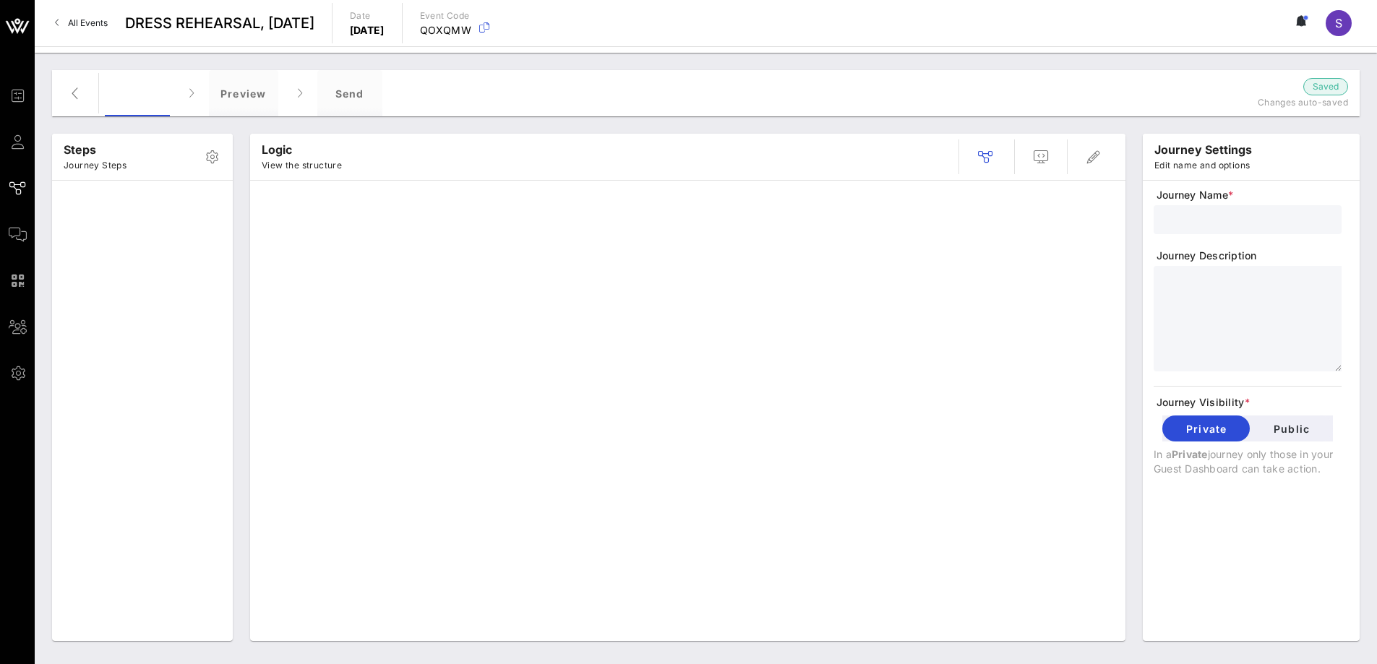
type input "SNL, Dress Rehearsal"
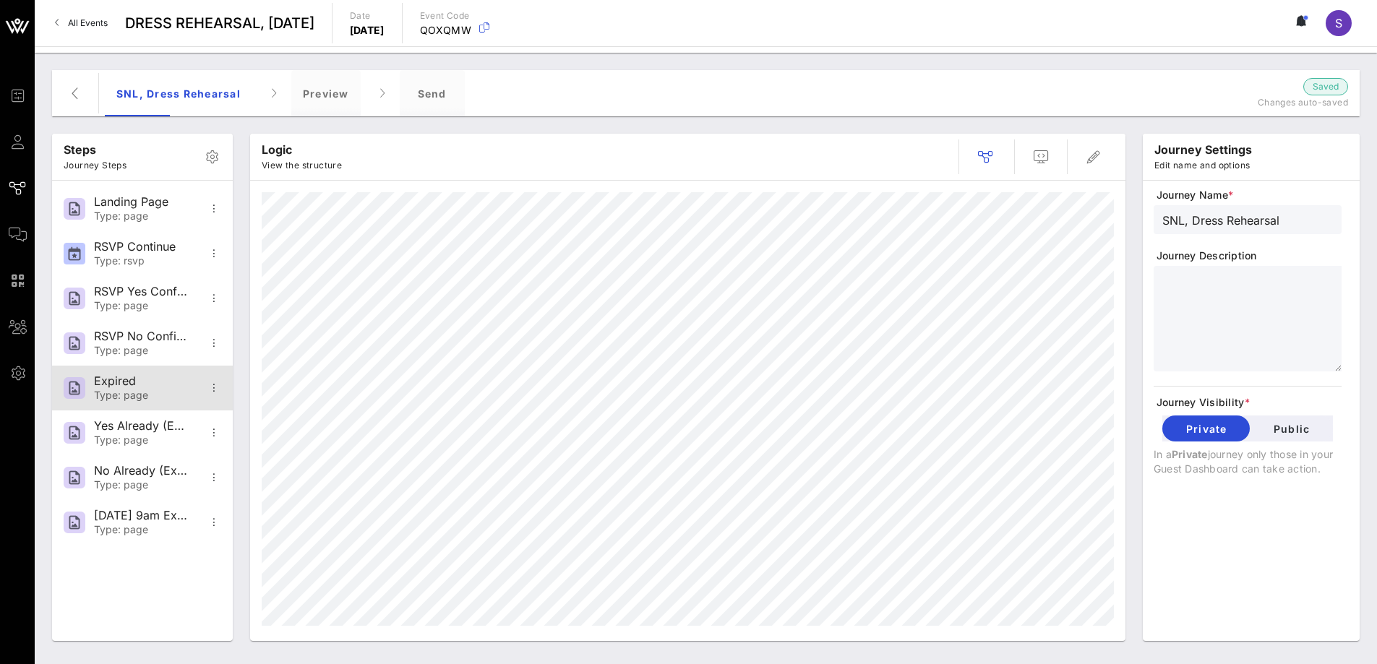
click at [144, 380] on div "Expired" at bounding box center [141, 381] width 95 height 14
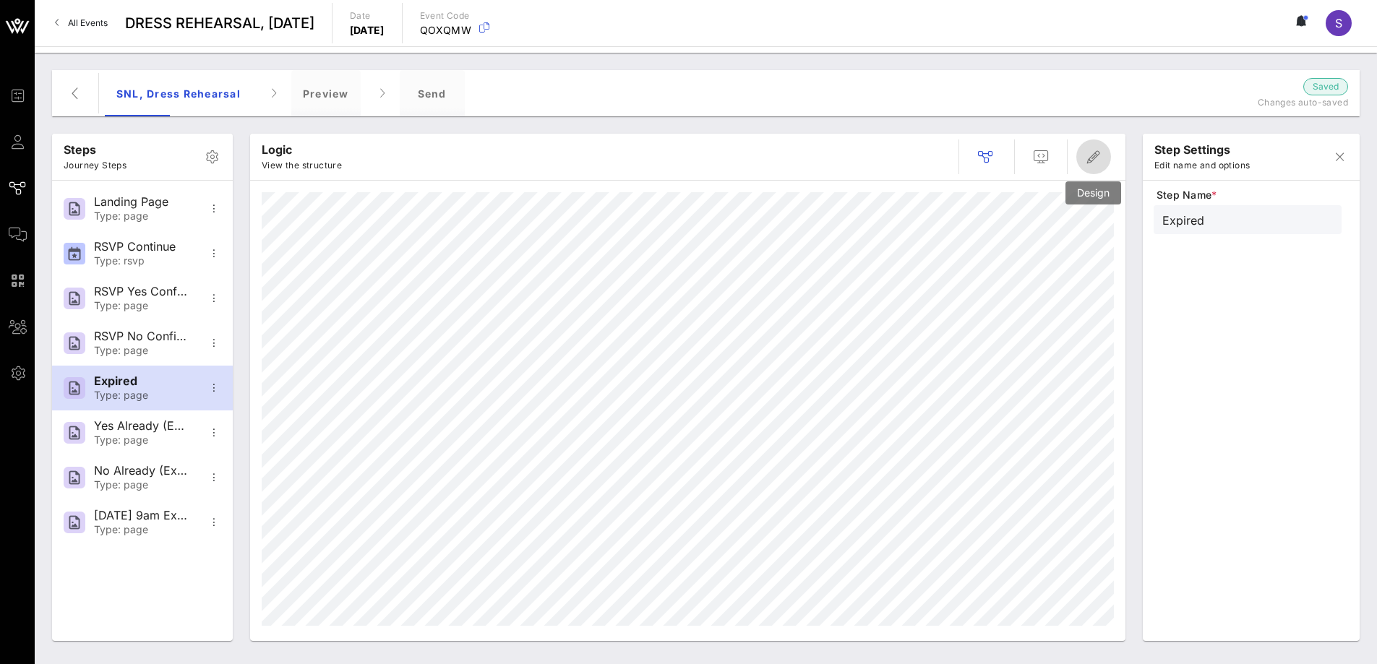
click at [1097, 160] on icon "button" at bounding box center [1093, 156] width 17 height 17
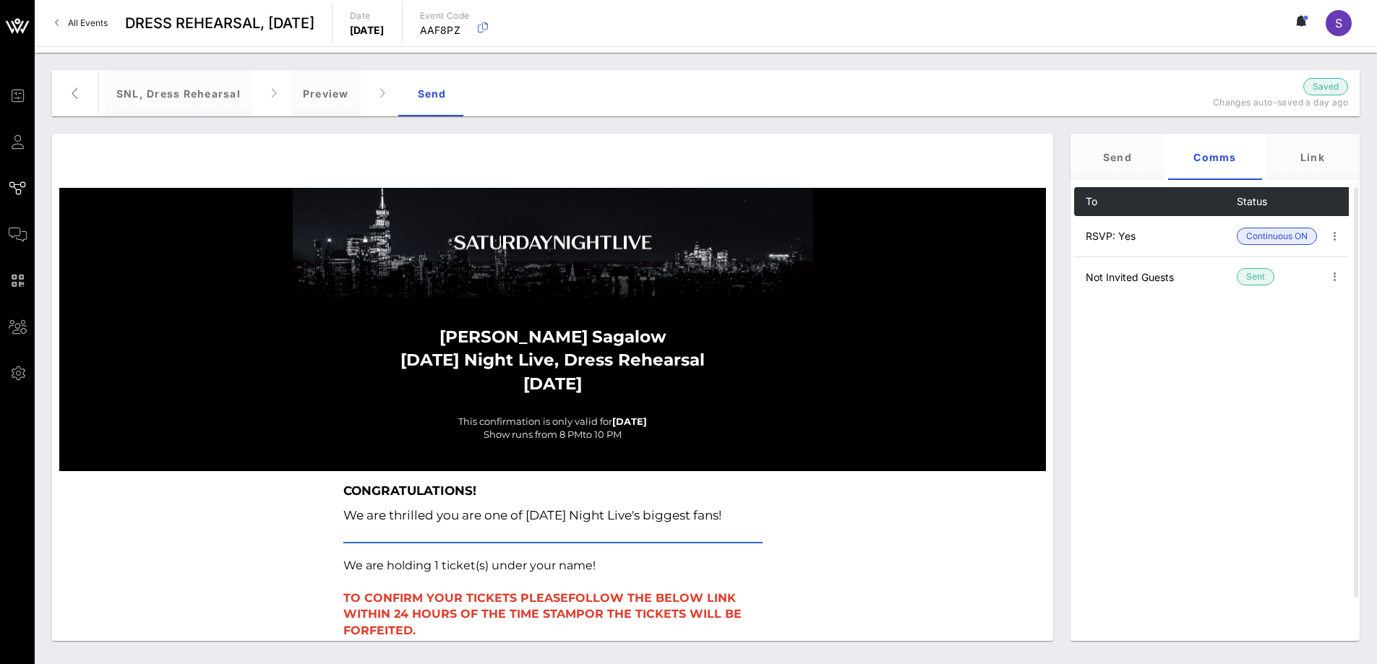
scroll to position [1827, 0]
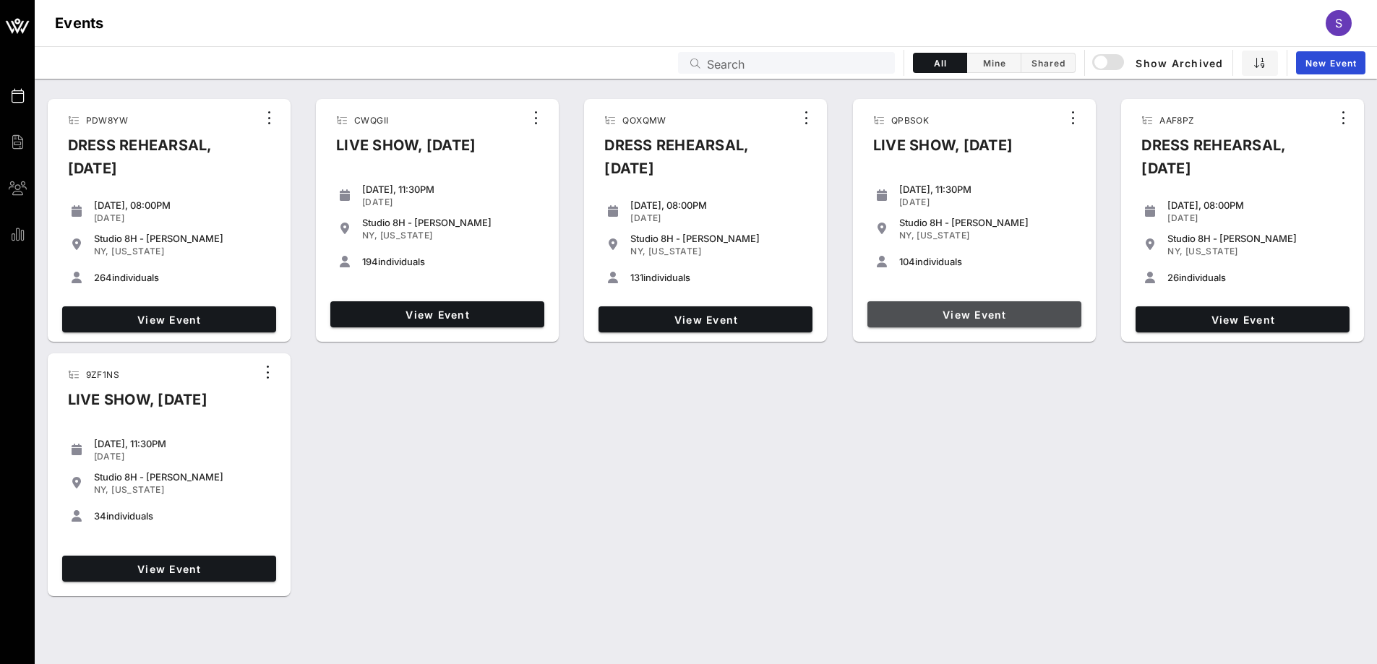
click at [1060, 320] on span "View Event" at bounding box center [974, 315] width 202 height 12
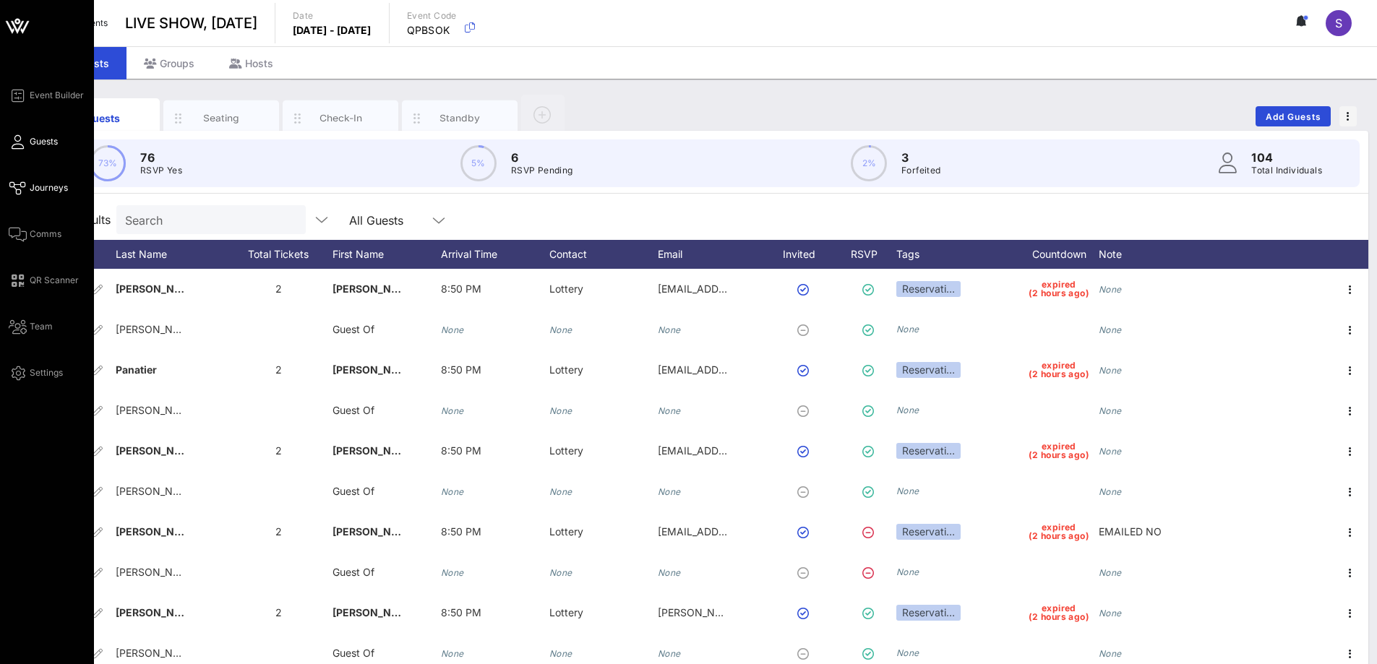
click at [25, 187] on icon at bounding box center [18, 188] width 18 height 2
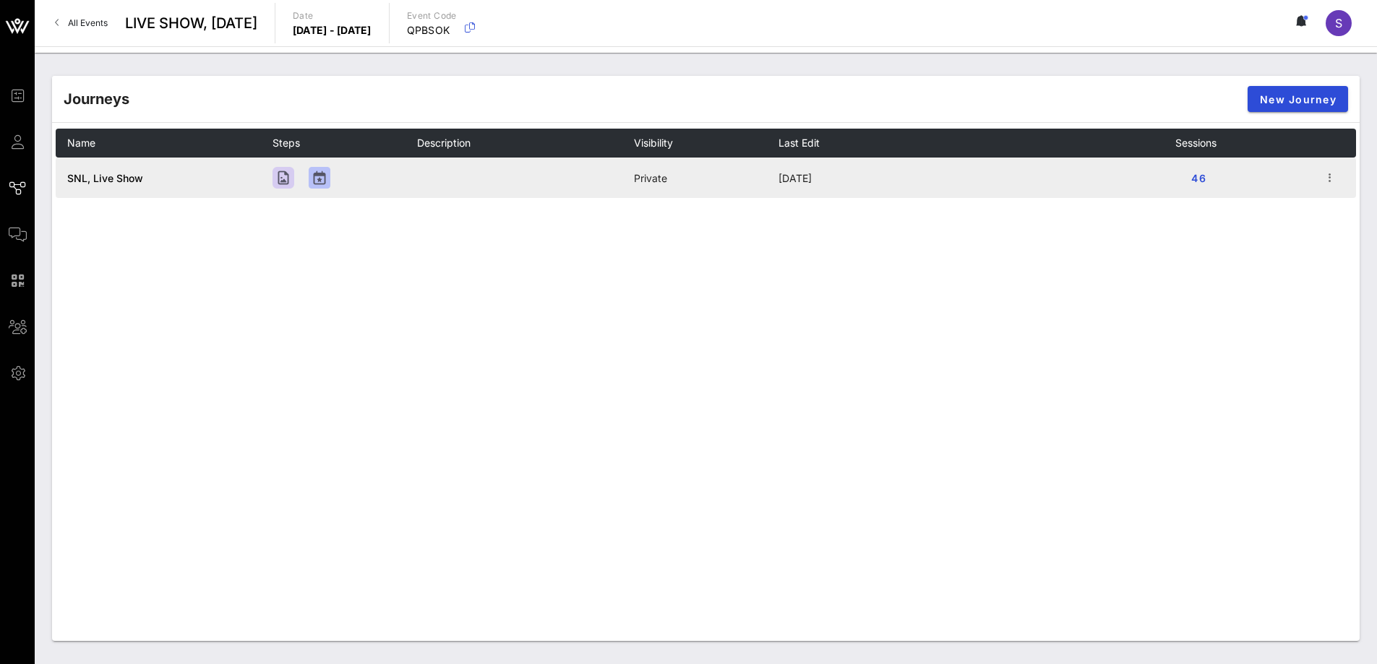
click at [103, 179] on span "SNL, Live Show" at bounding box center [105, 178] width 76 height 12
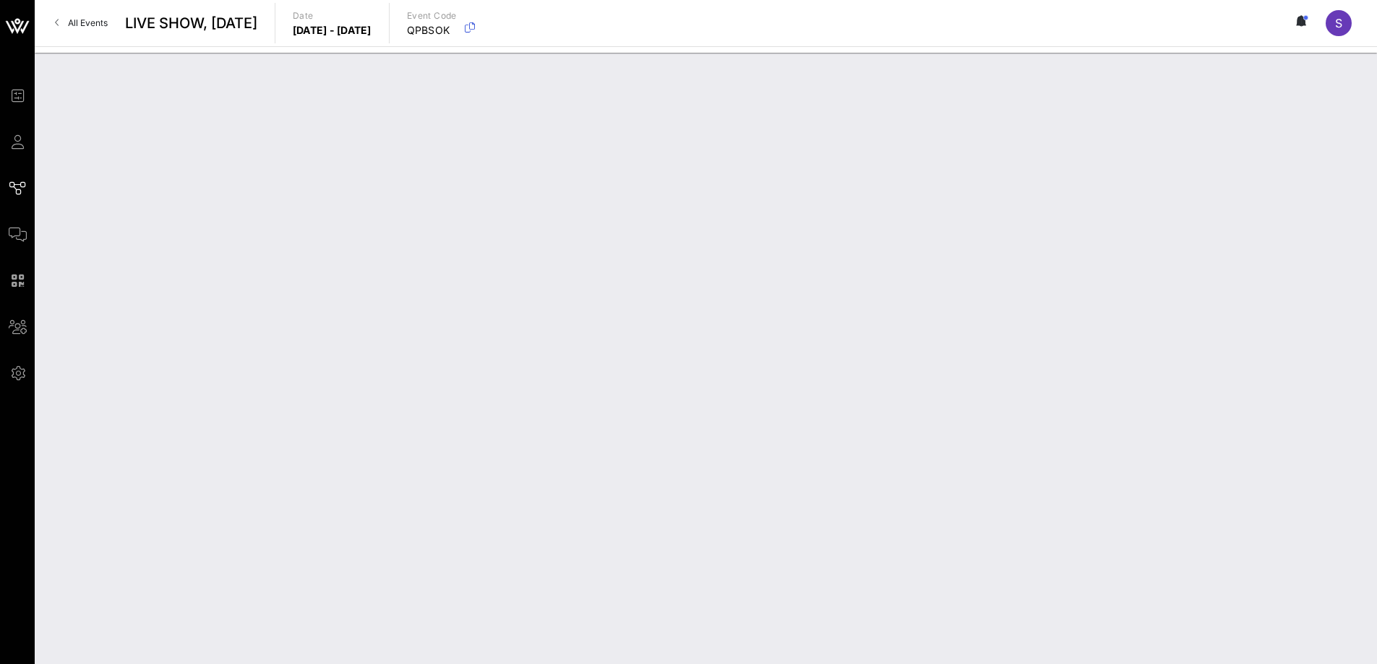
type input "SNL, Live Show"
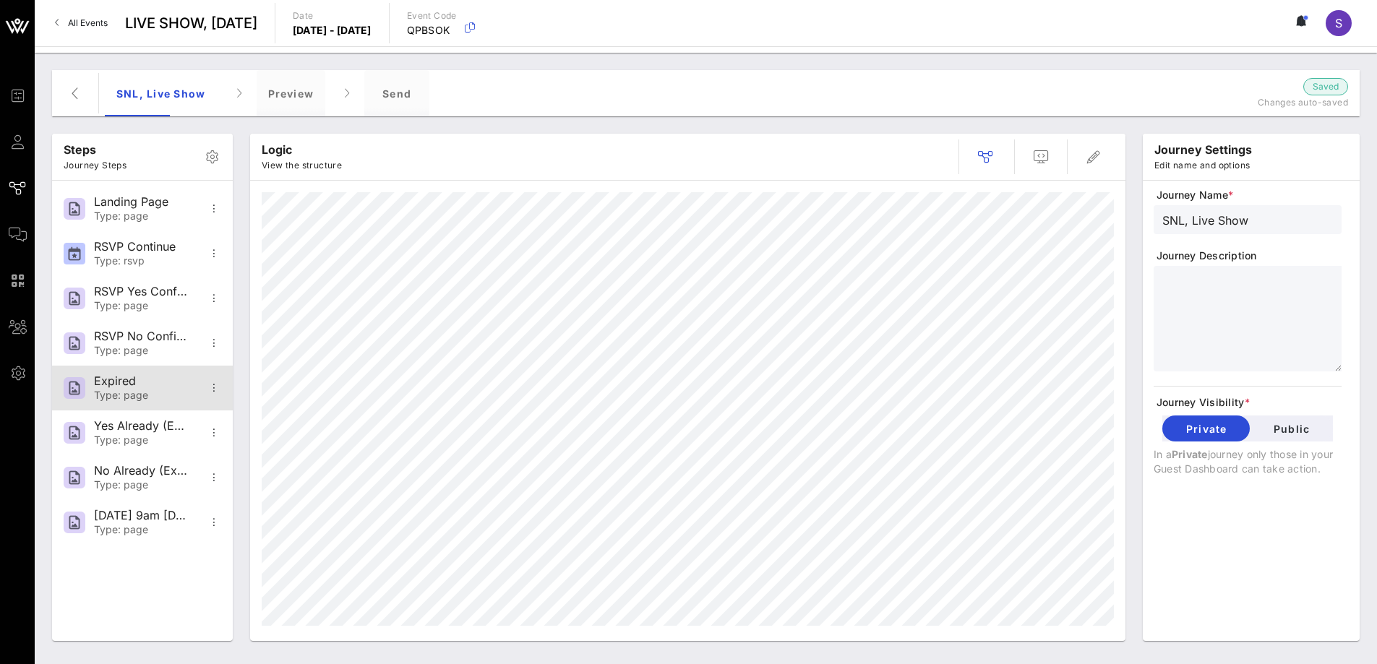
click at [129, 396] on div "Type: page" at bounding box center [141, 396] width 95 height 12
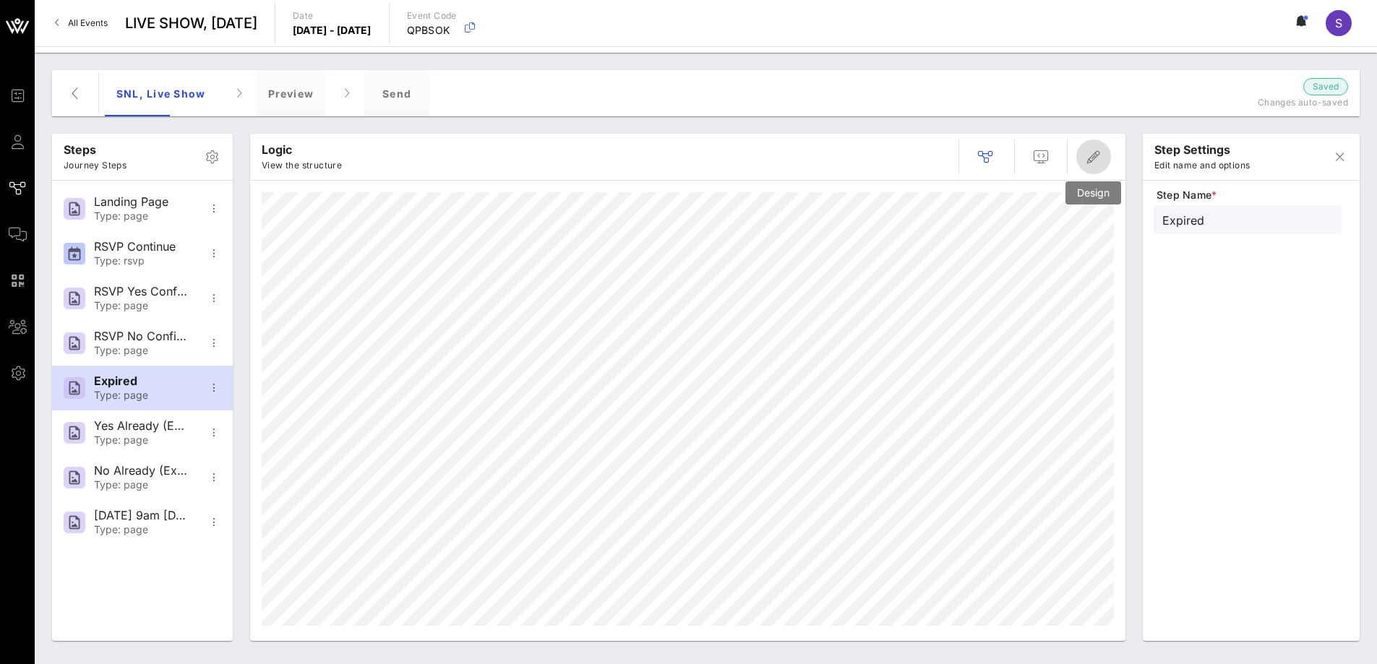
click at [1097, 157] on icon "button" at bounding box center [1093, 156] width 17 height 17
